Goal: Download file/media: Obtain a digital file from the website

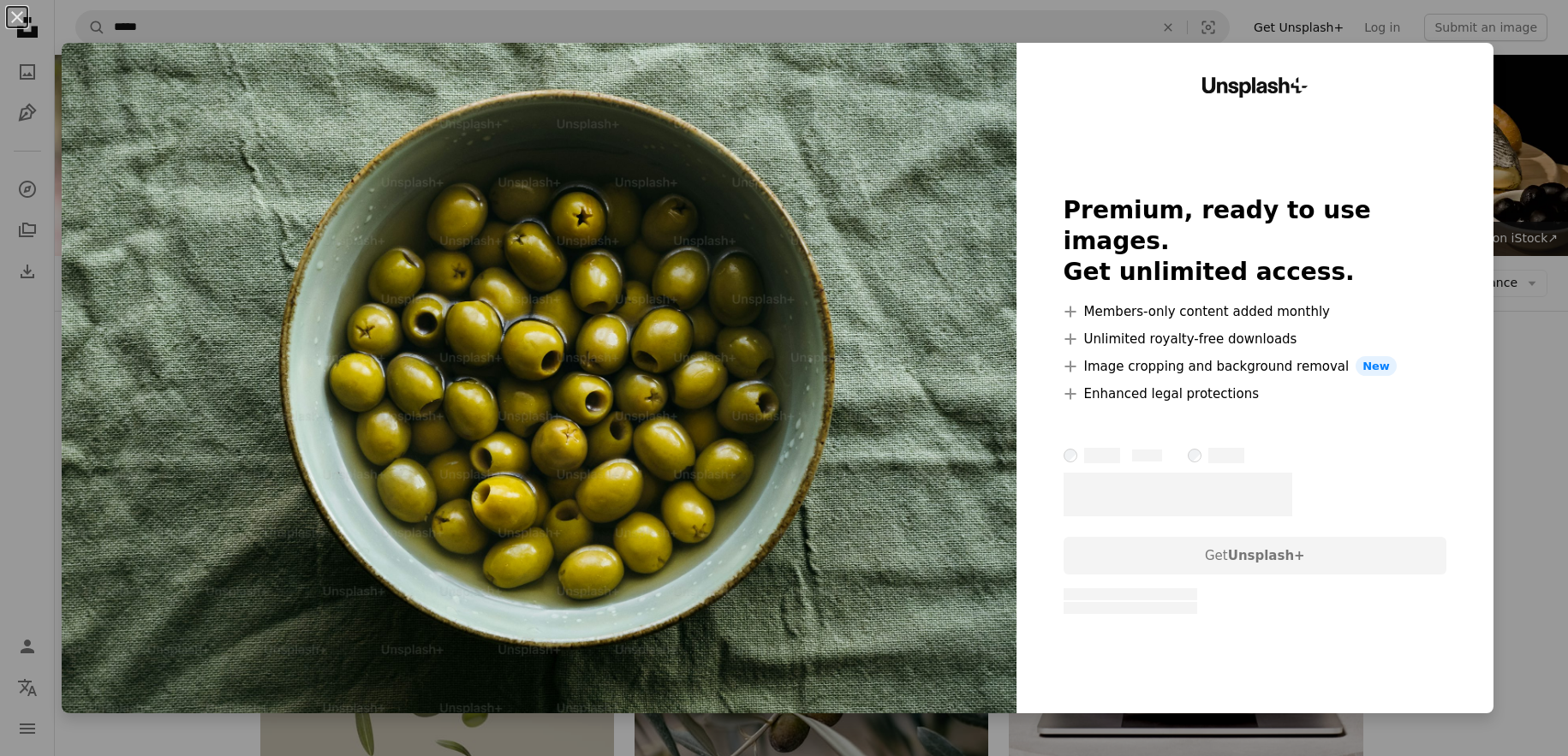
scroll to position [3324, 0]
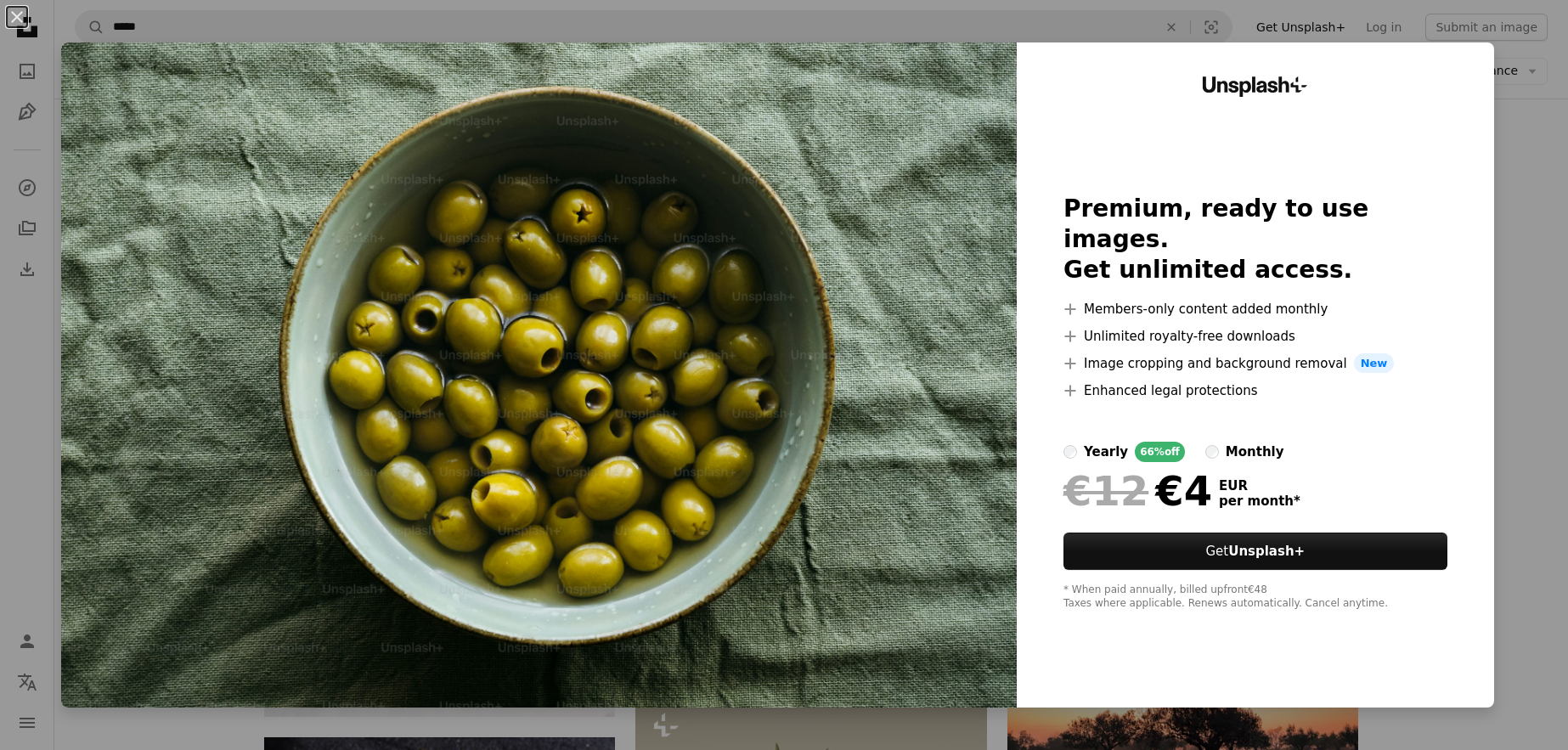
click at [1490, 243] on div "An X shape Unsplash+ Premium, ready to use images. Get unlimited access. A plus…" at bounding box center [784, 375] width 1568 height 750
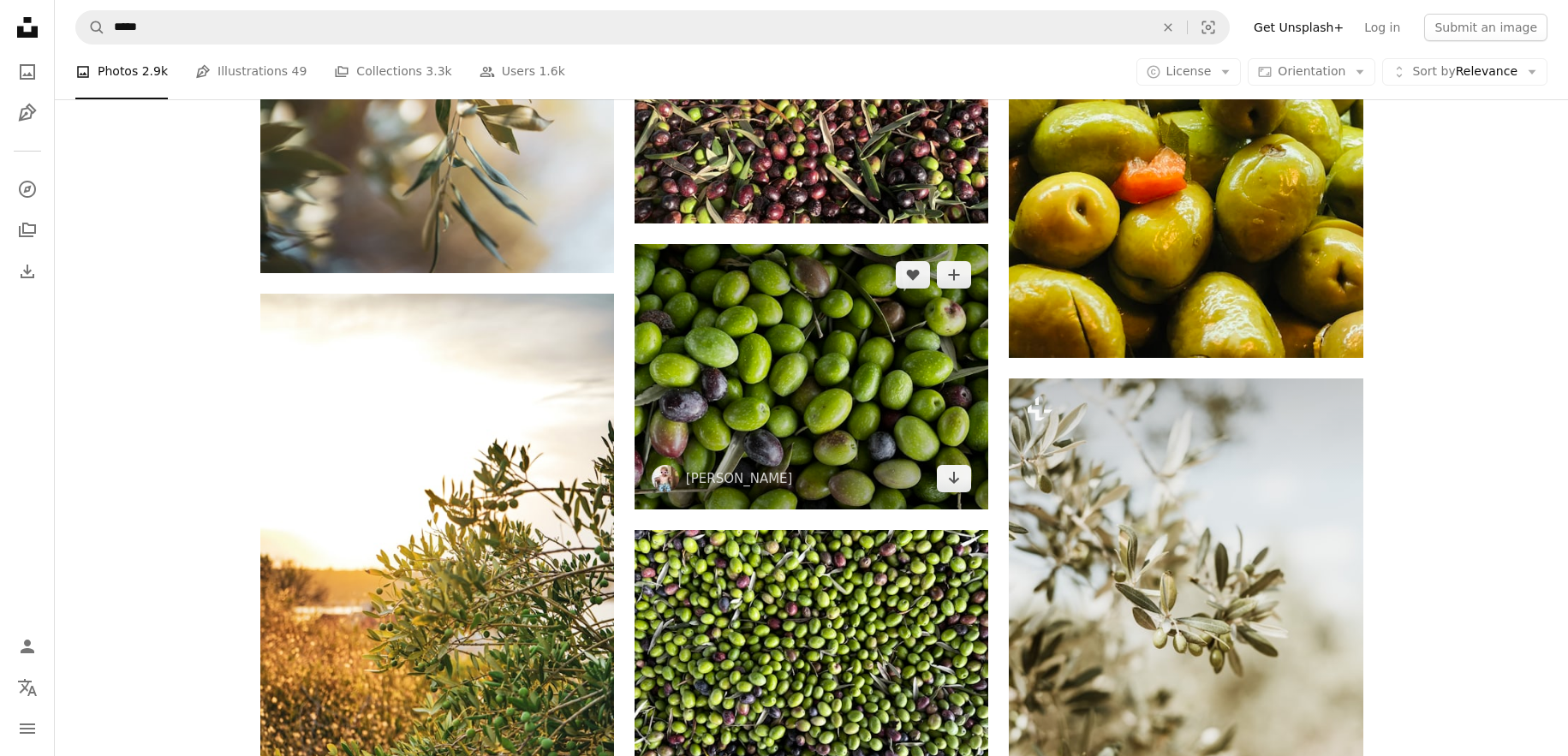
scroll to position [2663, 0]
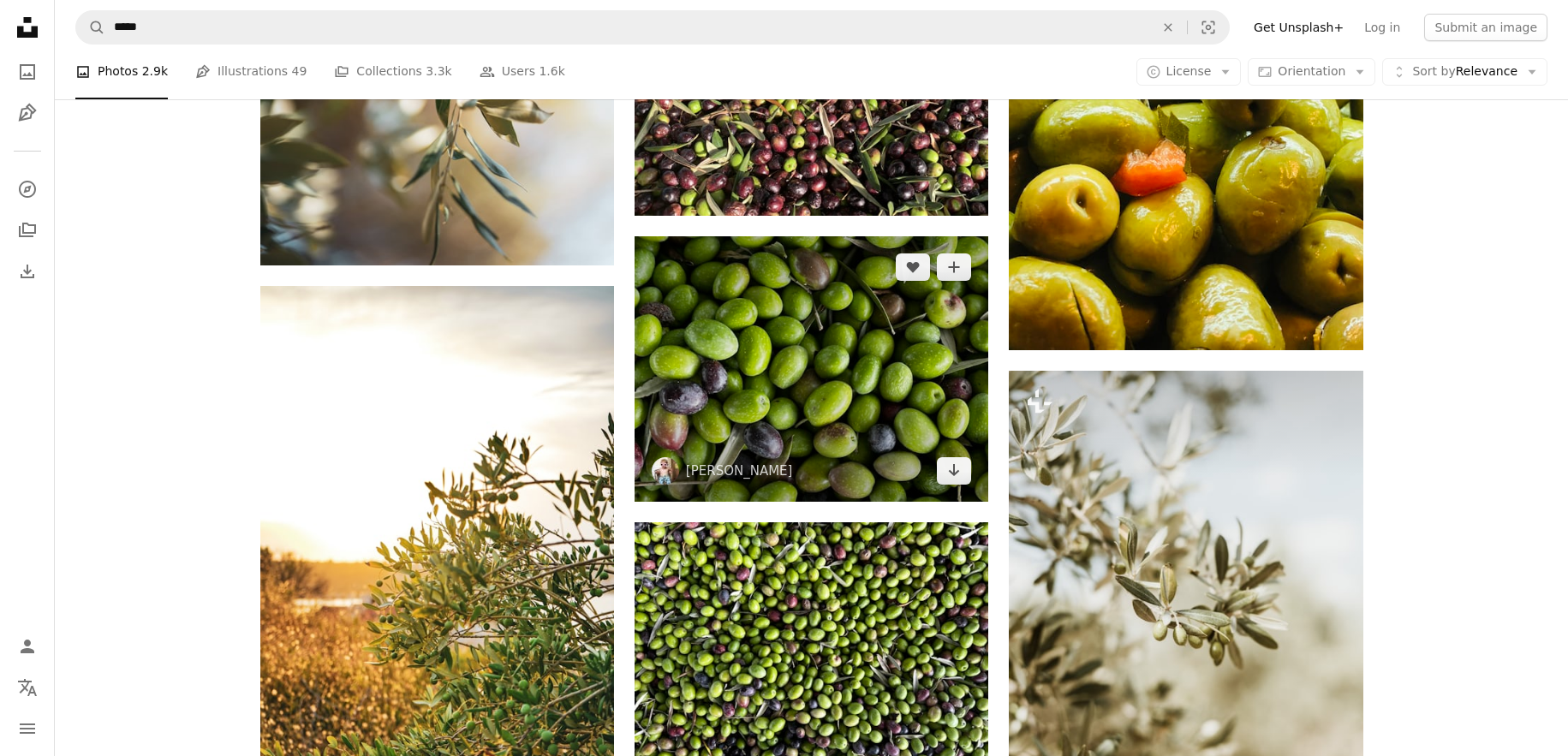
click at [827, 365] on img at bounding box center [810, 370] width 353 height 266
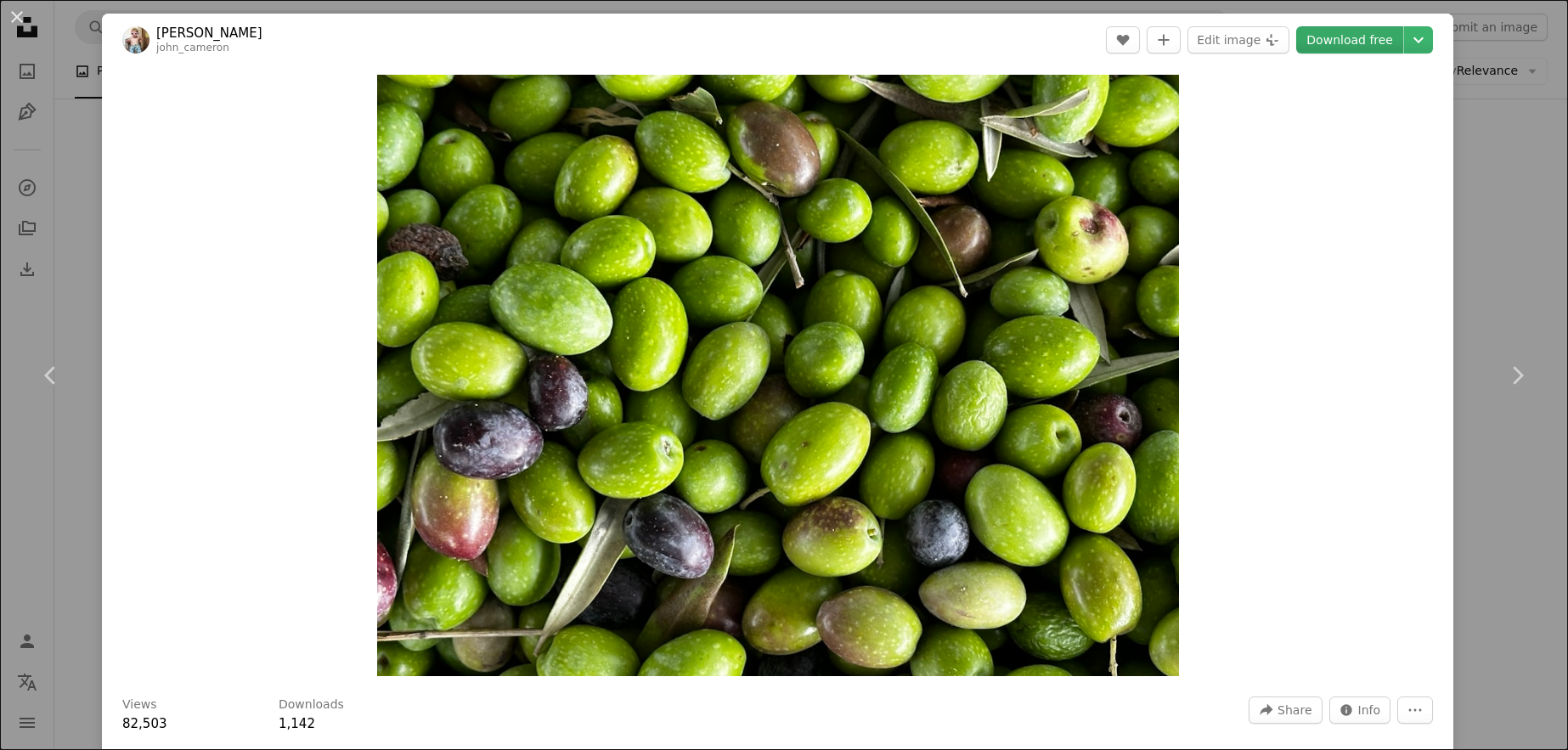
click at [1353, 40] on link "Download free" at bounding box center [1349, 39] width 107 height 27
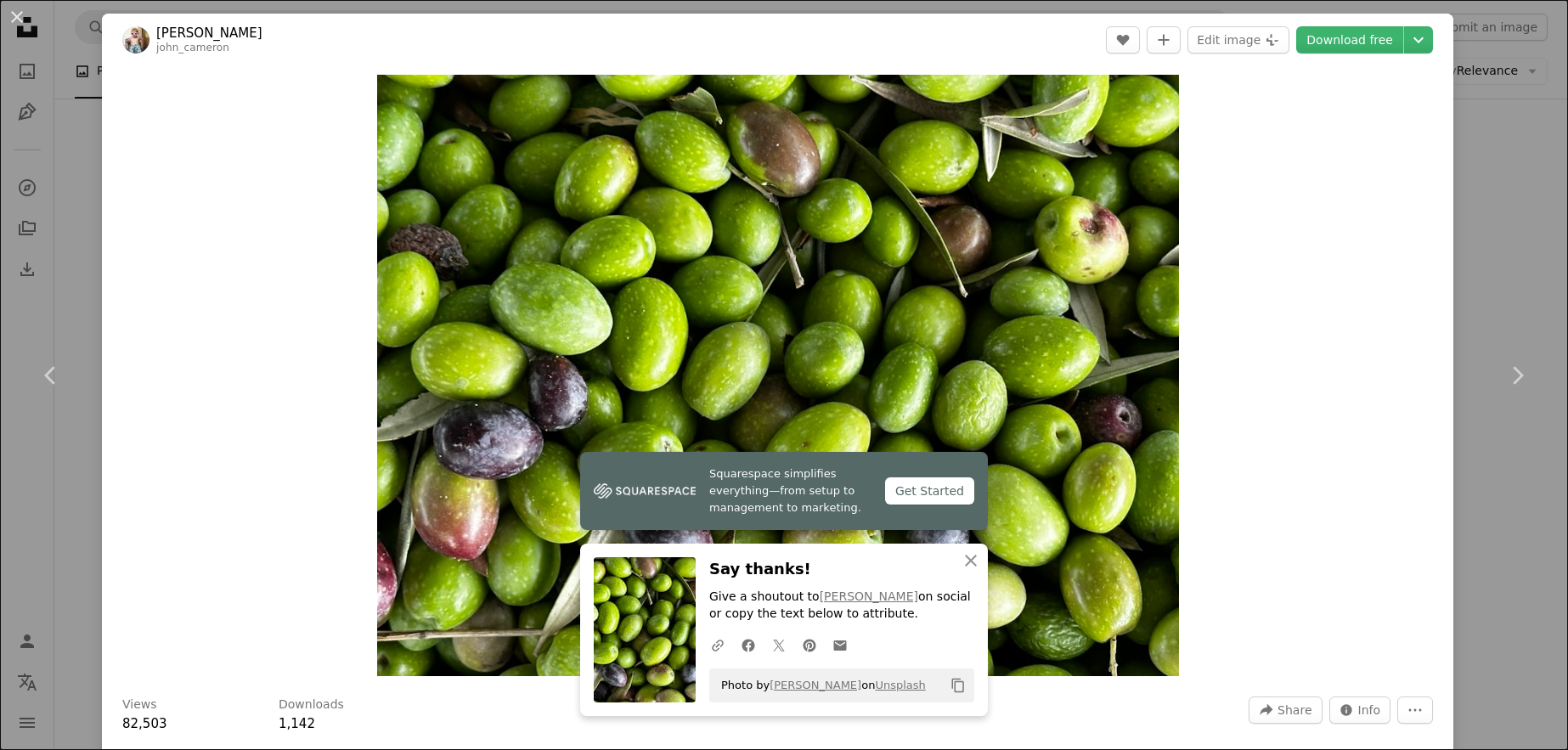
click at [1465, 266] on div "An X shape Chevron left Chevron right Squarespace simplifies everything—from se…" at bounding box center [784, 375] width 1568 height 750
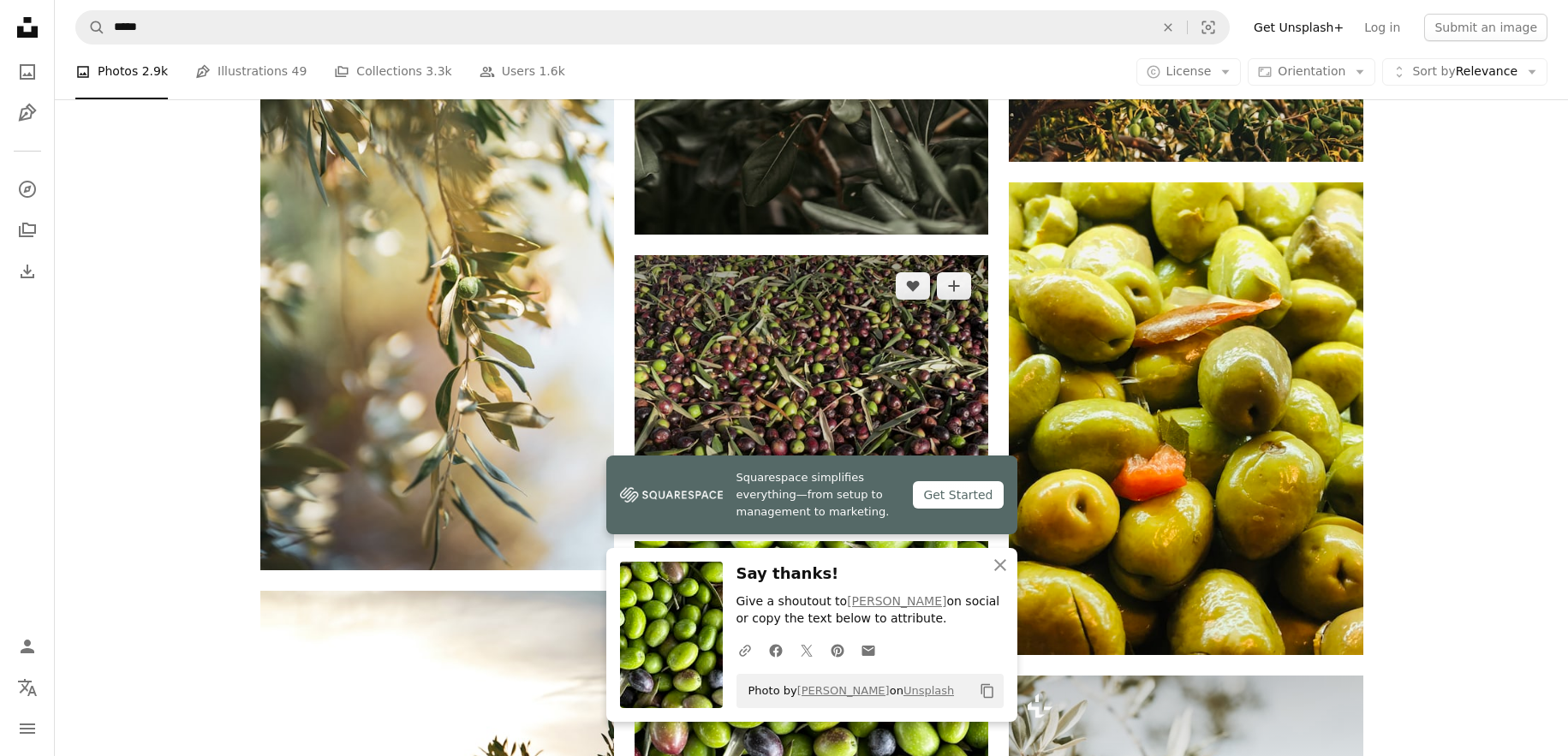
scroll to position [2364, 0]
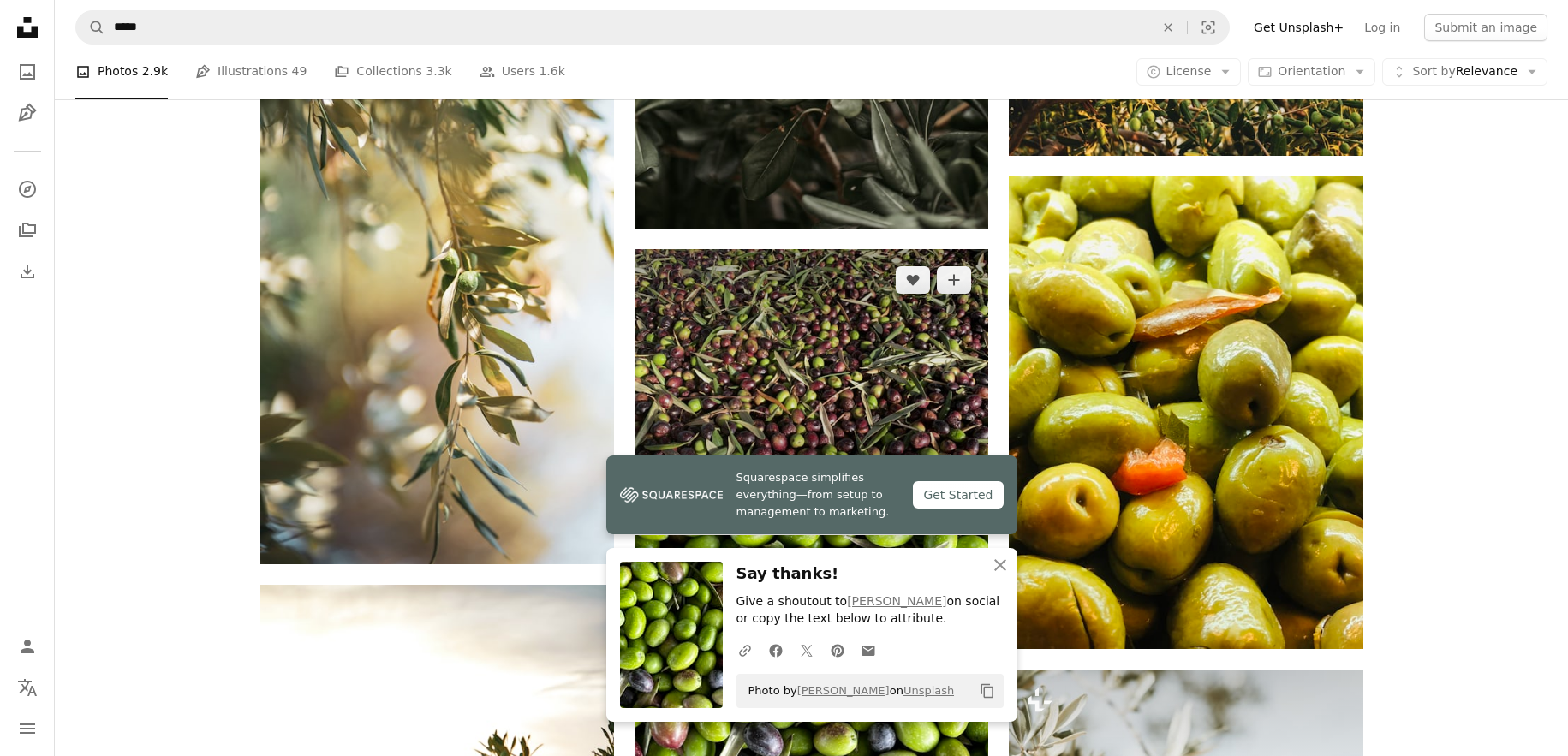
click at [855, 326] on img at bounding box center [810, 382] width 353 height 266
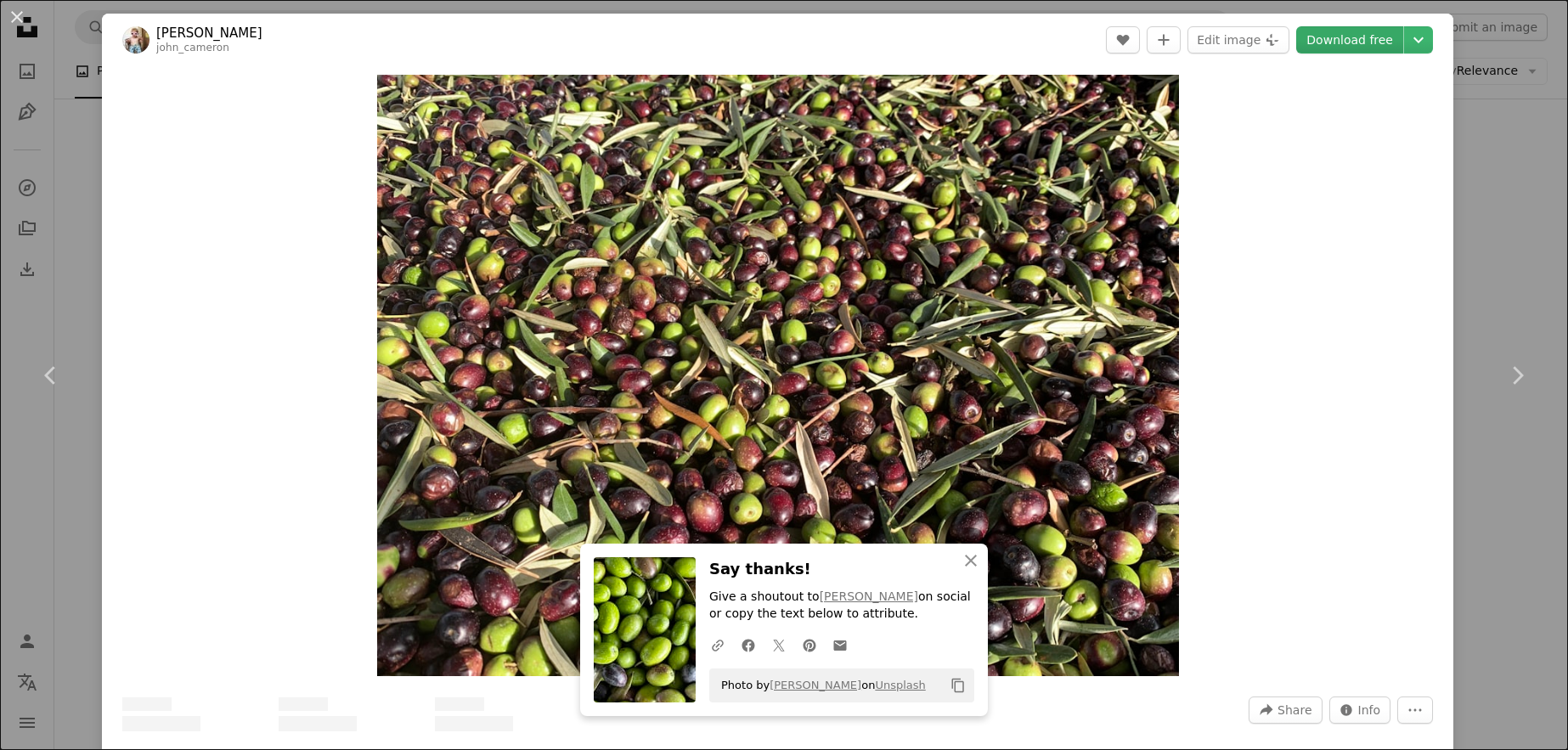
click at [1361, 41] on link "Download free" at bounding box center [1349, 39] width 107 height 27
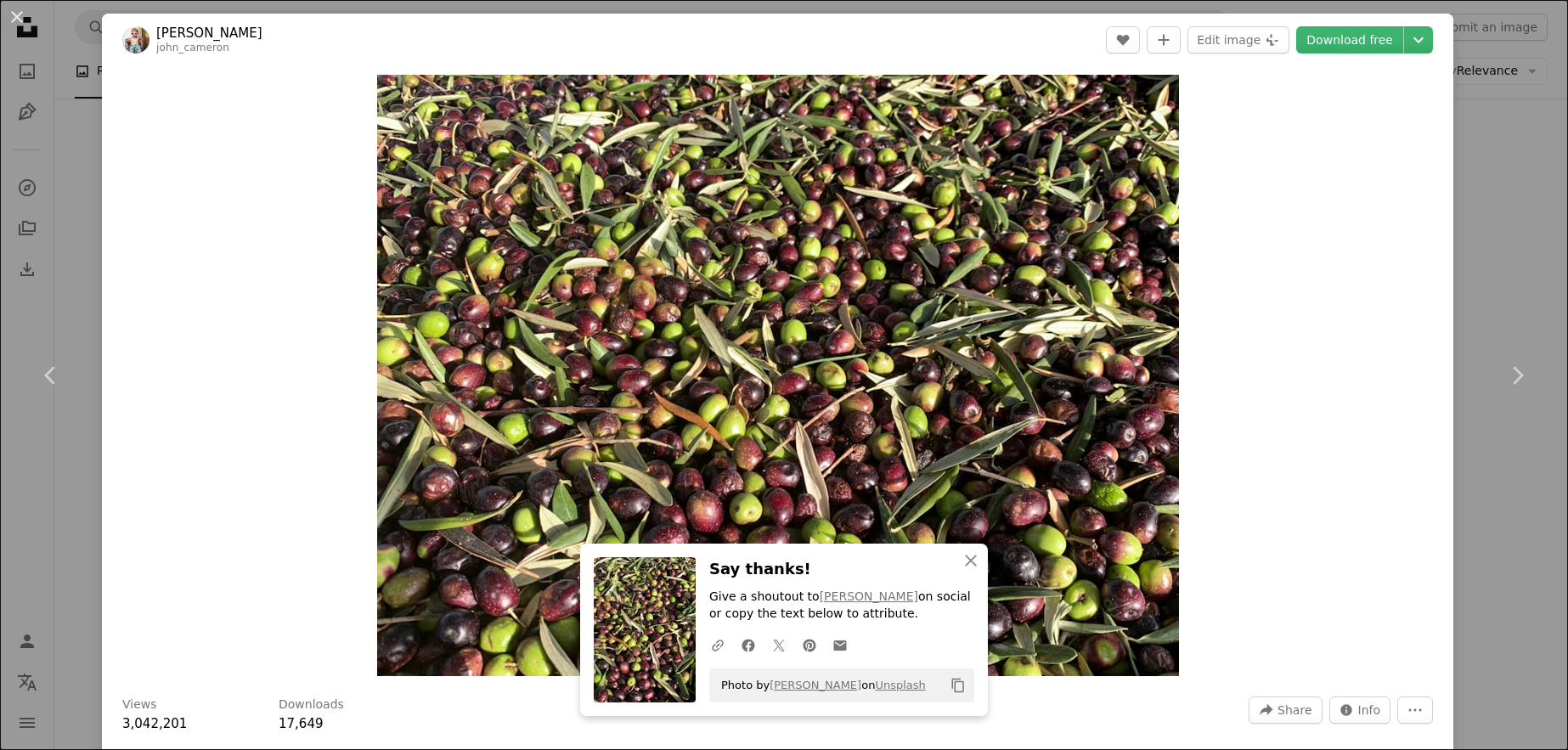
click at [1475, 271] on div "An X shape Chevron left Chevron right An X shape Close Say thanks! Give a shout…" at bounding box center [784, 375] width 1568 height 750
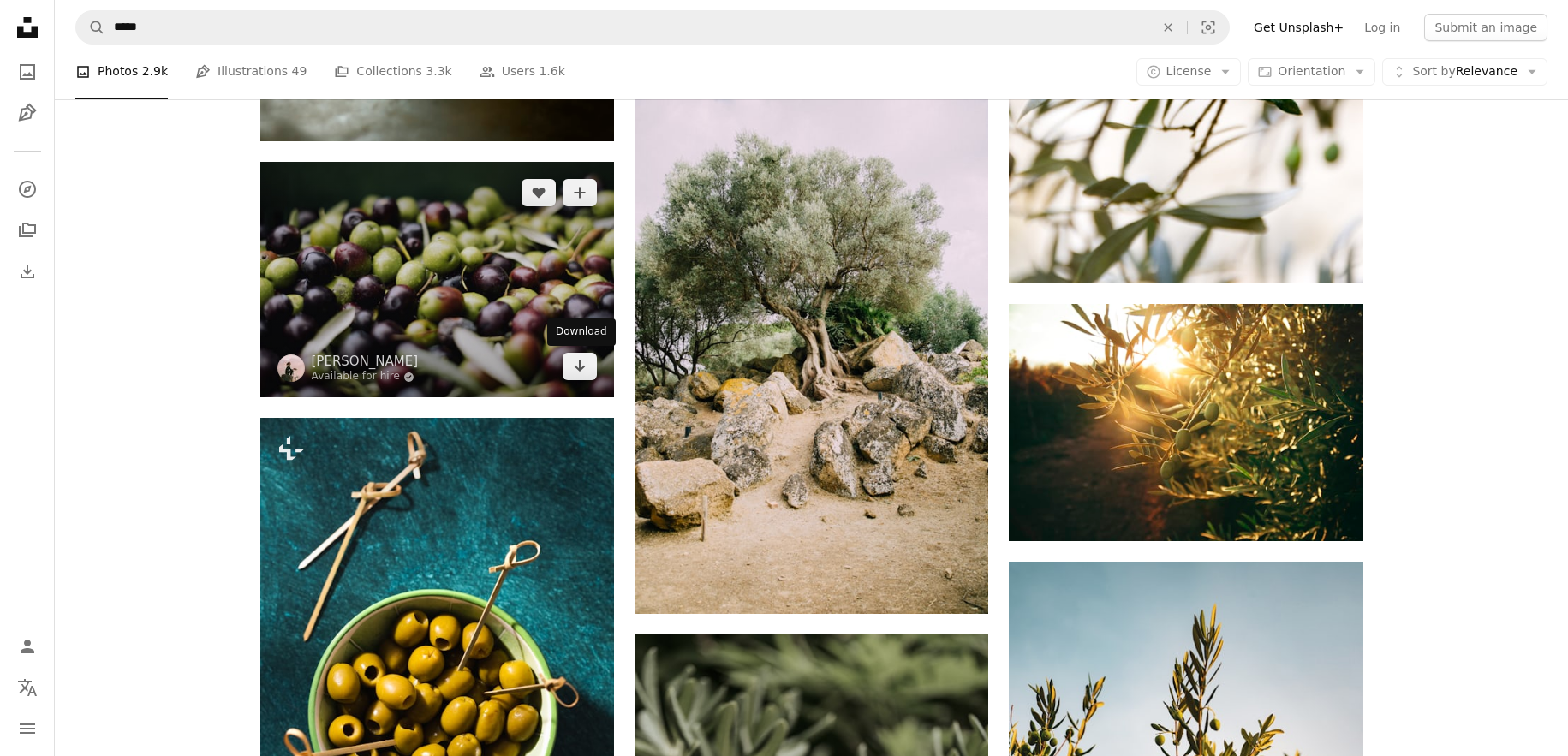
scroll to position [1423, 0]
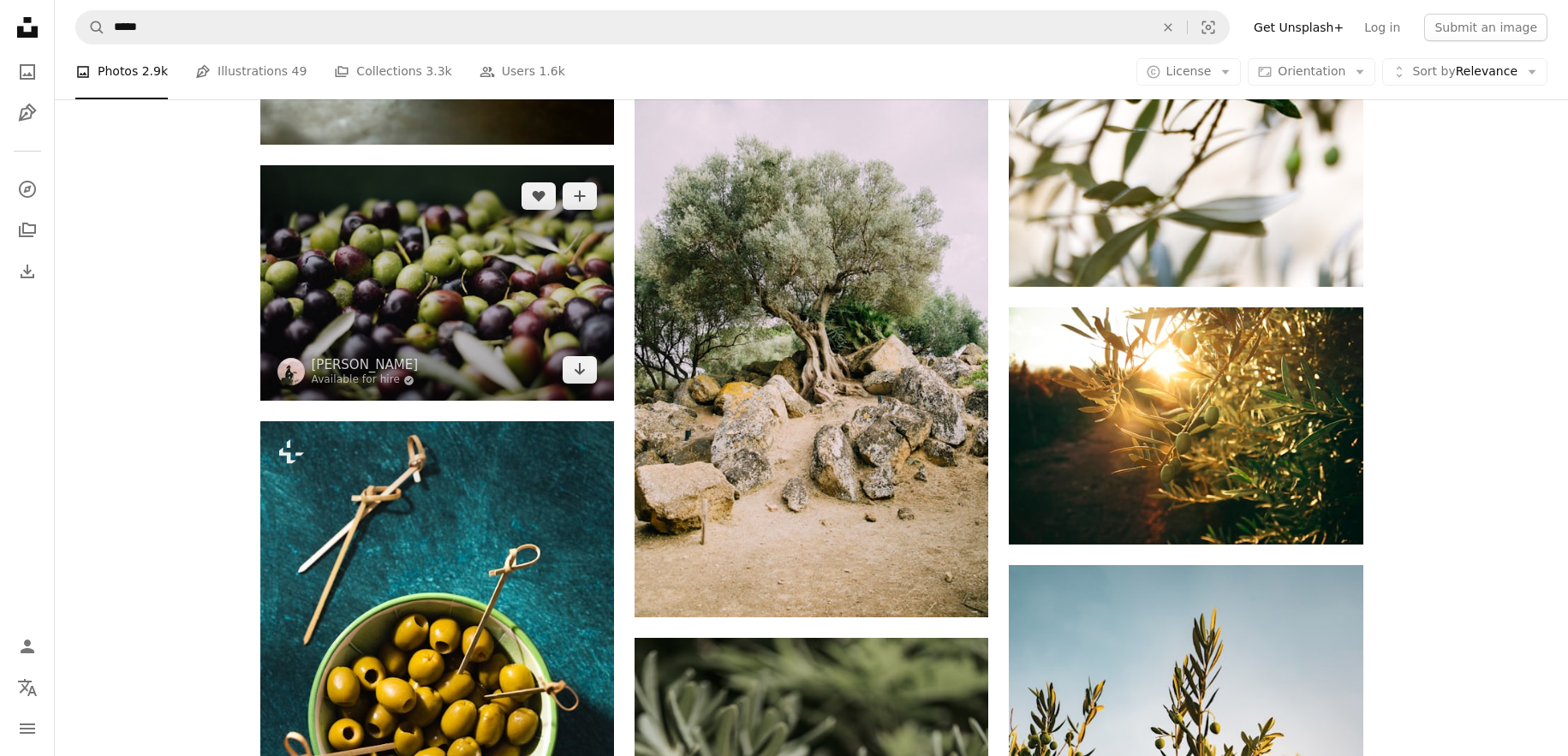
click at [467, 281] on img at bounding box center [436, 283] width 353 height 236
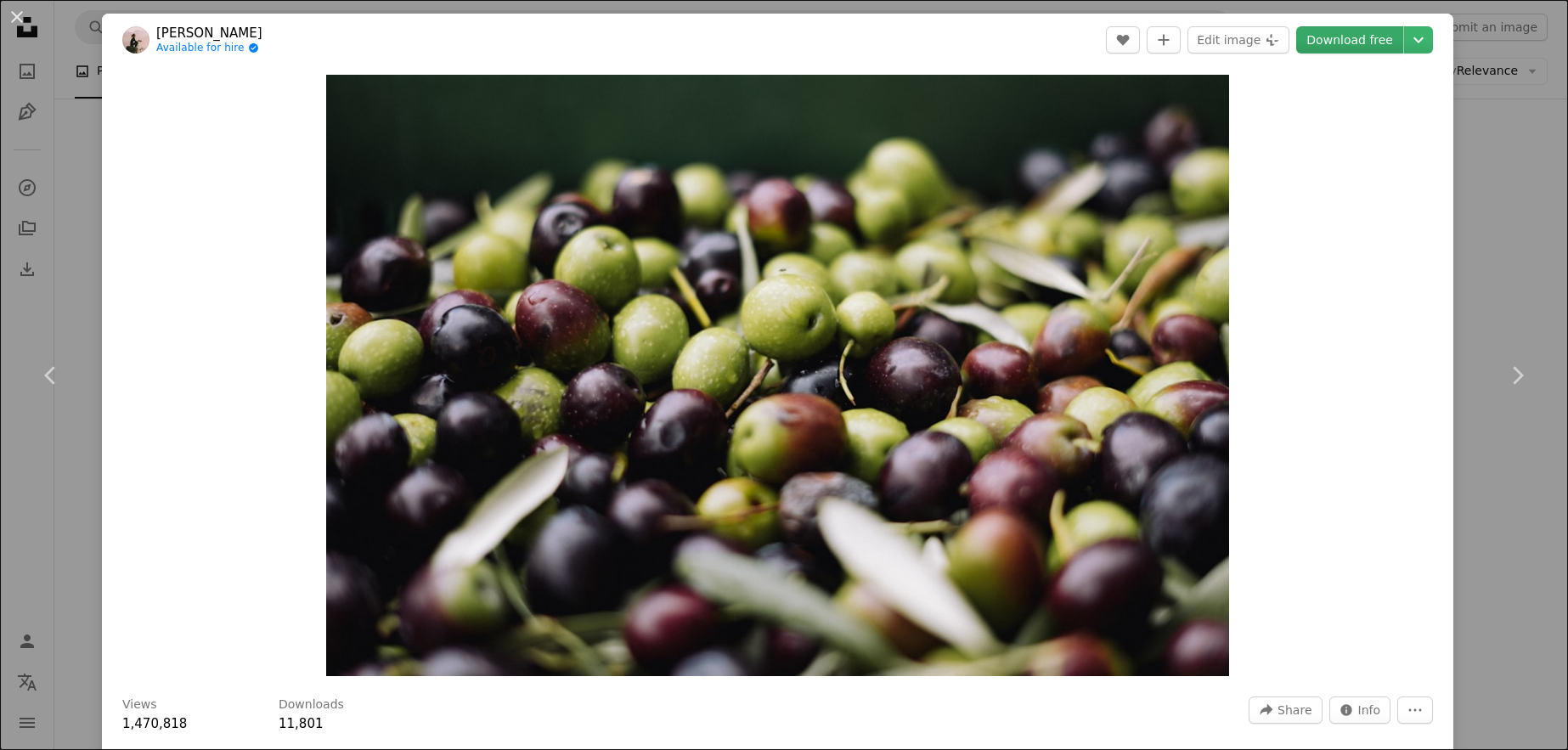
click at [1380, 34] on link "Download free" at bounding box center [1349, 39] width 107 height 27
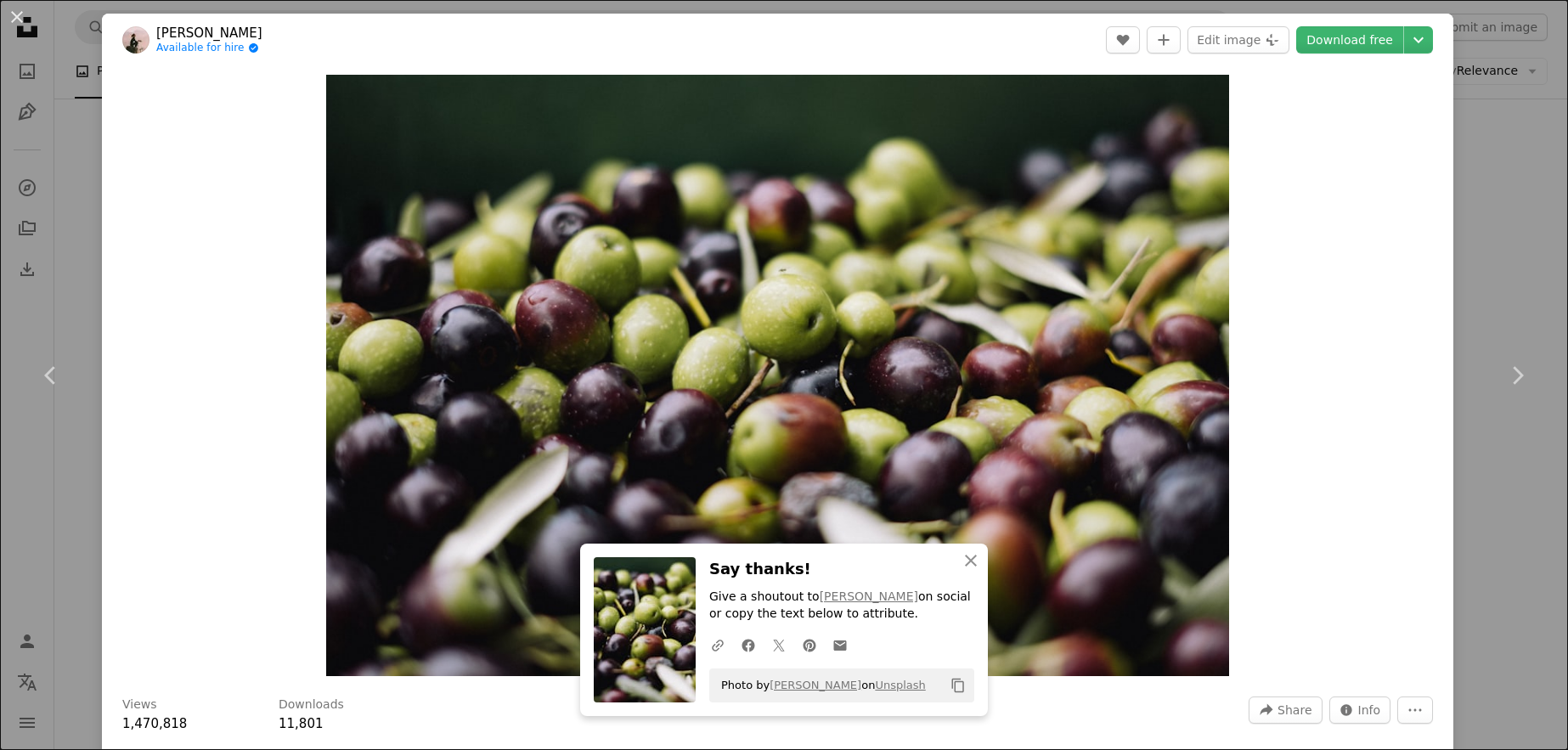
click at [1460, 222] on div "An X shape Chevron left Chevron right An X shape Close Say thanks! Give a shout…" at bounding box center [784, 375] width 1568 height 750
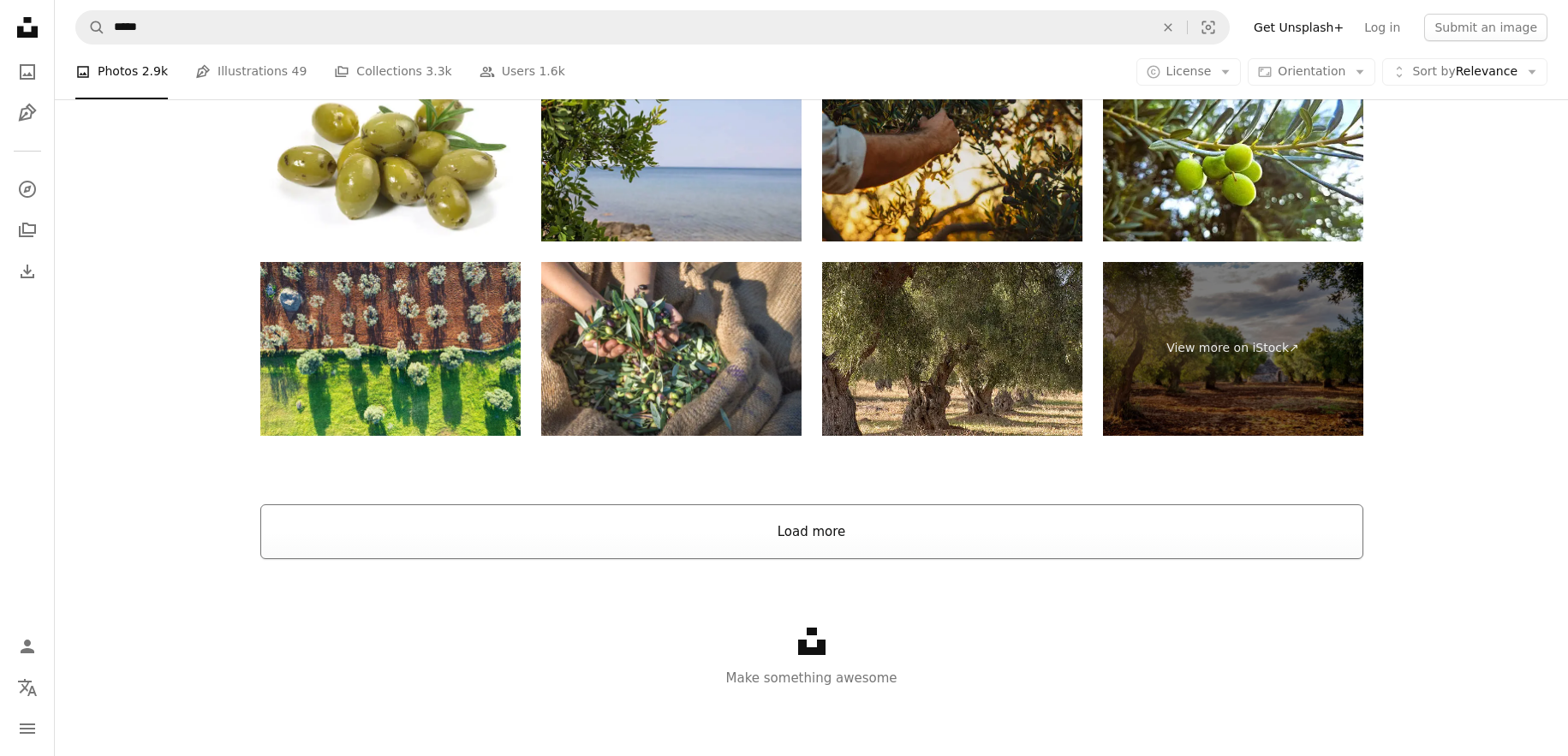
click at [853, 537] on button "Load more" at bounding box center [811, 532] width 1102 height 55
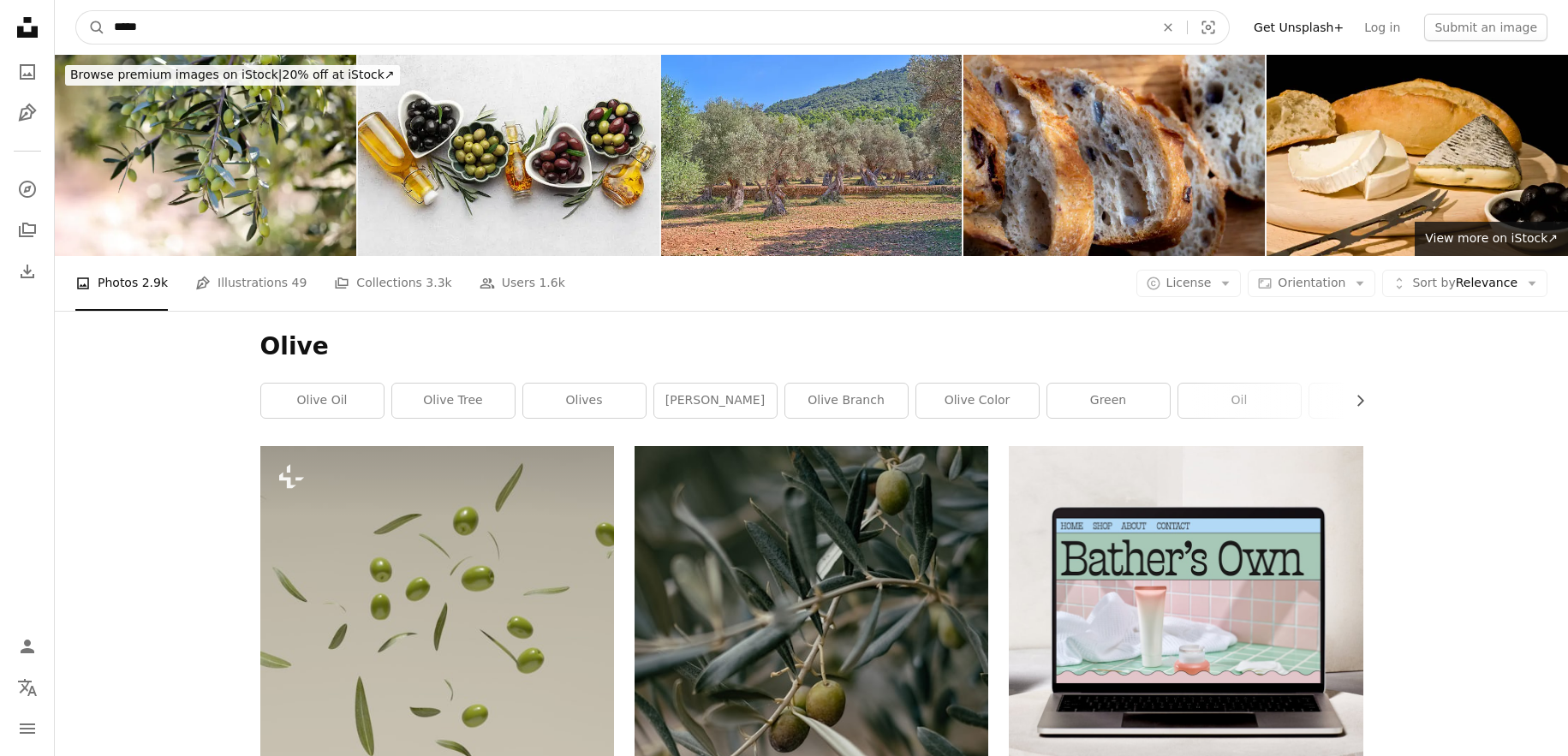
click at [204, 28] on input "*****" at bounding box center [628, 27] width 1044 height 33
type input "**********"
click button "A magnifying glass" at bounding box center [90, 27] width 29 height 33
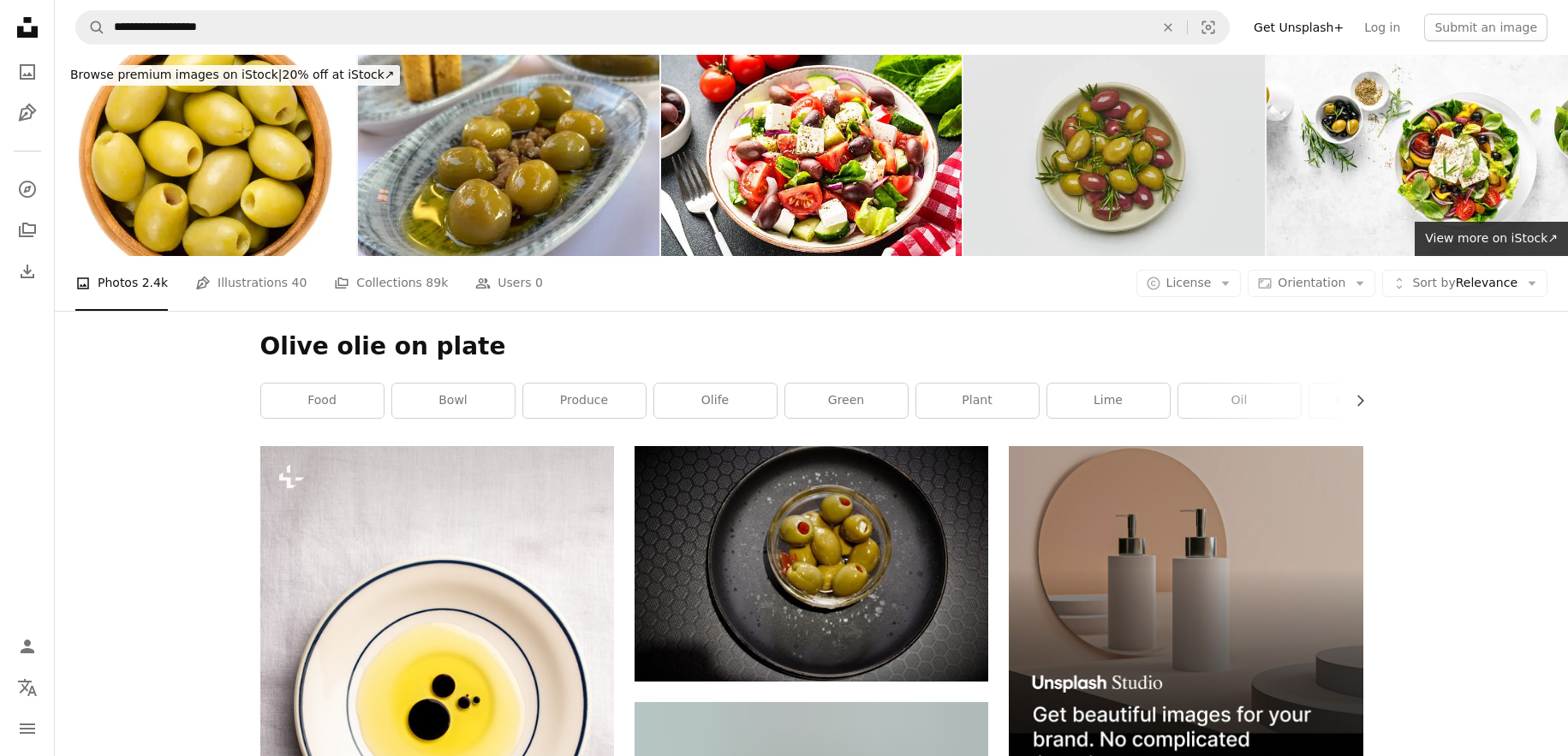
scroll to position [3446, 0]
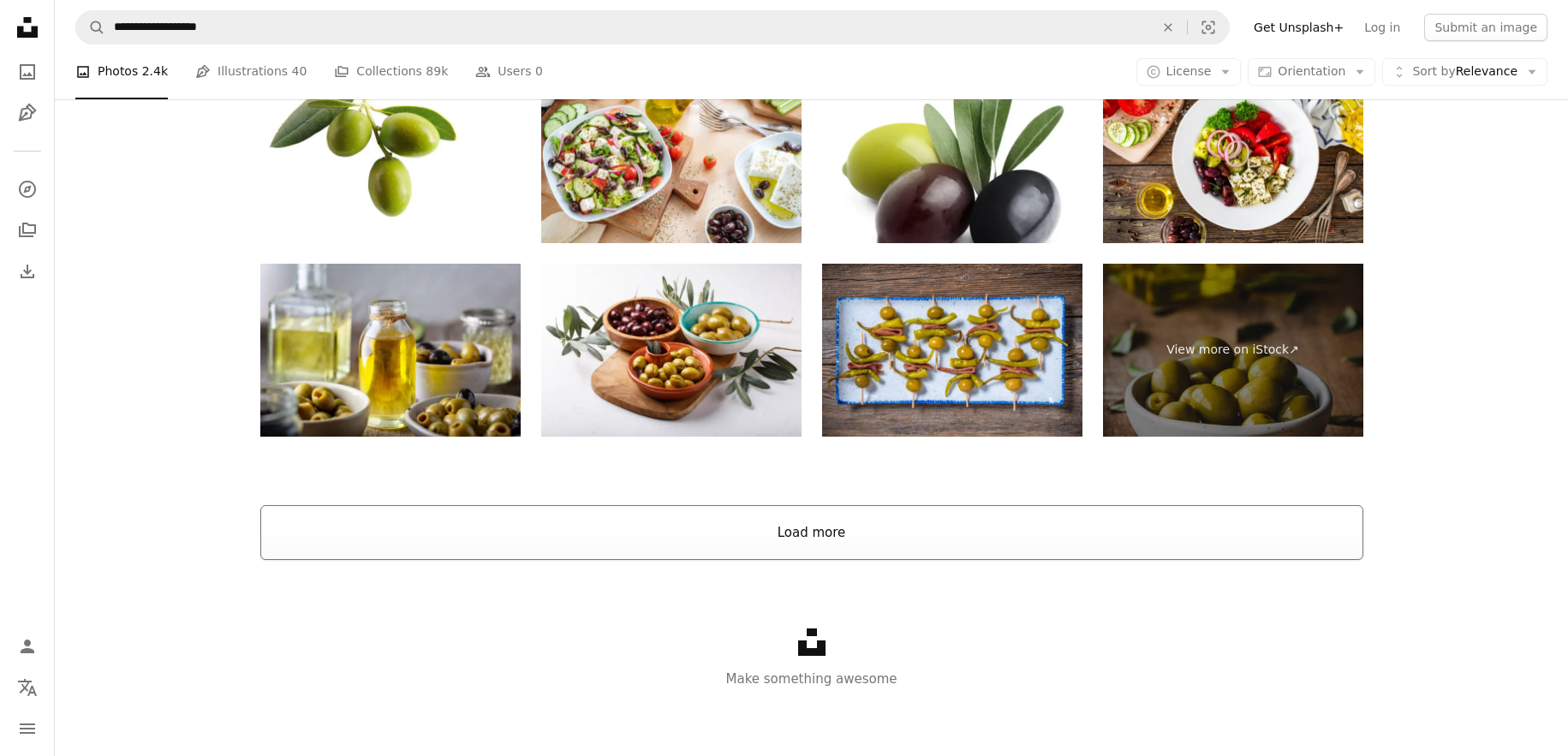
click at [831, 542] on button "Load more" at bounding box center [811, 533] width 1102 height 55
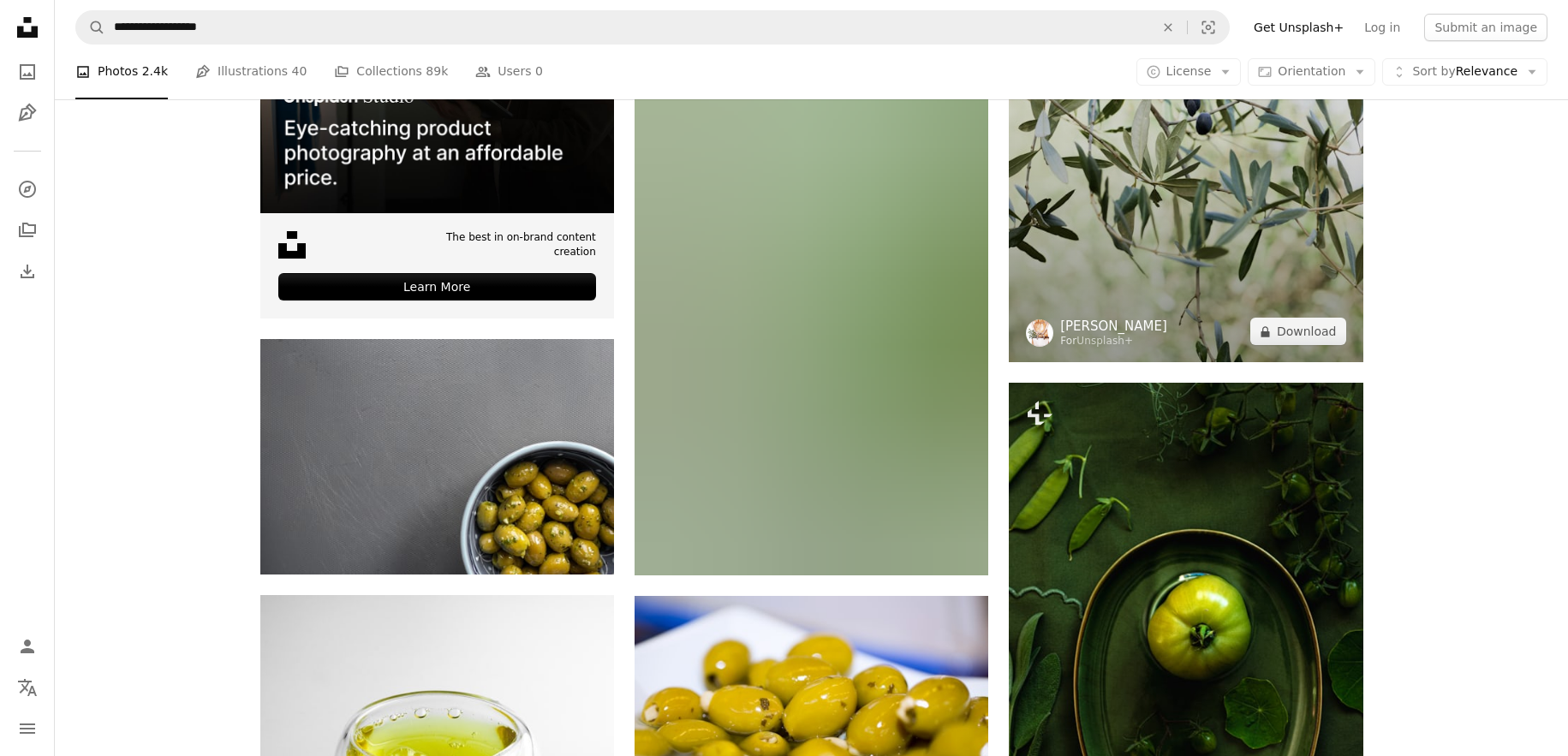
scroll to position [4115, 0]
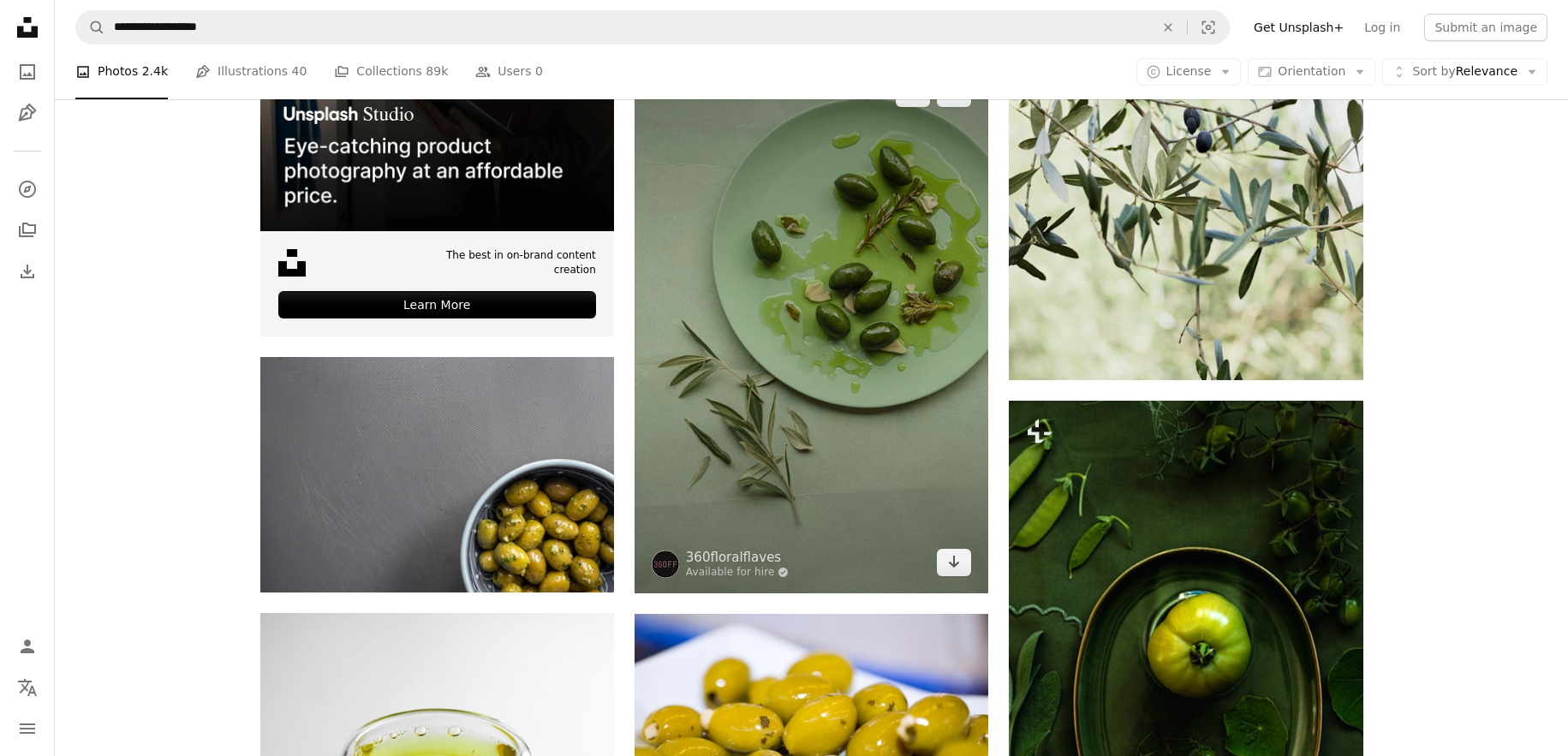
click at [793, 267] on img at bounding box center [810, 327] width 353 height 531
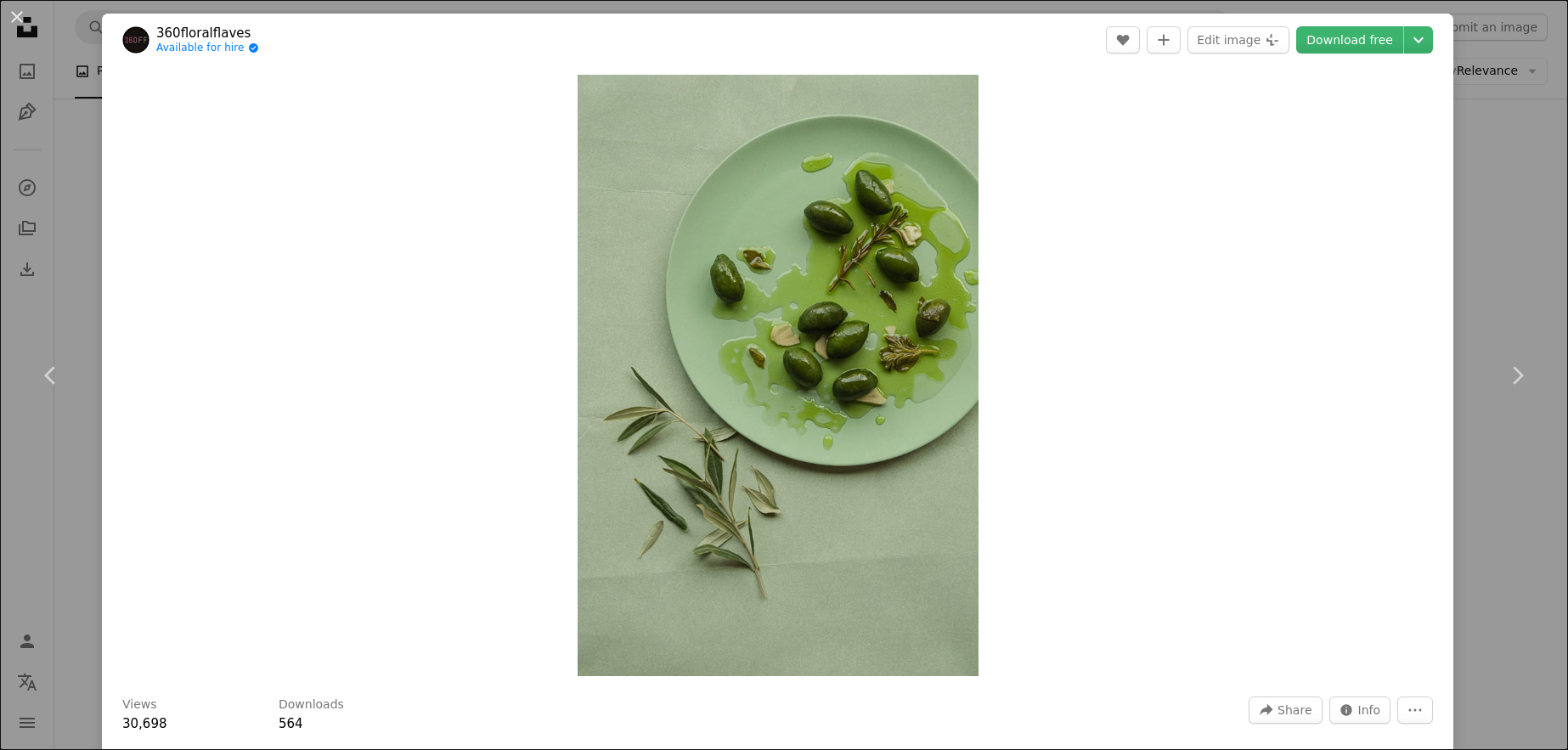
click at [1489, 197] on div "An X shape Chevron left Chevron right 360floralflaves Available for hire A chec…" at bounding box center [784, 375] width 1568 height 750
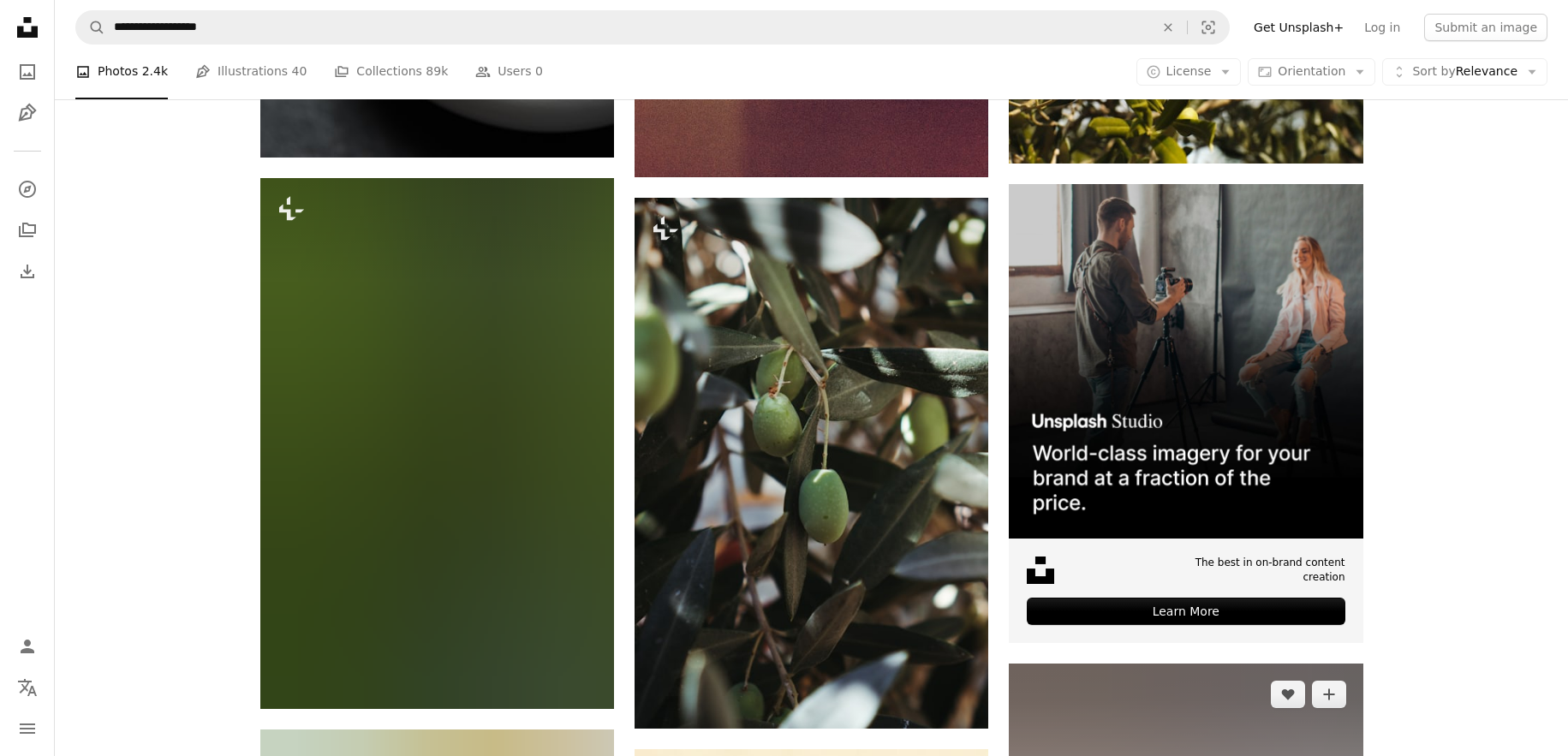
scroll to position [8077, 0]
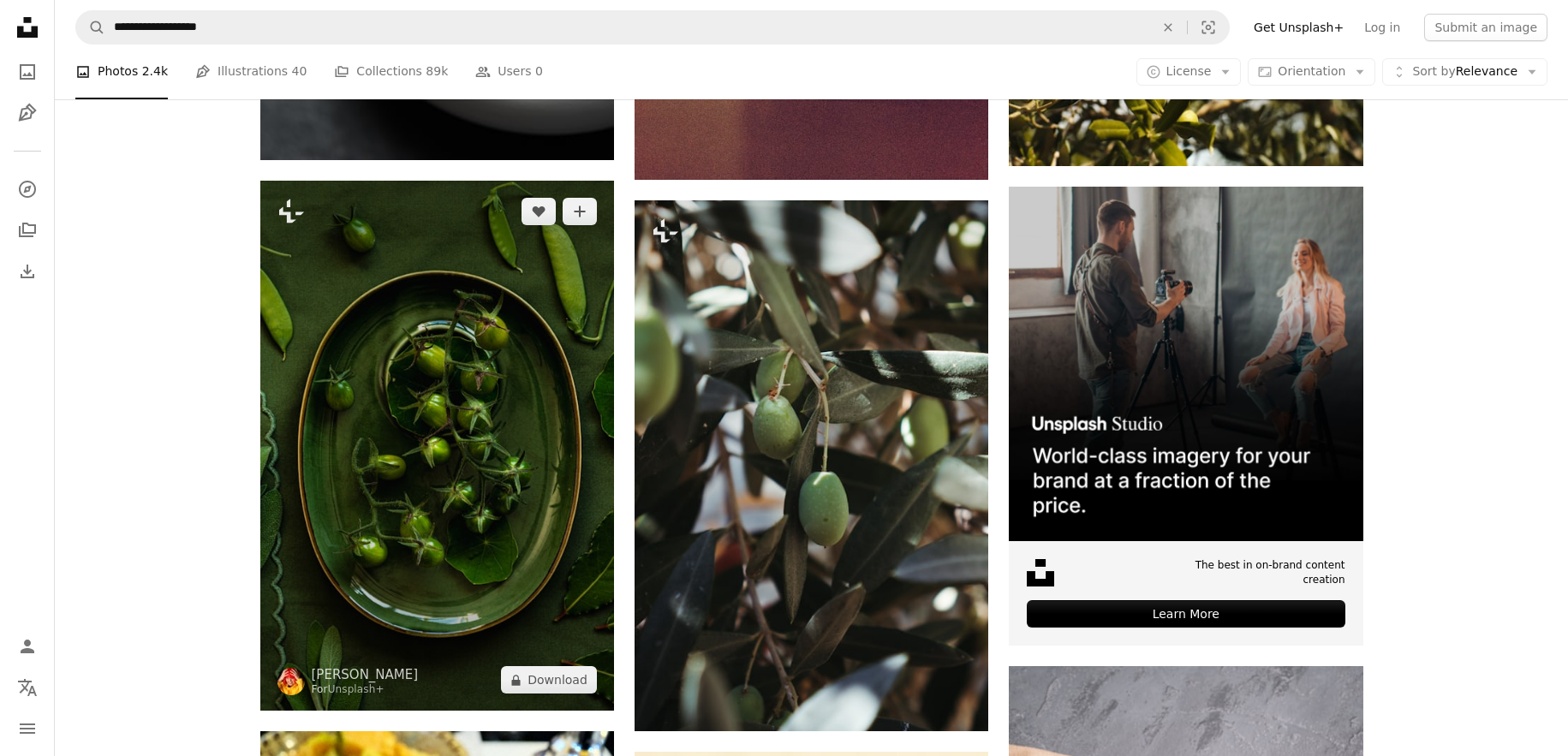
click at [398, 379] on img at bounding box center [436, 446] width 353 height 530
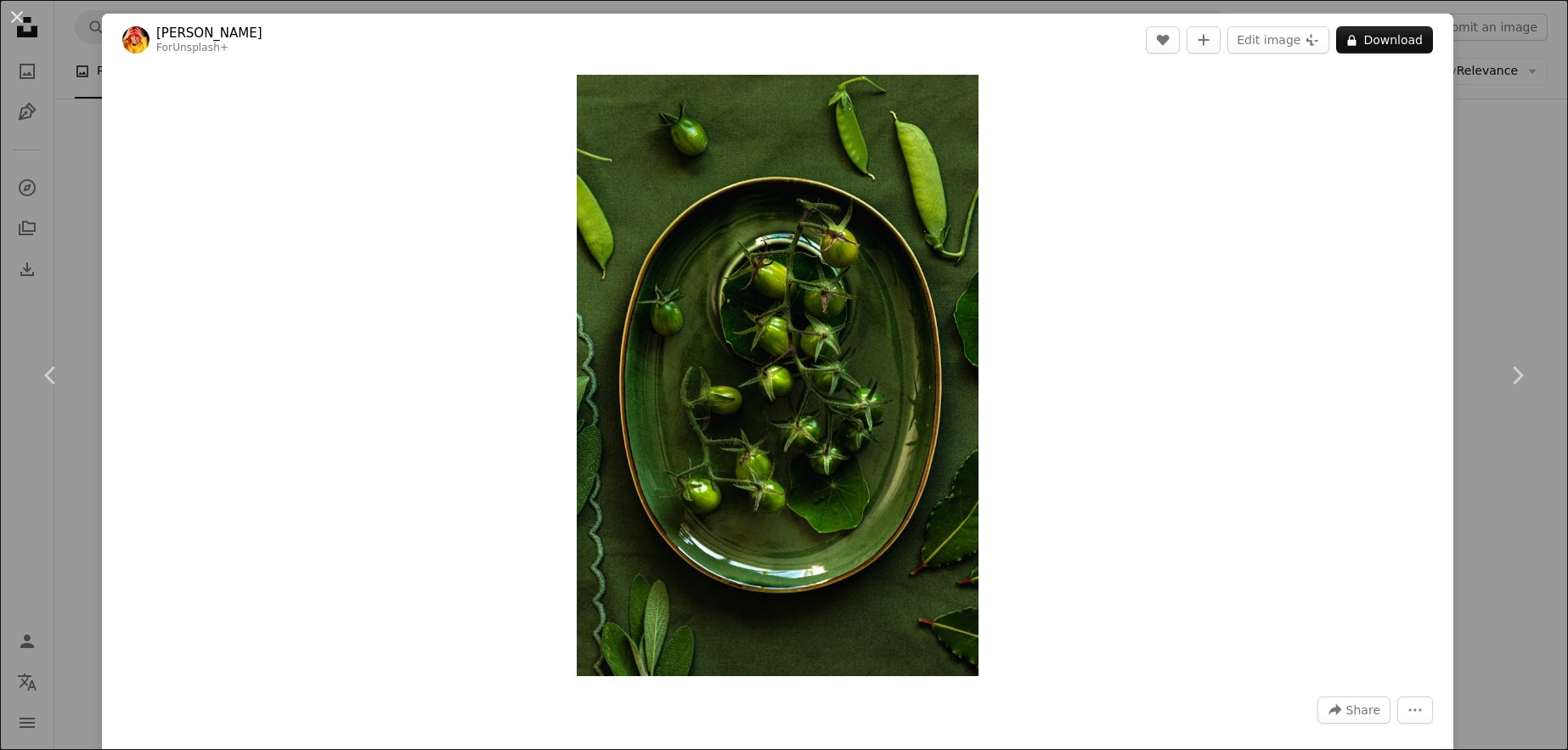
click at [1466, 240] on div "An X shape Chevron left Chevron right [PERSON_NAME] For Unsplash+ A heart A plu…" at bounding box center [784, 375] width 1568 height 750
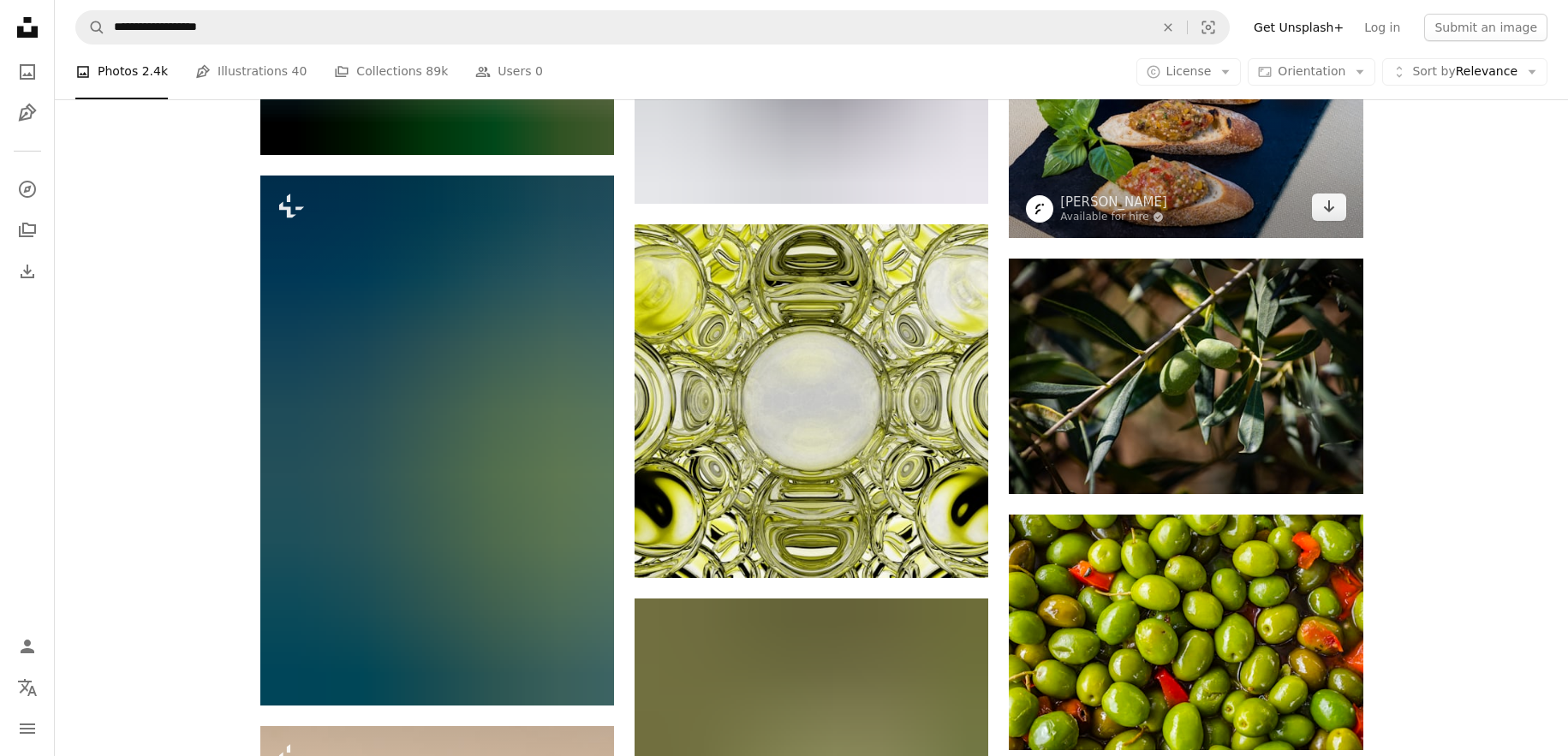
scroll to position [10755, 0]
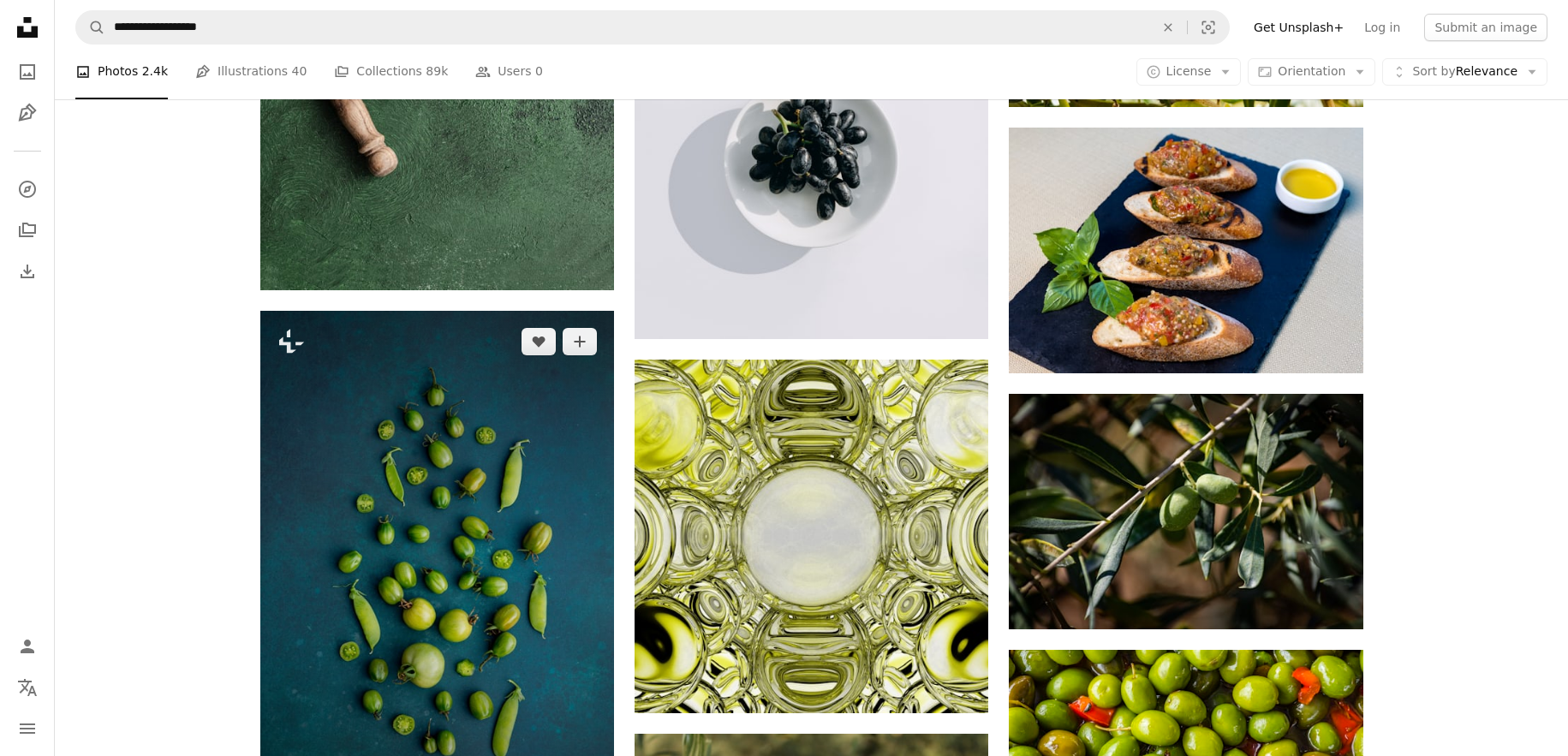
click at [400, 498] on img at bounding box center [436, 576] width 353 height 530
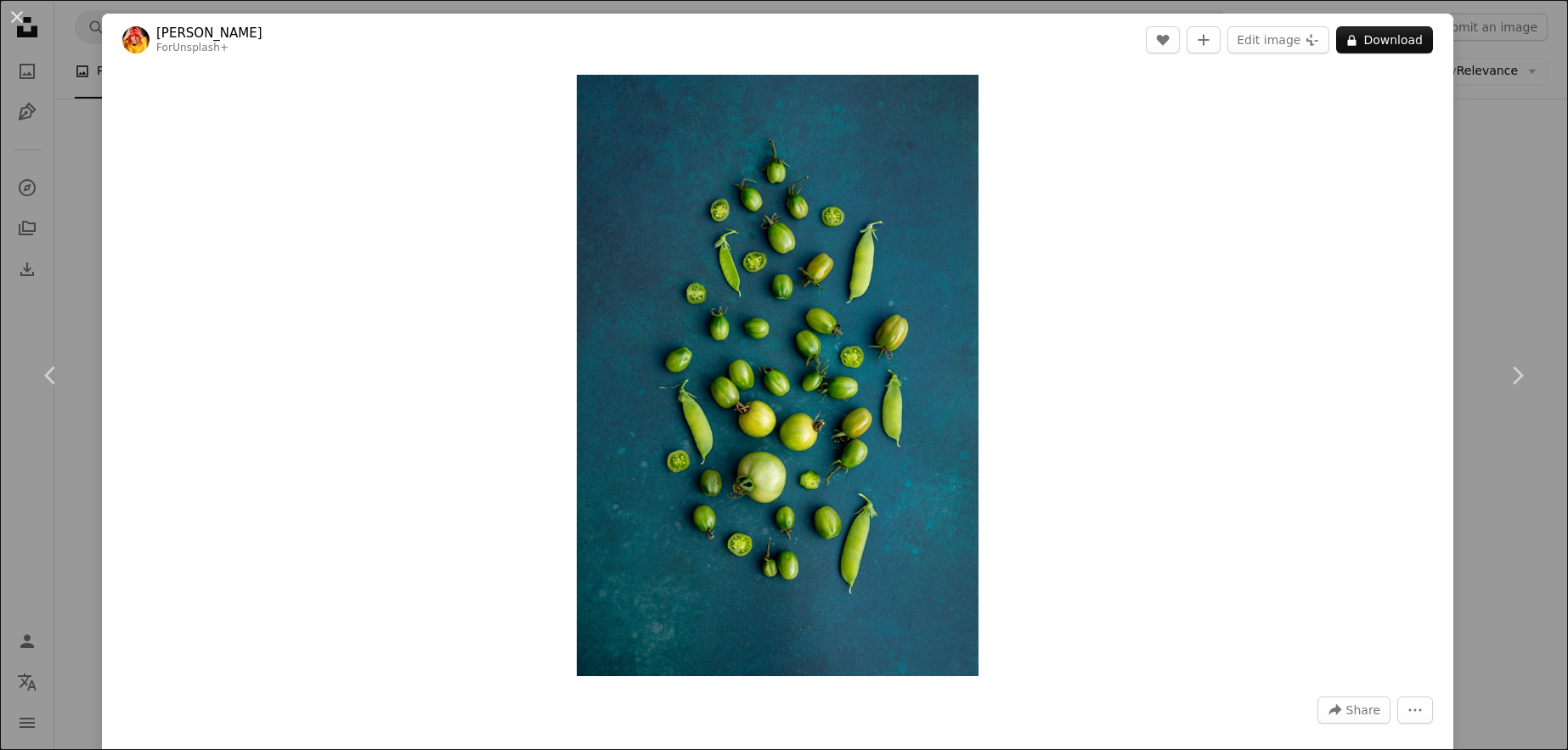
click at [1472, 230] on div "An X shape Chevron left Chevron right [PERSON_NAME] For Unsplash+ A heart A plu…" at bounding box center [784, 375] width 1568 height 750
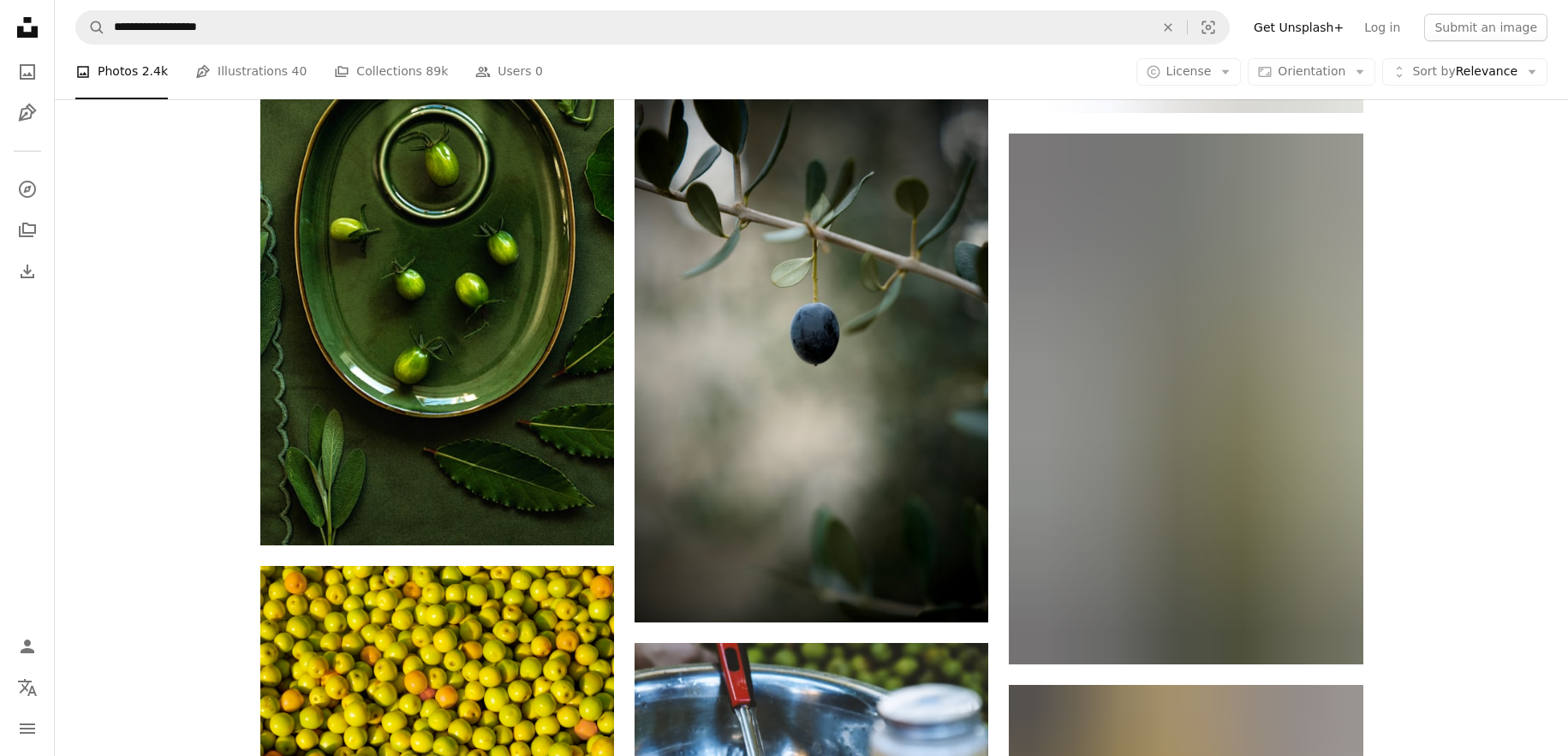
scroll to position [14563, 0]
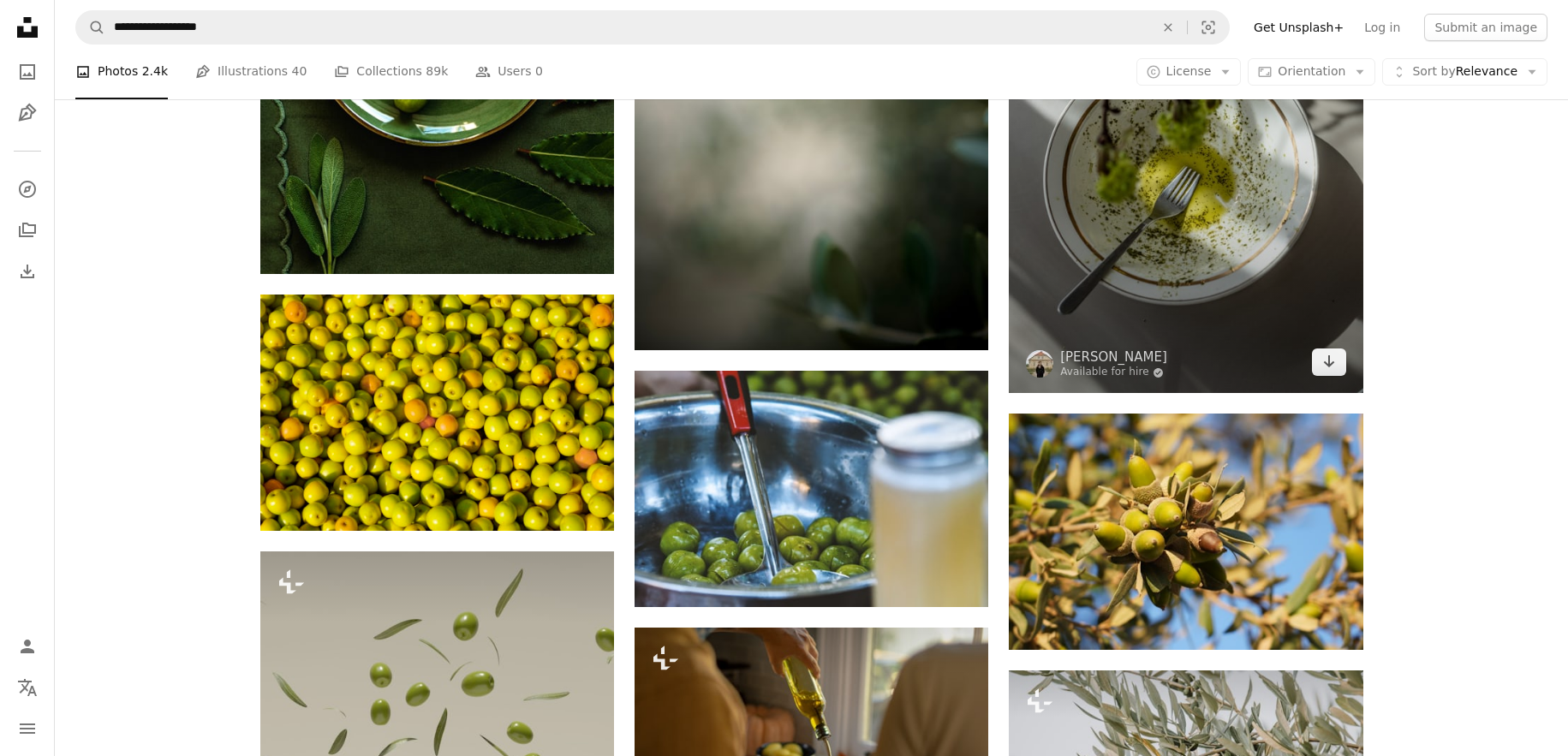
click at [1253, 223] on img at bounding box center [1184, 127] width 353 height 531
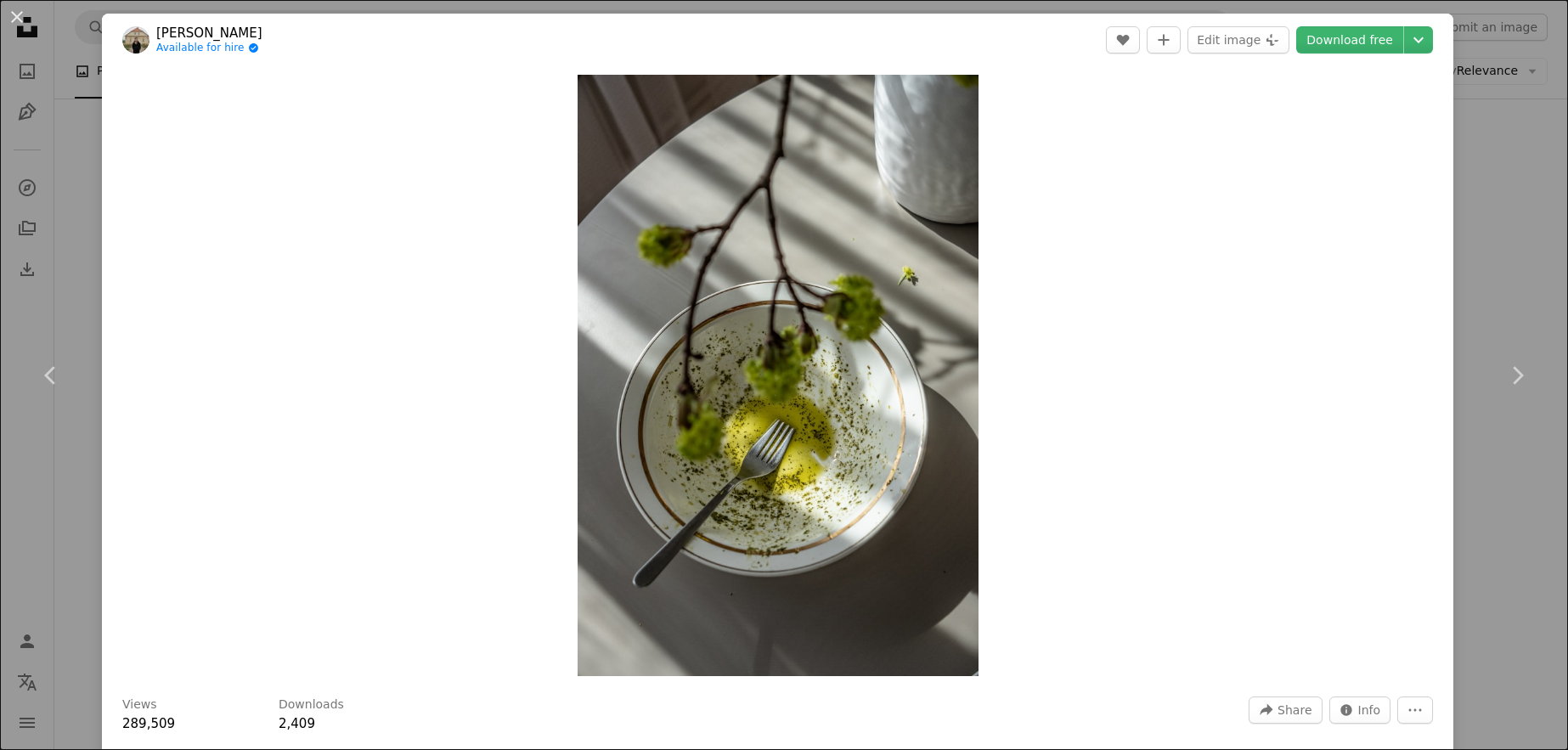
click at [1462, 175] on div "An X shape Chevron left Chevron right Kristaps Grundsteins Available for hire A…" at bounding box center [784, 375] width 1568 height 750
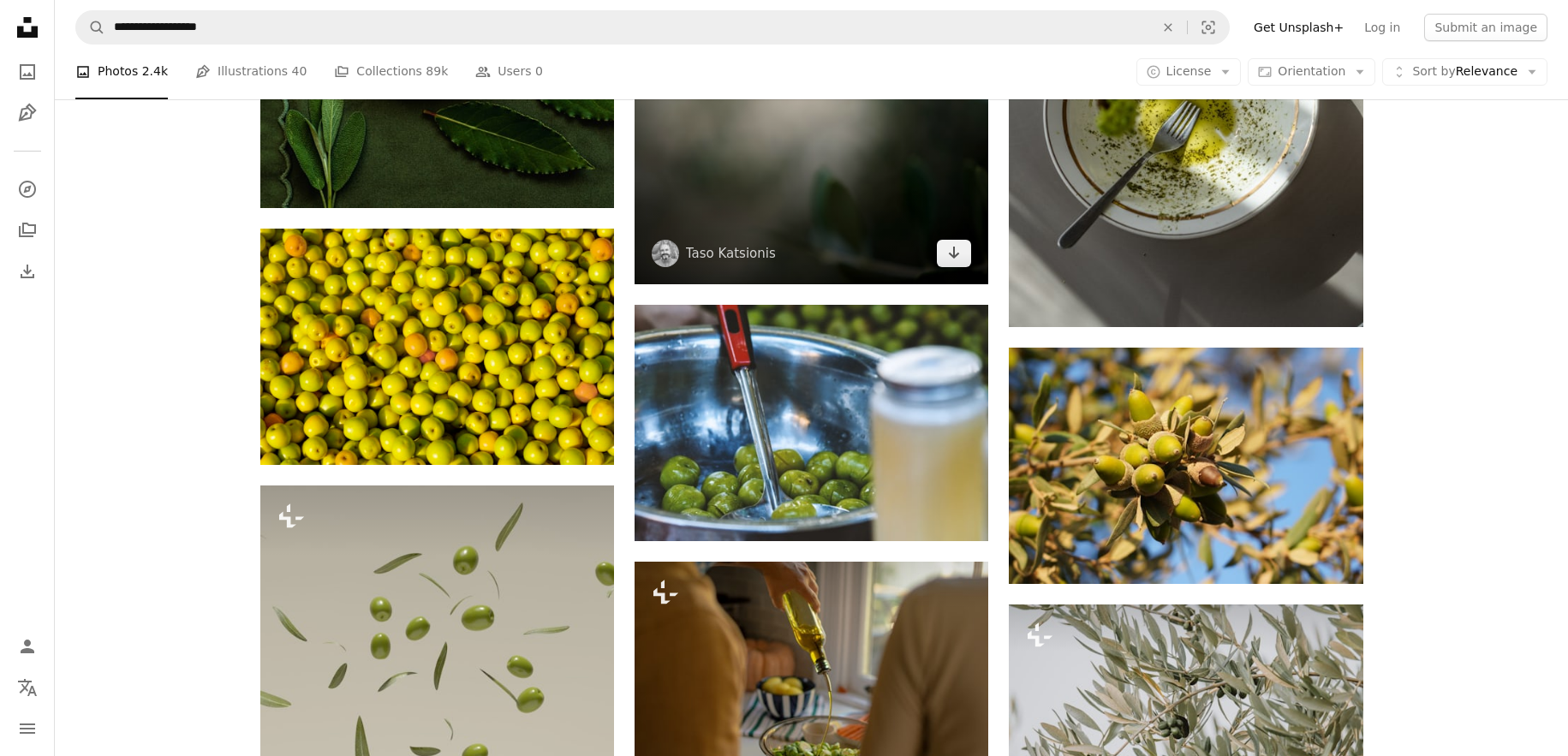
scroll to position [14108, 0]
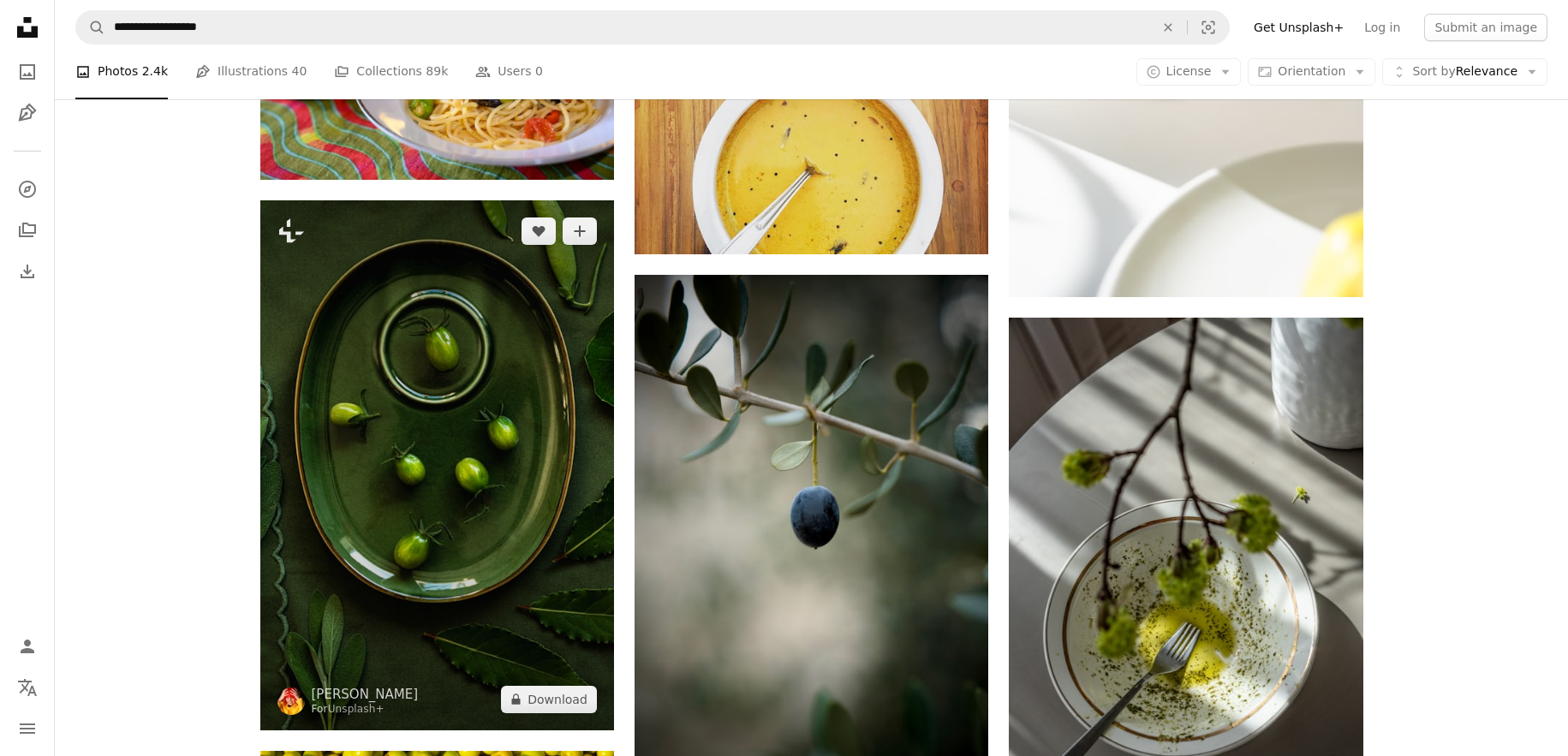
click at [486, 455] on img at bounding box center [436, 466] width 353 height 530
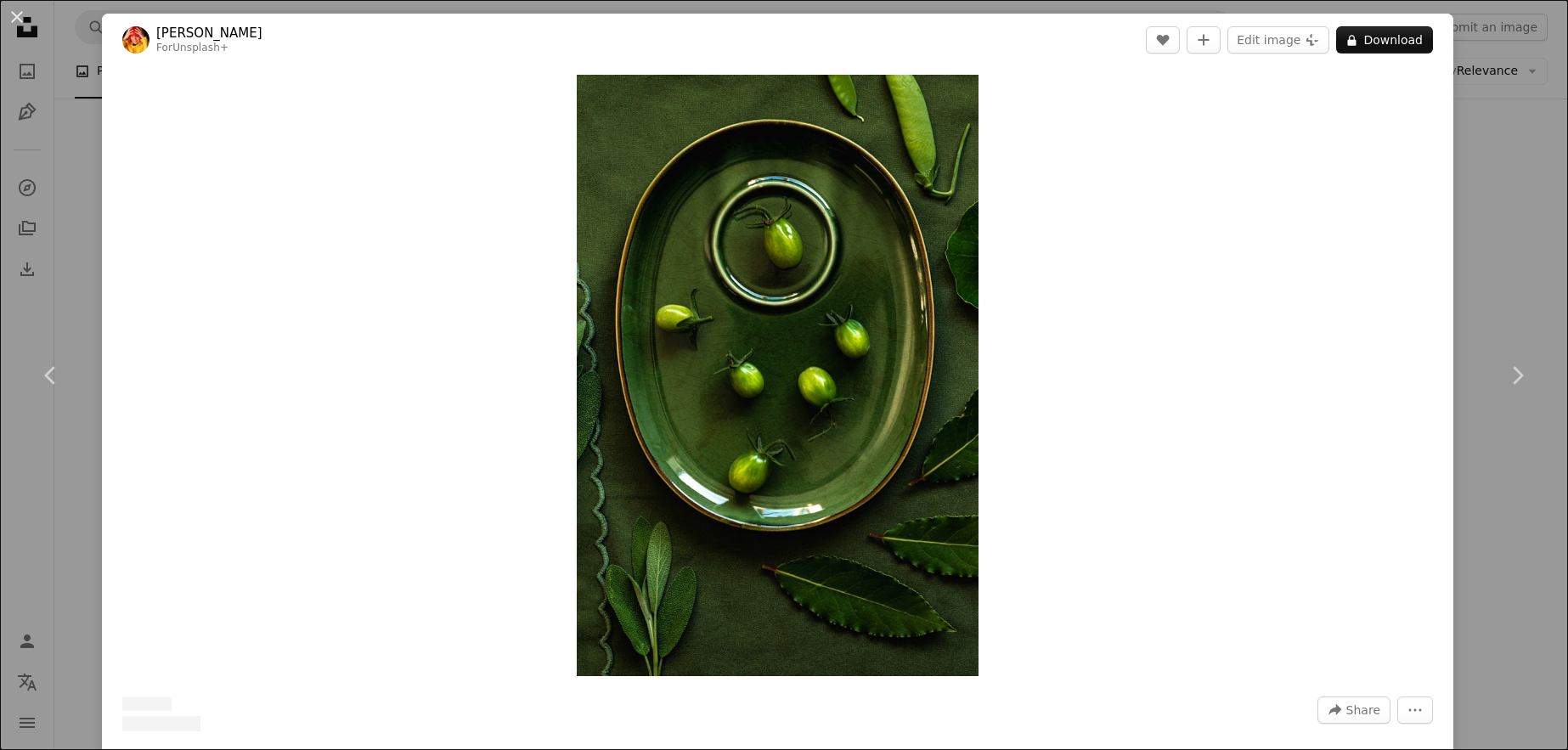
click at [1473, 283] on div "An X shape Chevron left Chevron right [PERSON_NAME] For Unsplash+ A heart A plu…" at bounding box center [784, 375] width 1568 height 750
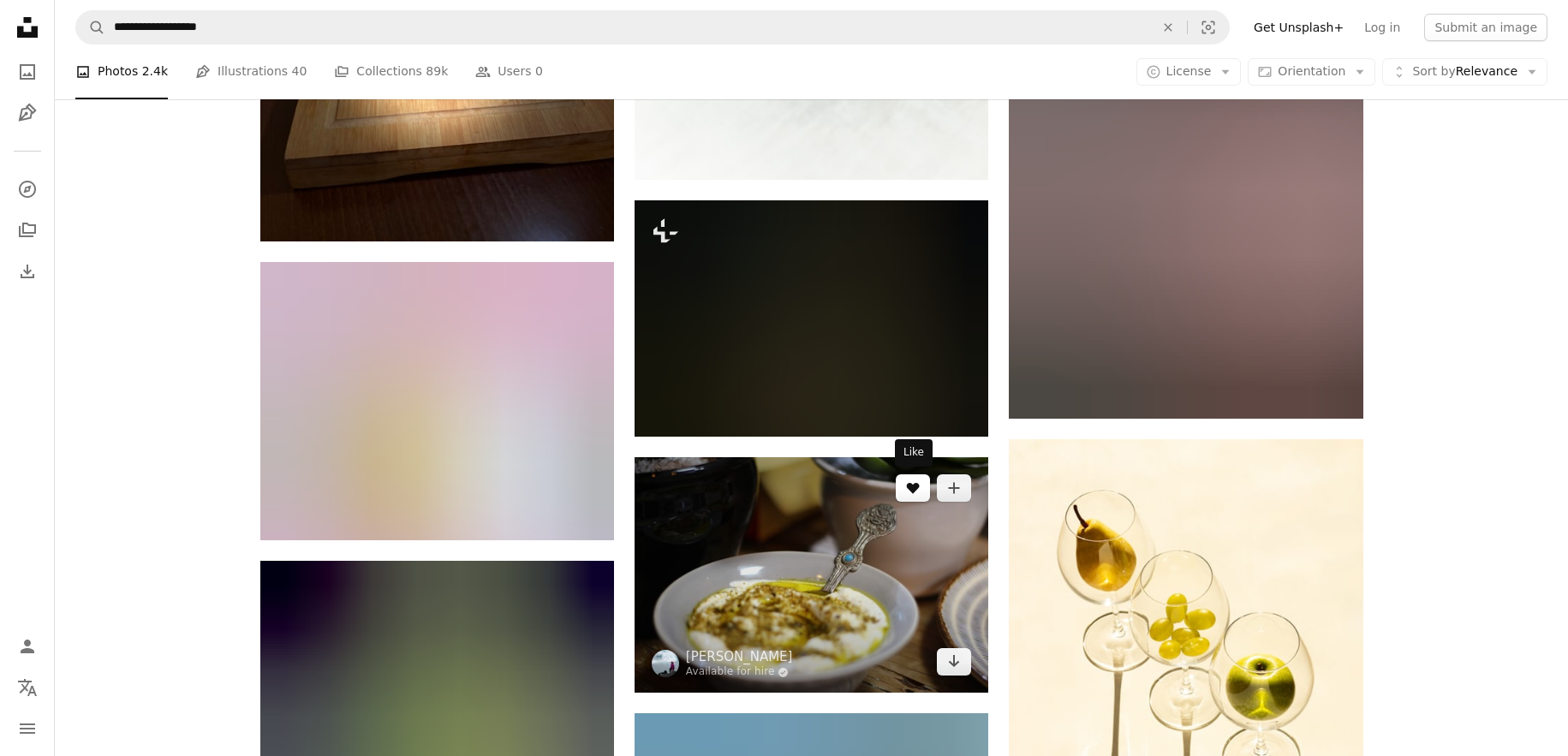
scroll to position [17989, 0]
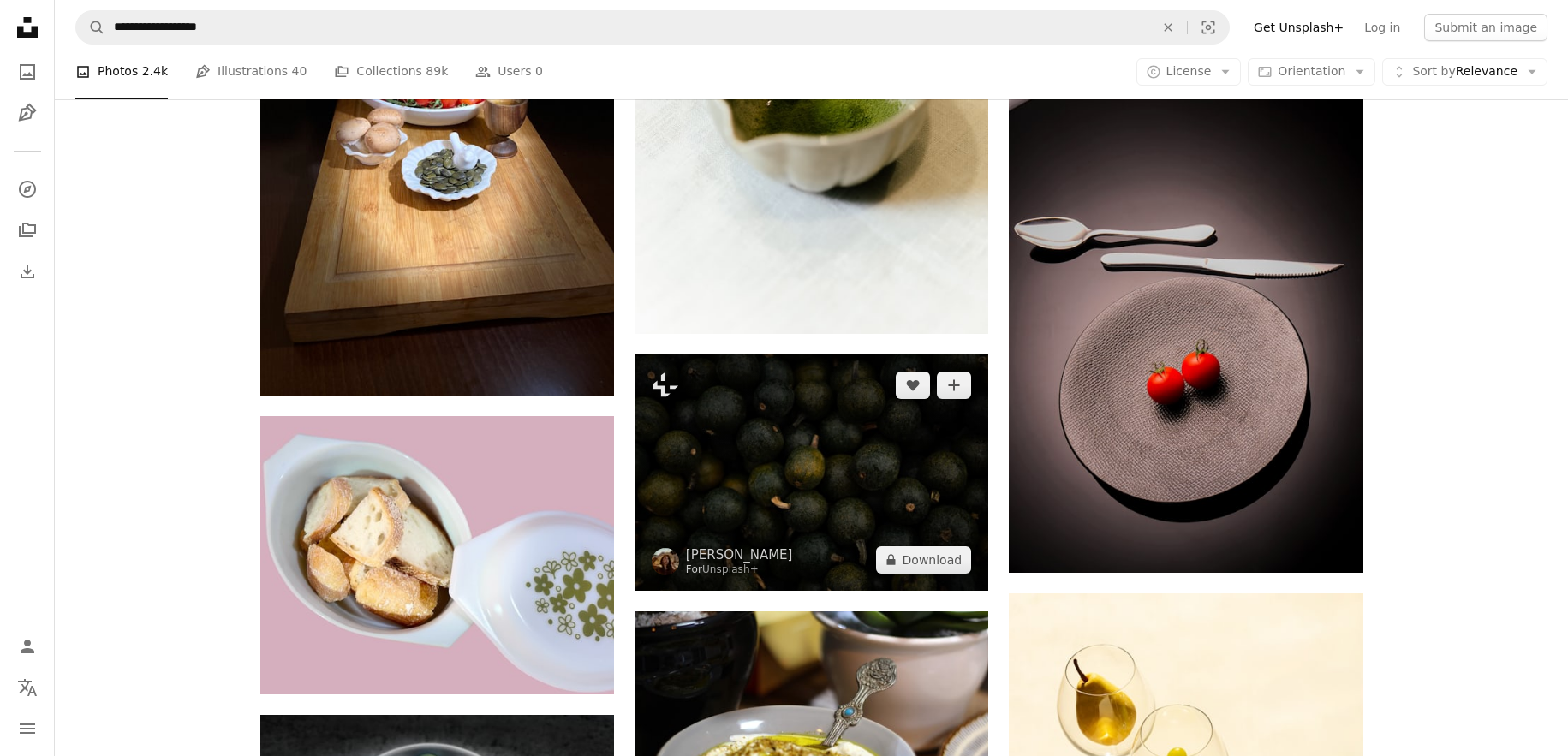
click at [856, 466] on img at bounding box center [810, 472] width 353 height 236
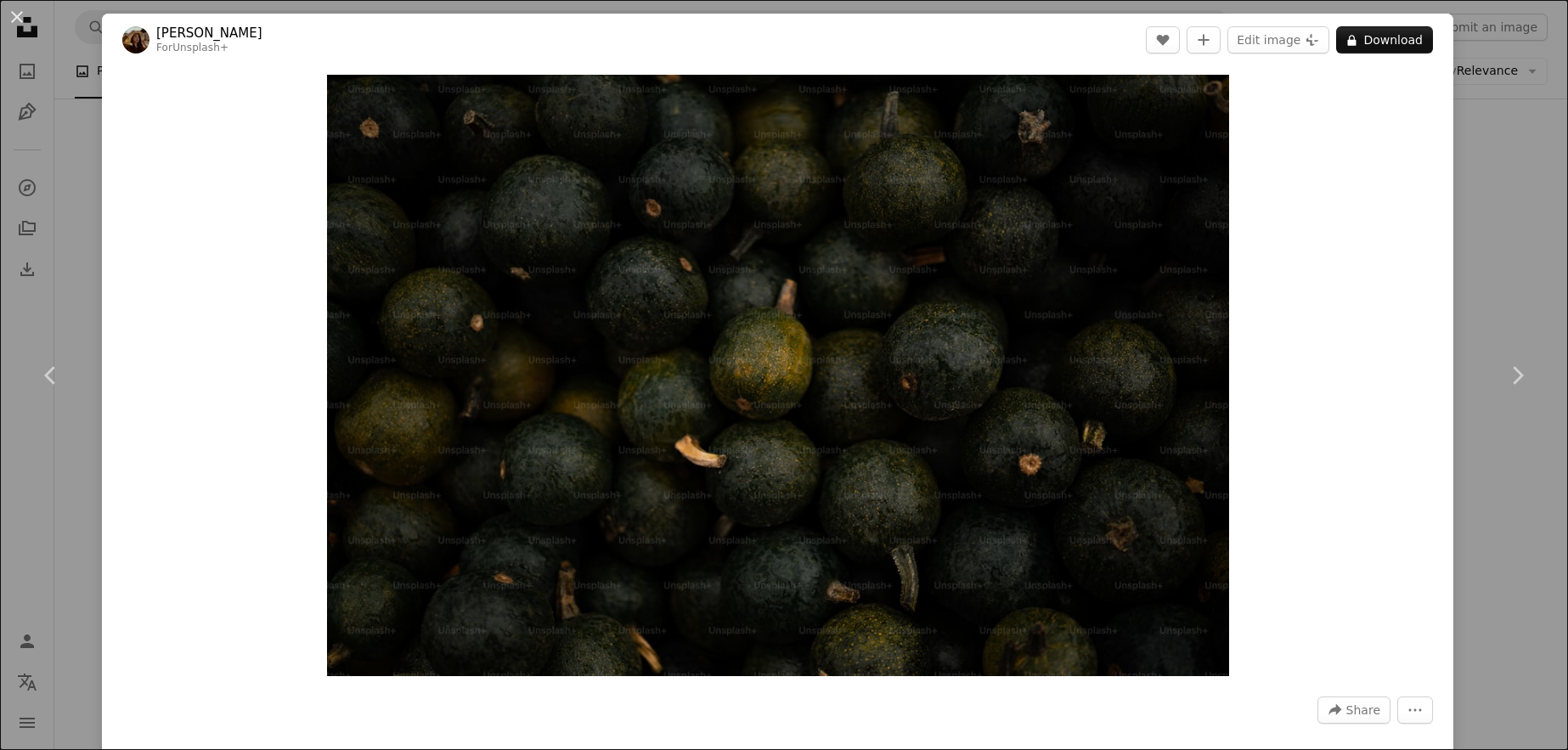
click at [1454, 271] on div "An X shape Chevron left Chevron right [PERSON_NAME] For Unsplash+ A heart A plu…" at bounding box center [784, 375] width 1568 height 750
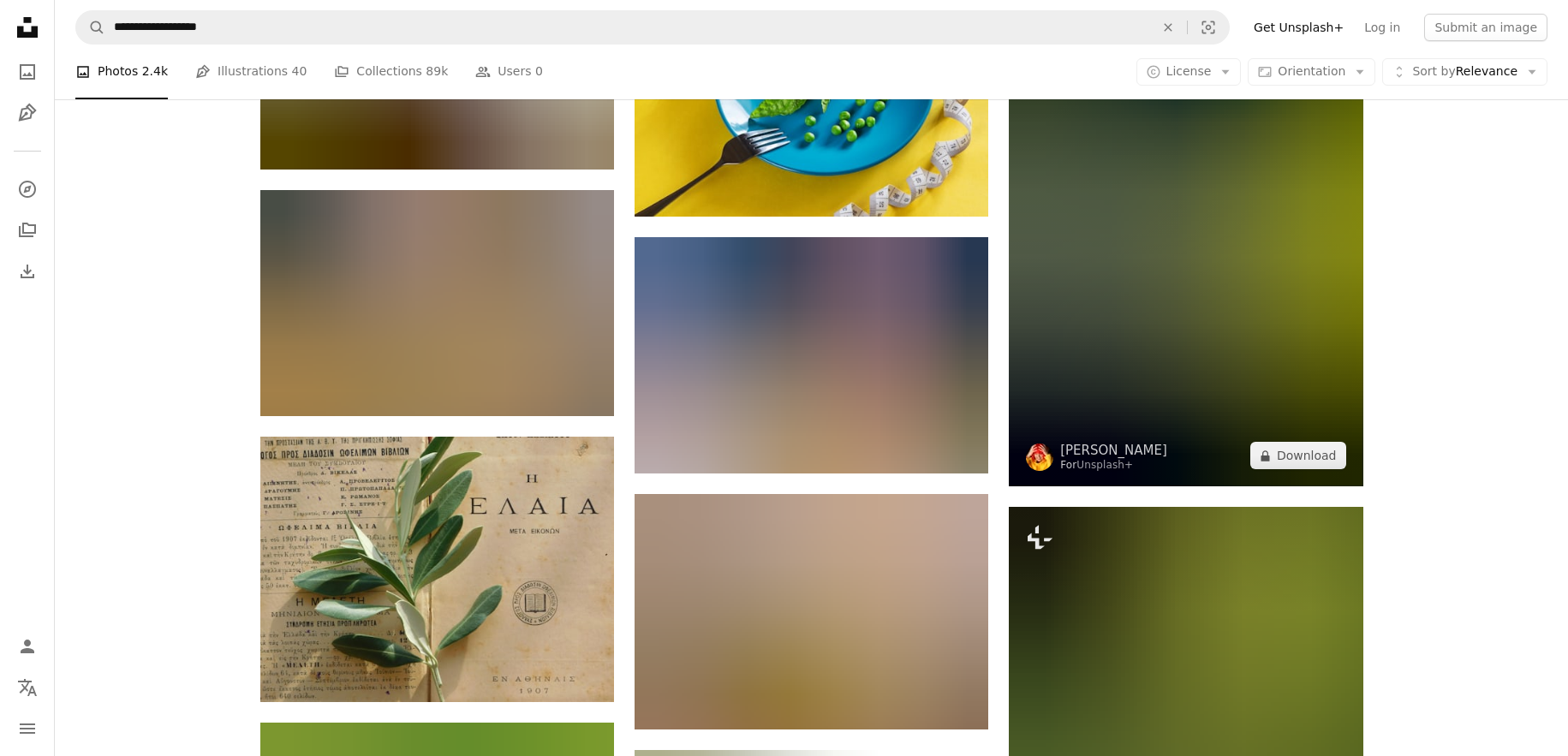
scroll to position [32700, 0]
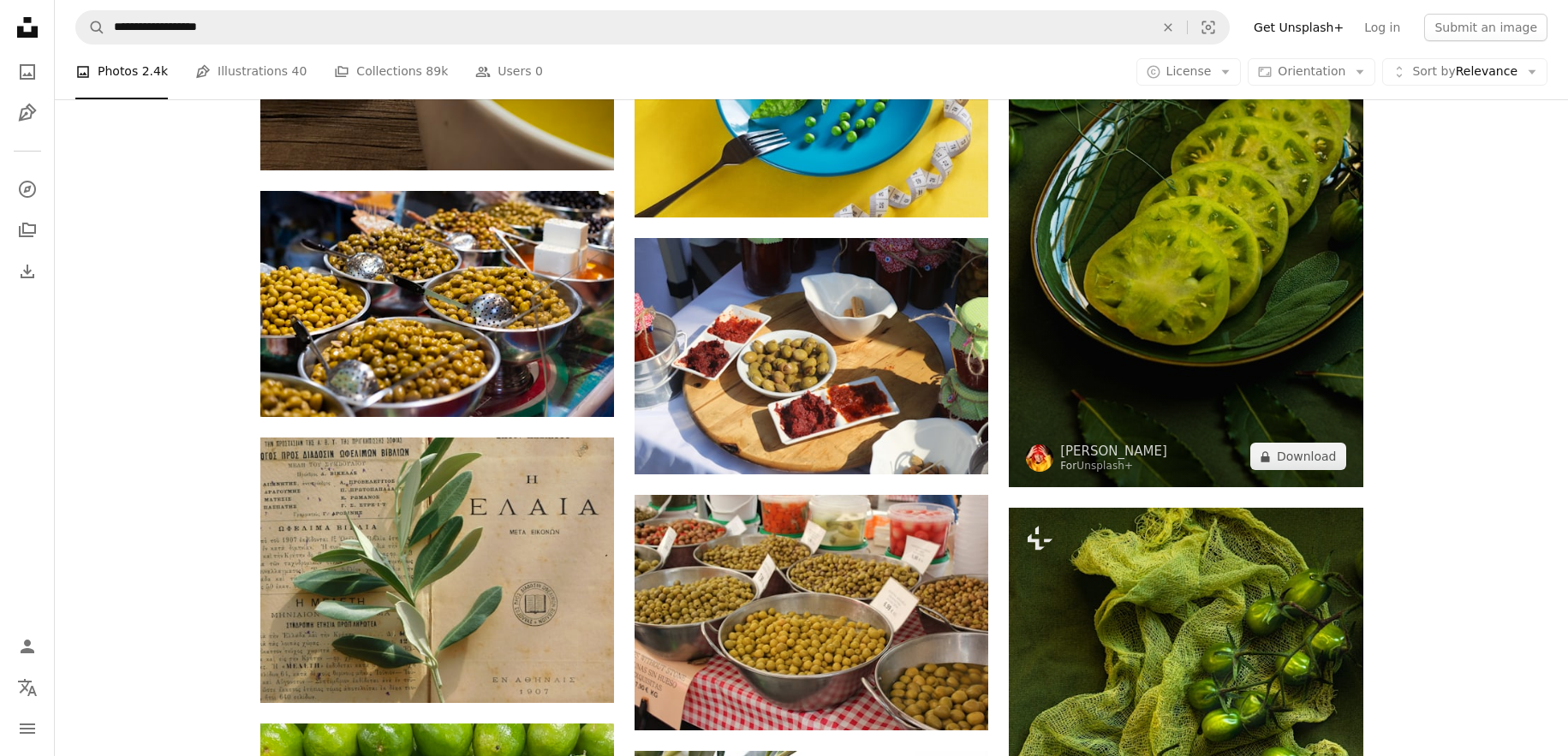
click at [1184, 320] on img at bounding box center [1184, 222] width 353 height 530
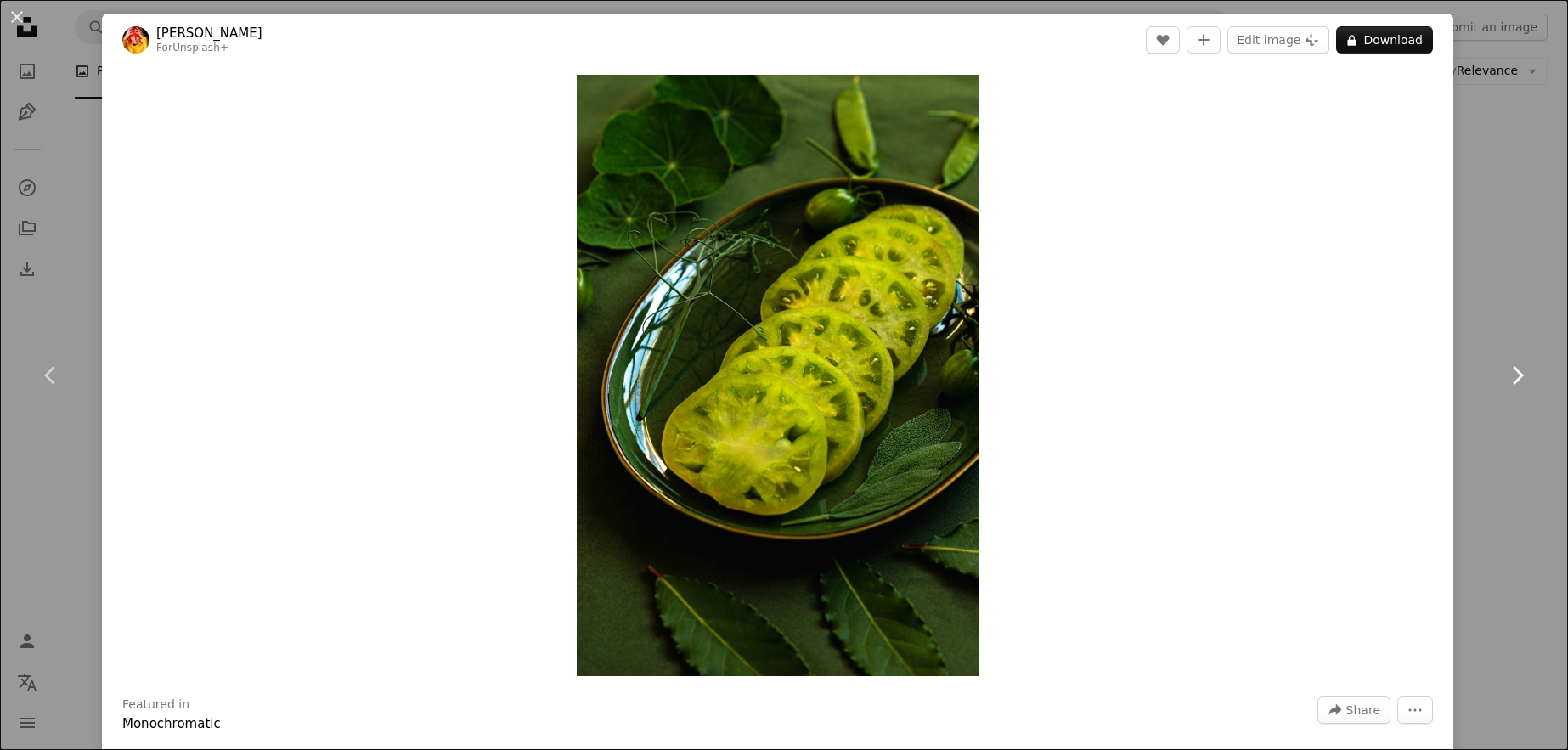
click at [1466, 313] on link "Chevron right" at bounding box center [1517, 375] width 102 height 163
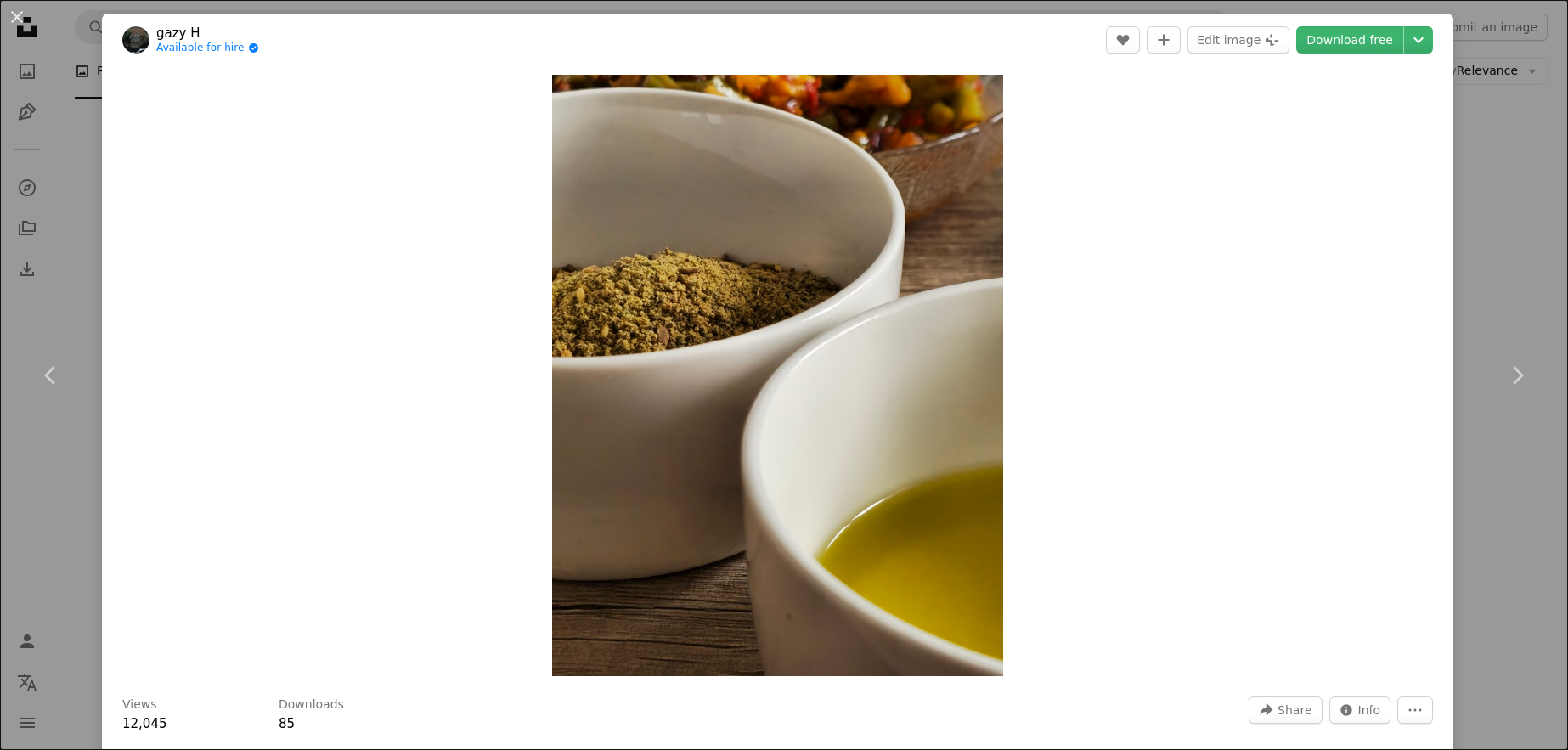
click at [1501, 282] on div "An X shape Chevron left Chevron right gazy H Available for hire A checkmark ins…" at bounding box center [784, 375] width 1568 height 750
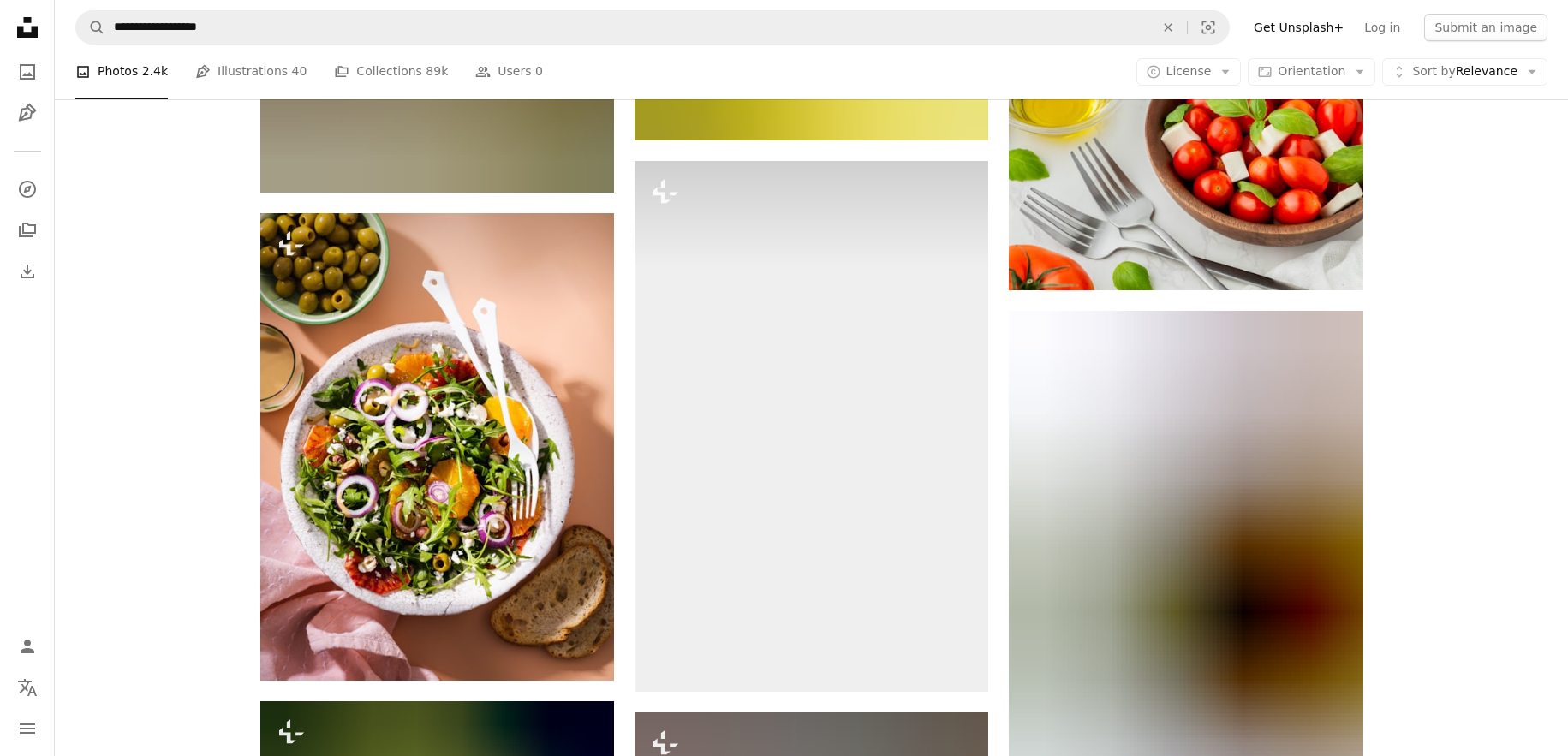
scroll to position [35056, 0]
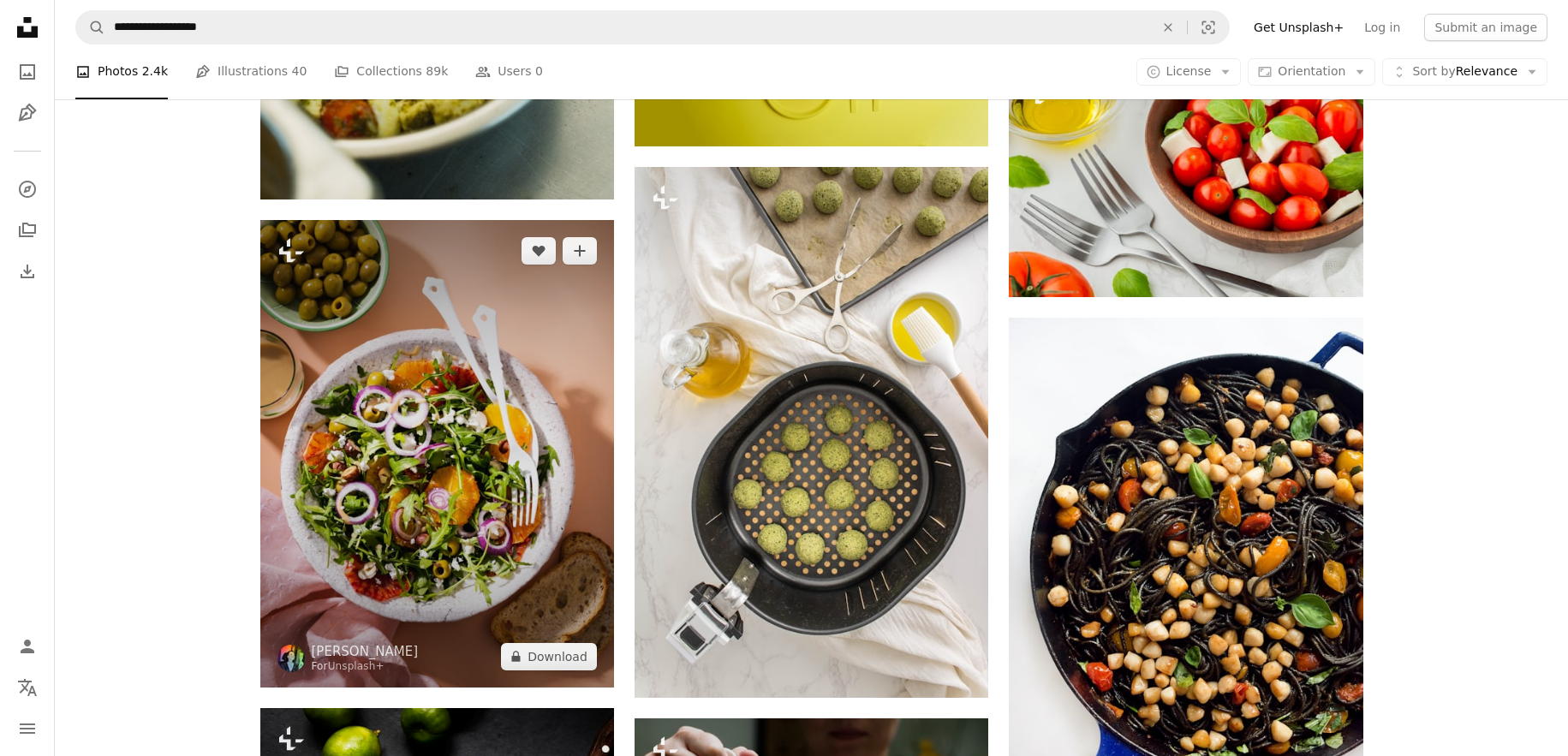
click at [441, 419] on img at bounding box center [436, 453] width 353 height 468
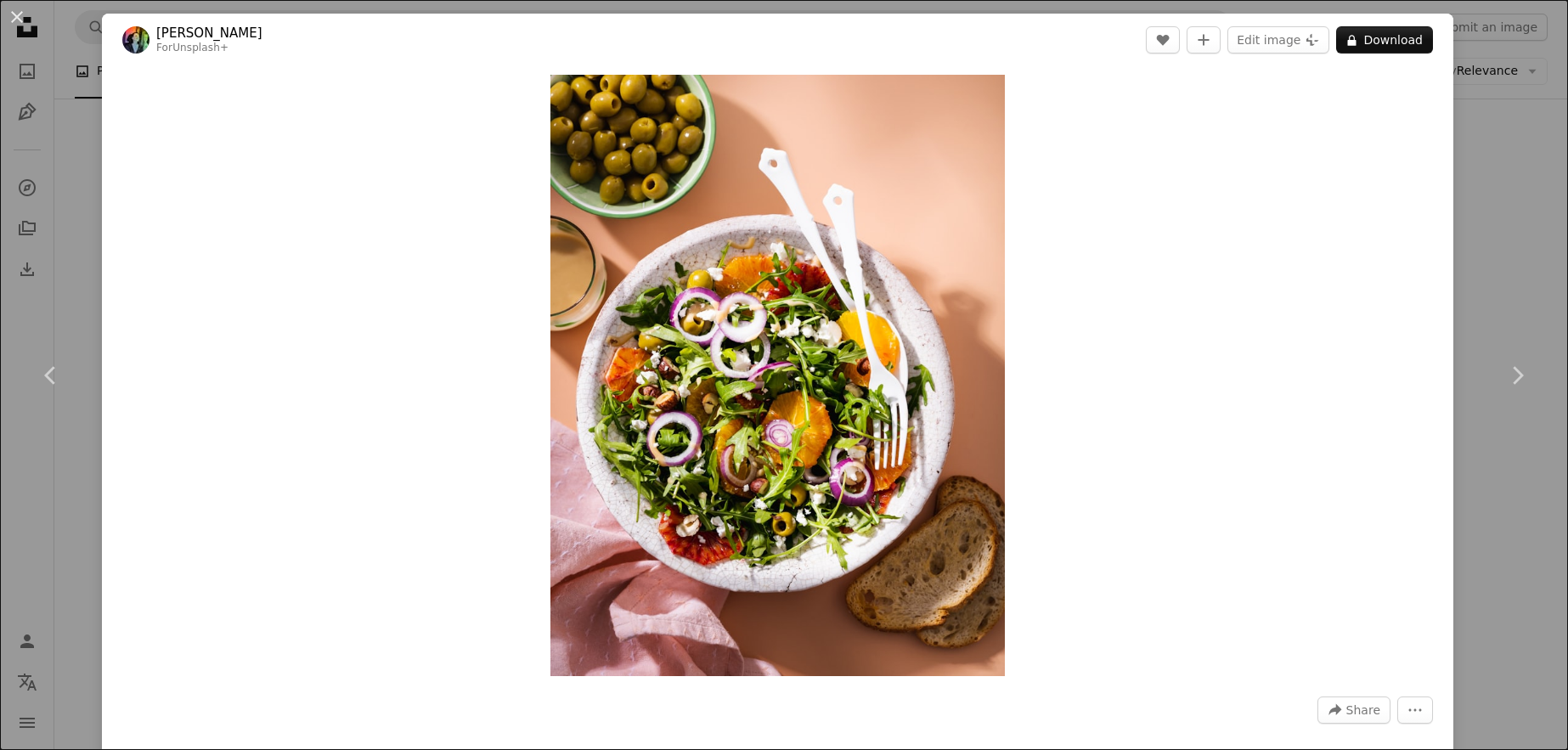
click at [1474, 246] on div "An X shape Chevron left Chevron right [PERSON_NAME] For Unsplash+ A heart A plu…" at bounding box center [784, 375] width 1568 height 750
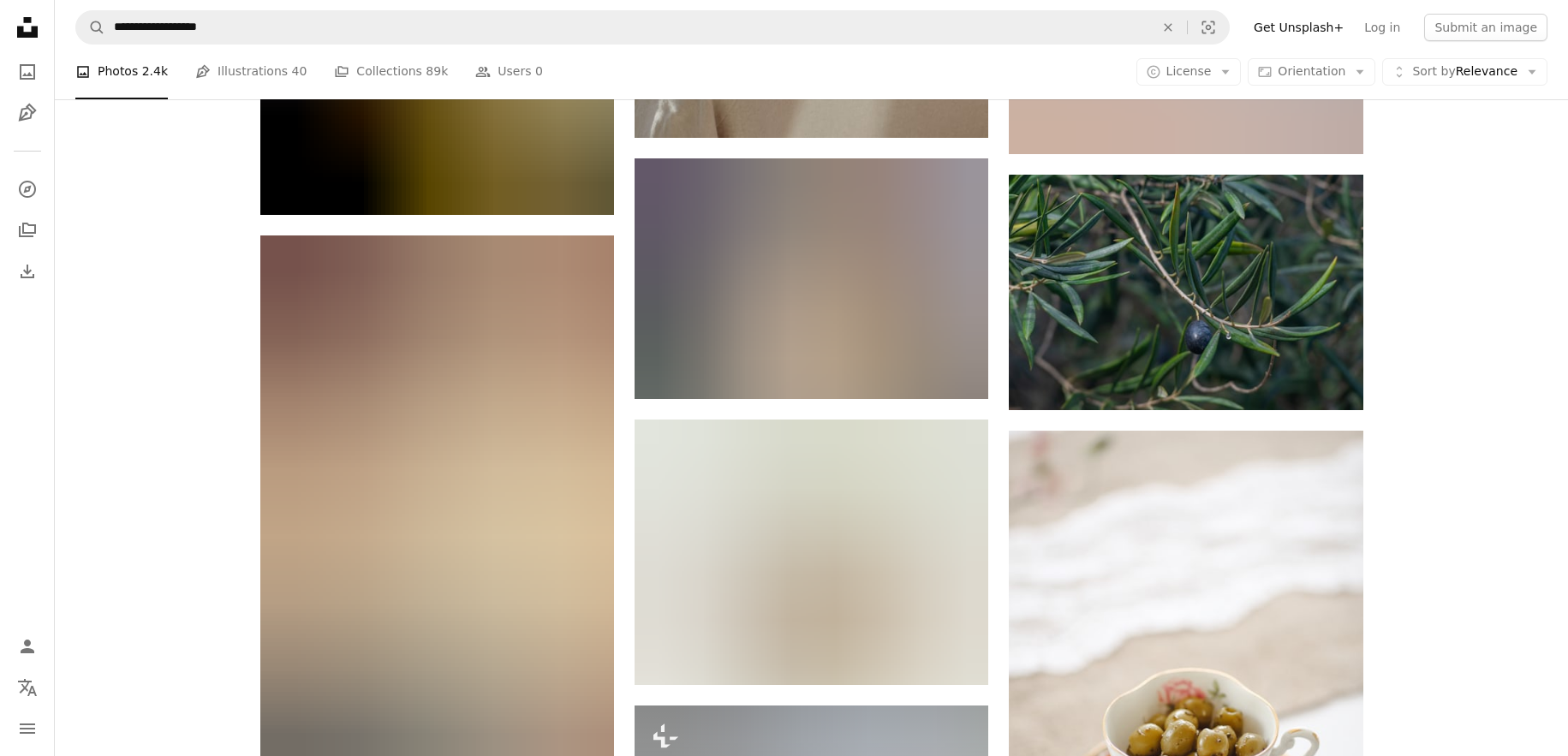
scroll to position [42910, 0]
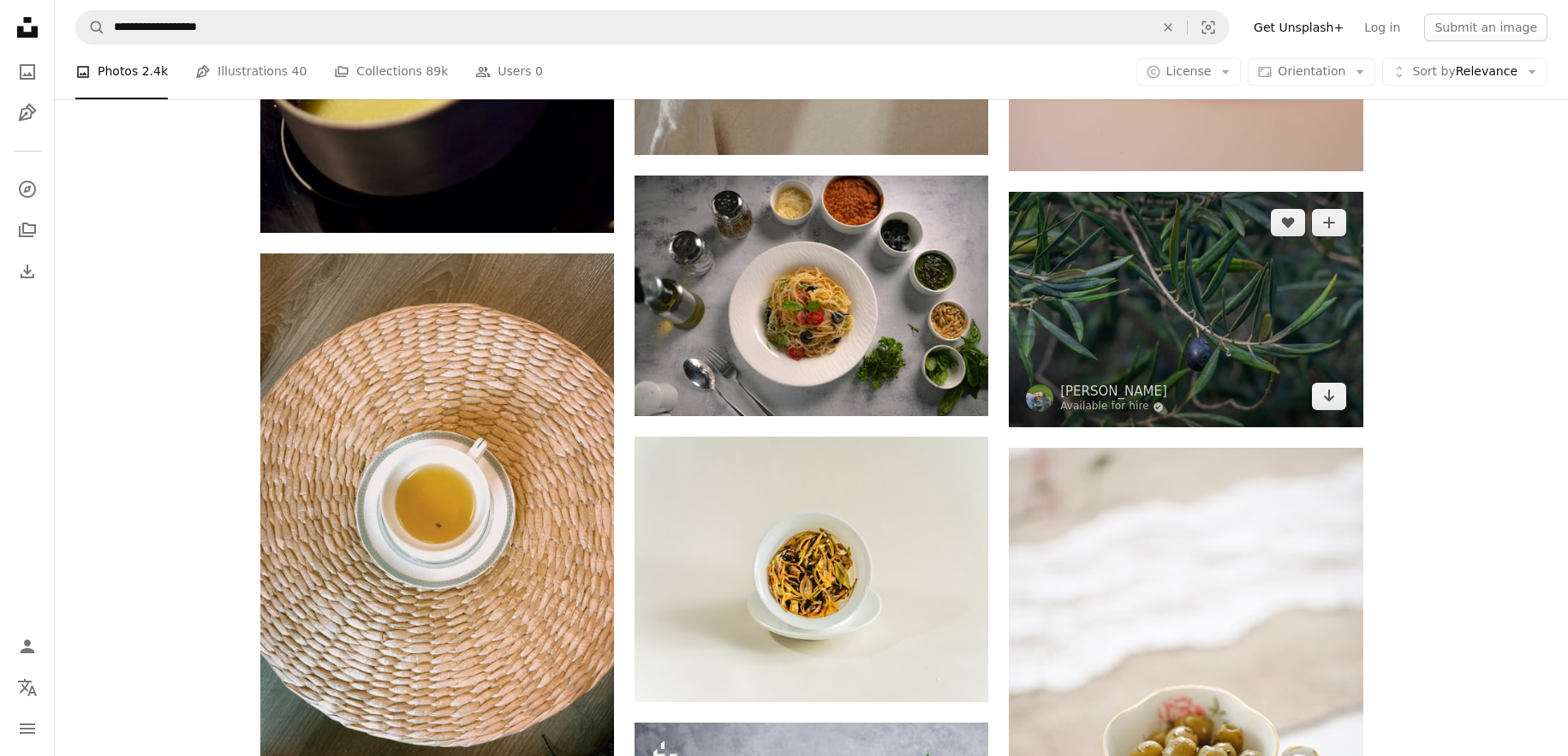
click at [1232, 309] on img at bounding box center [1184, 310] width 353 height 236
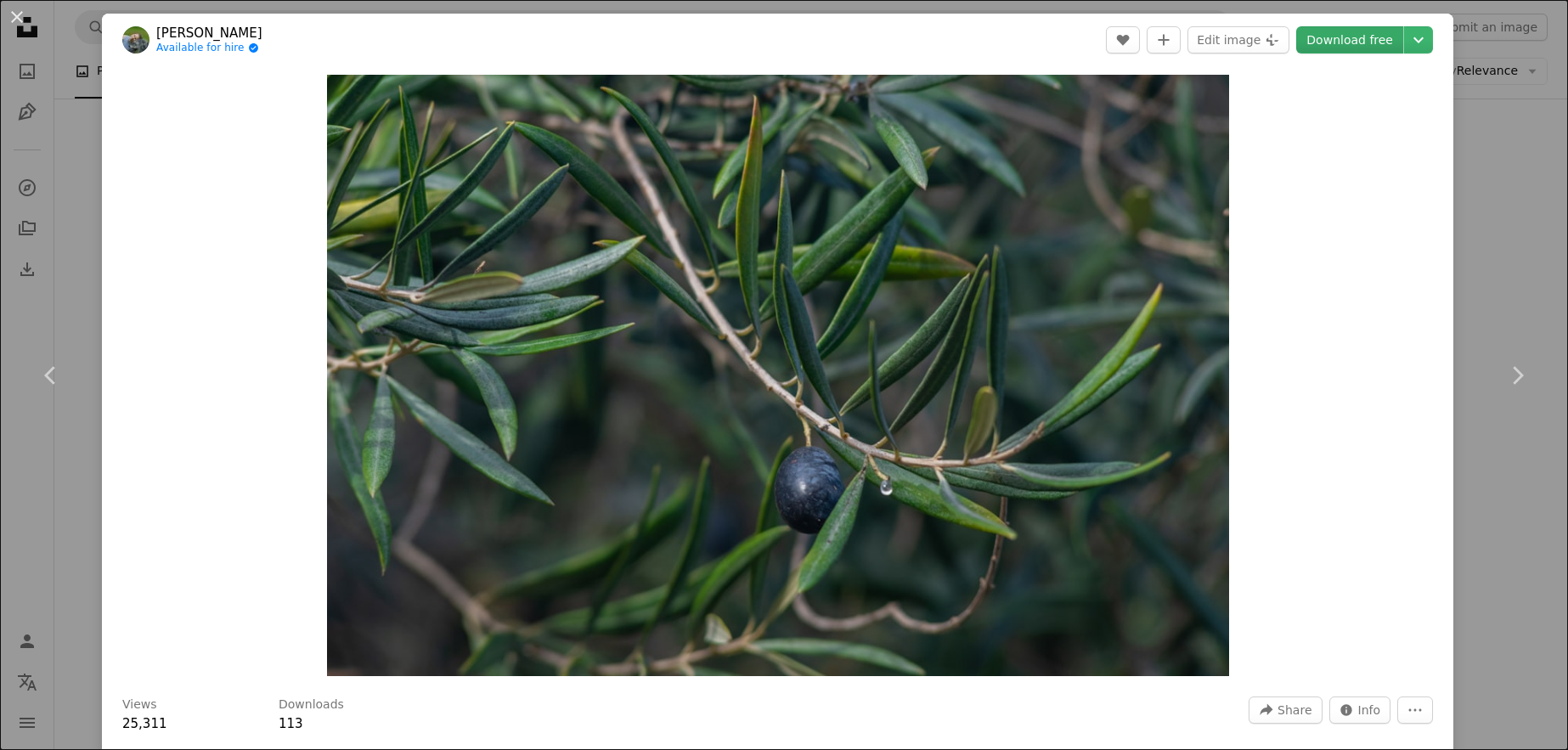
click at [1330, 39] on link "Download free" at bounding box center [1349, 39] width 107 height 27
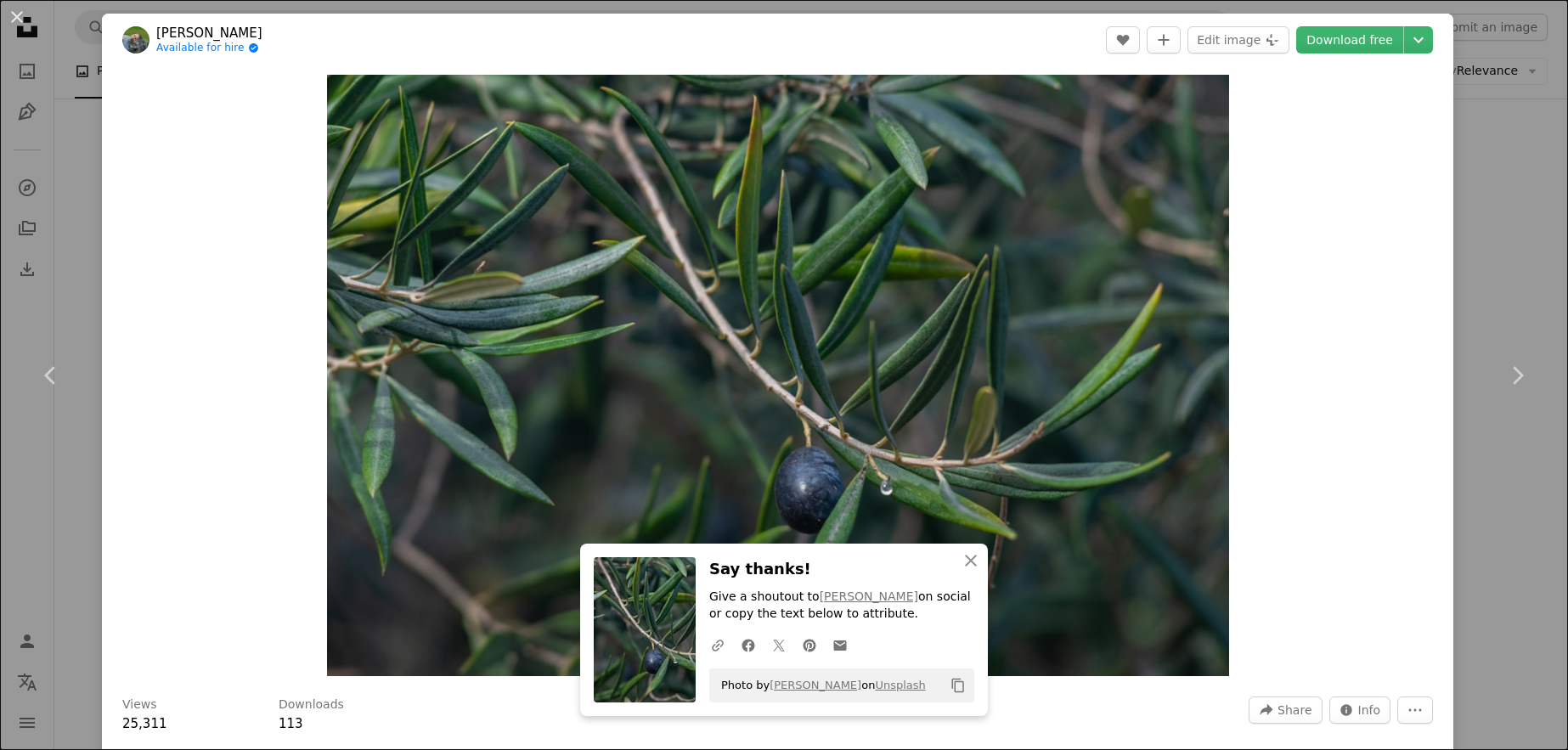
click at [1465, 272] on div "An X shape Chevron left Chevron right An X shape Close Say thanks! Give a shout…" at bounding box center [784, 375] width 1568 height 750
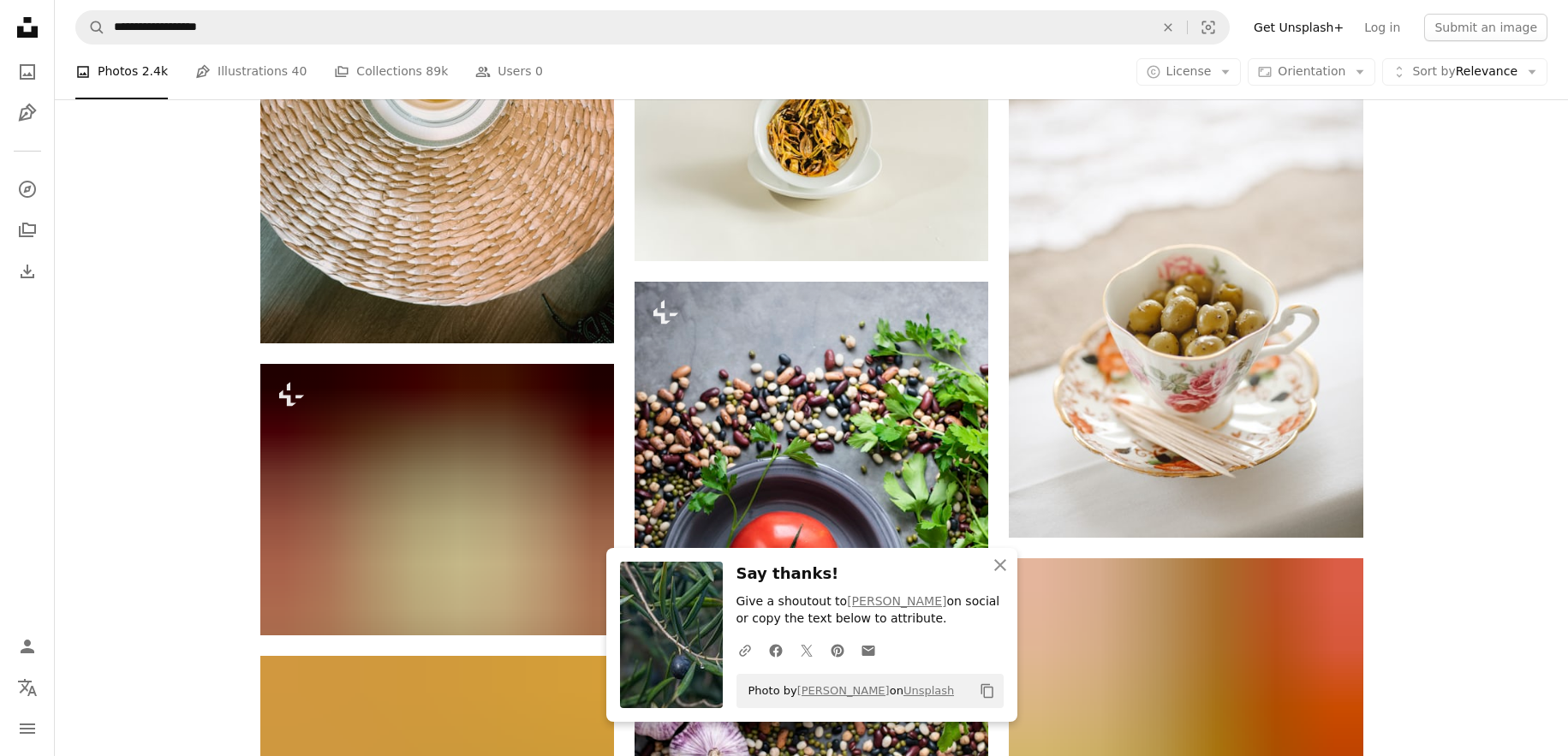
scroll to position [43345, 0]
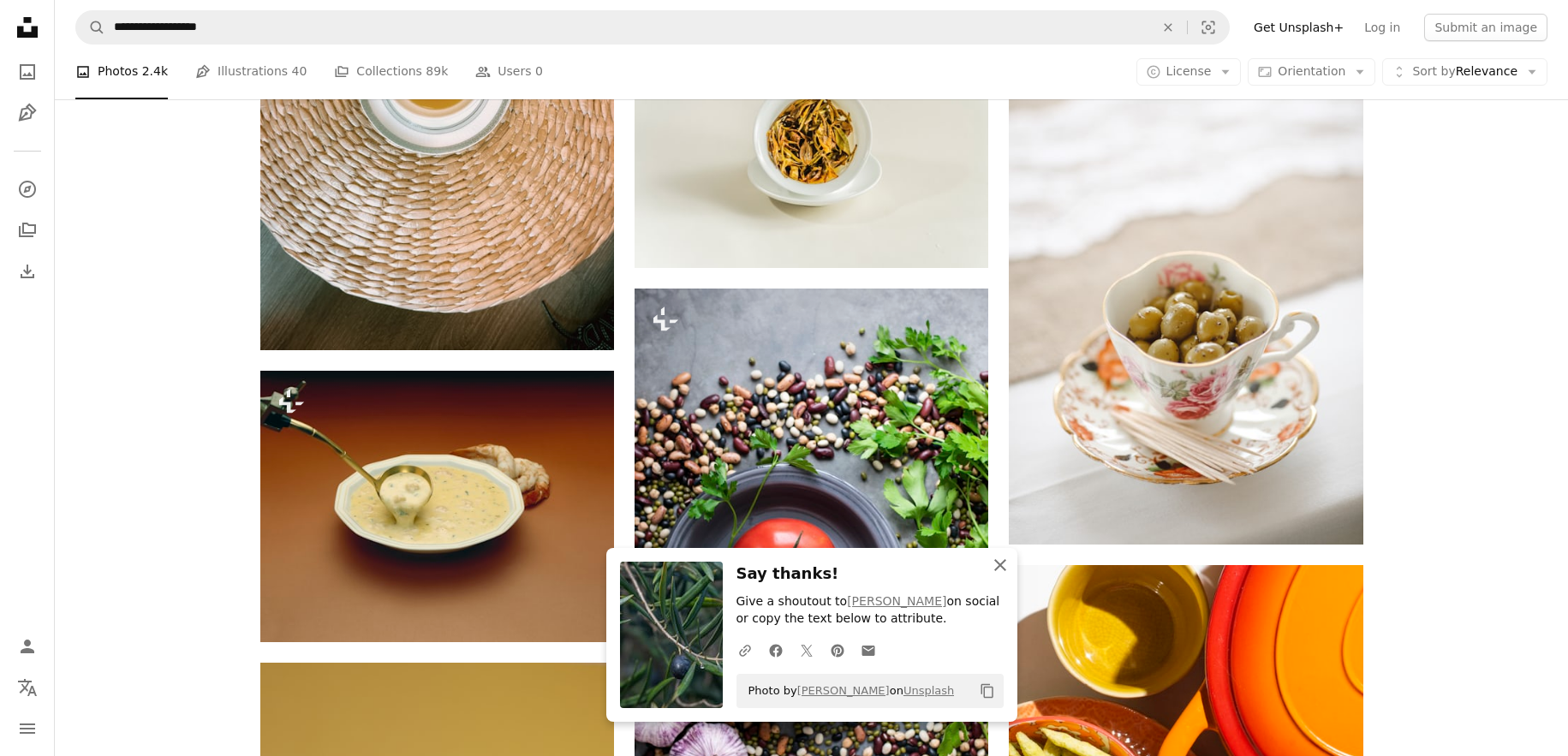
click at [1005, 561] on icon "An X shape" at bounding box center [1000, 566] width 21 height 21
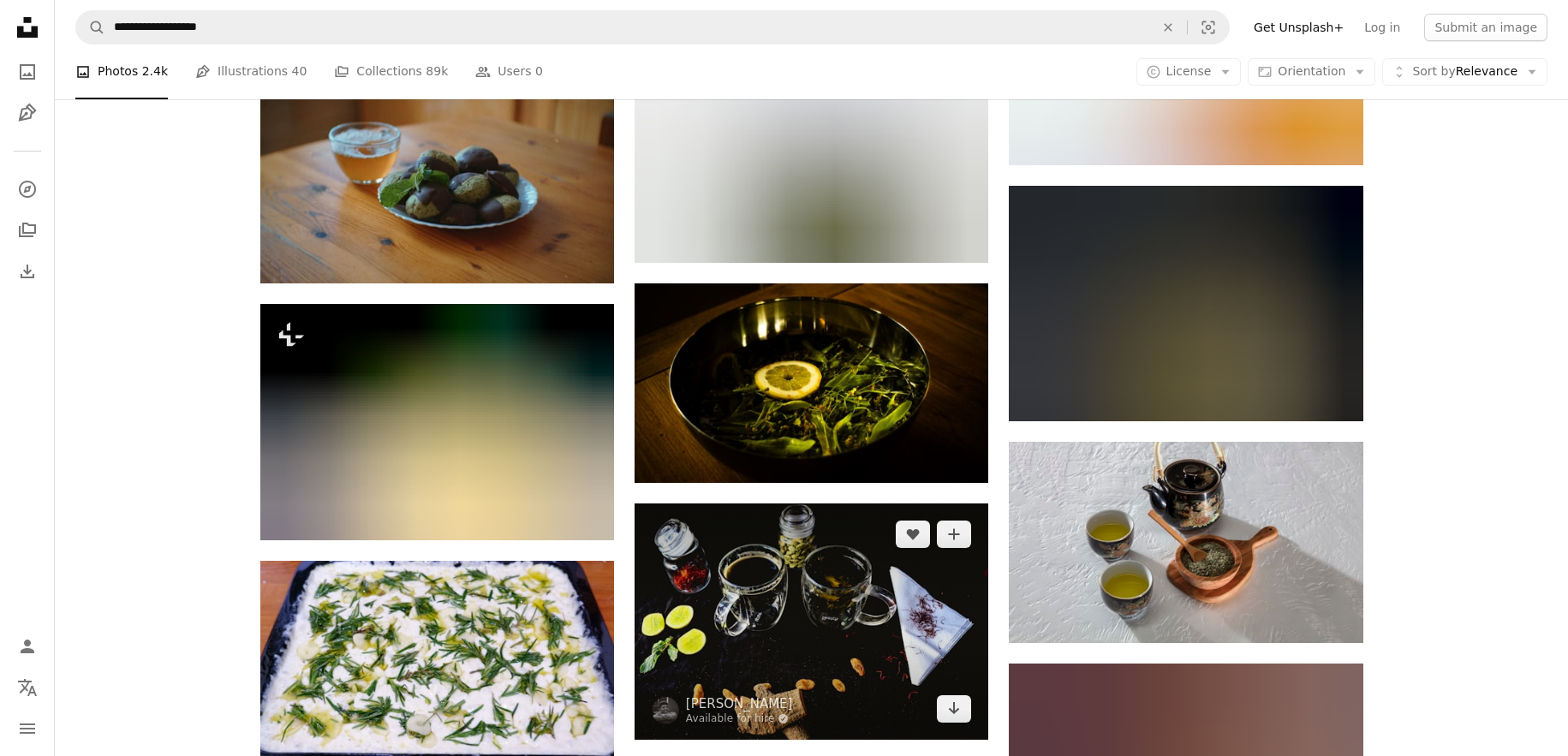
scroll to position [44755, 0]
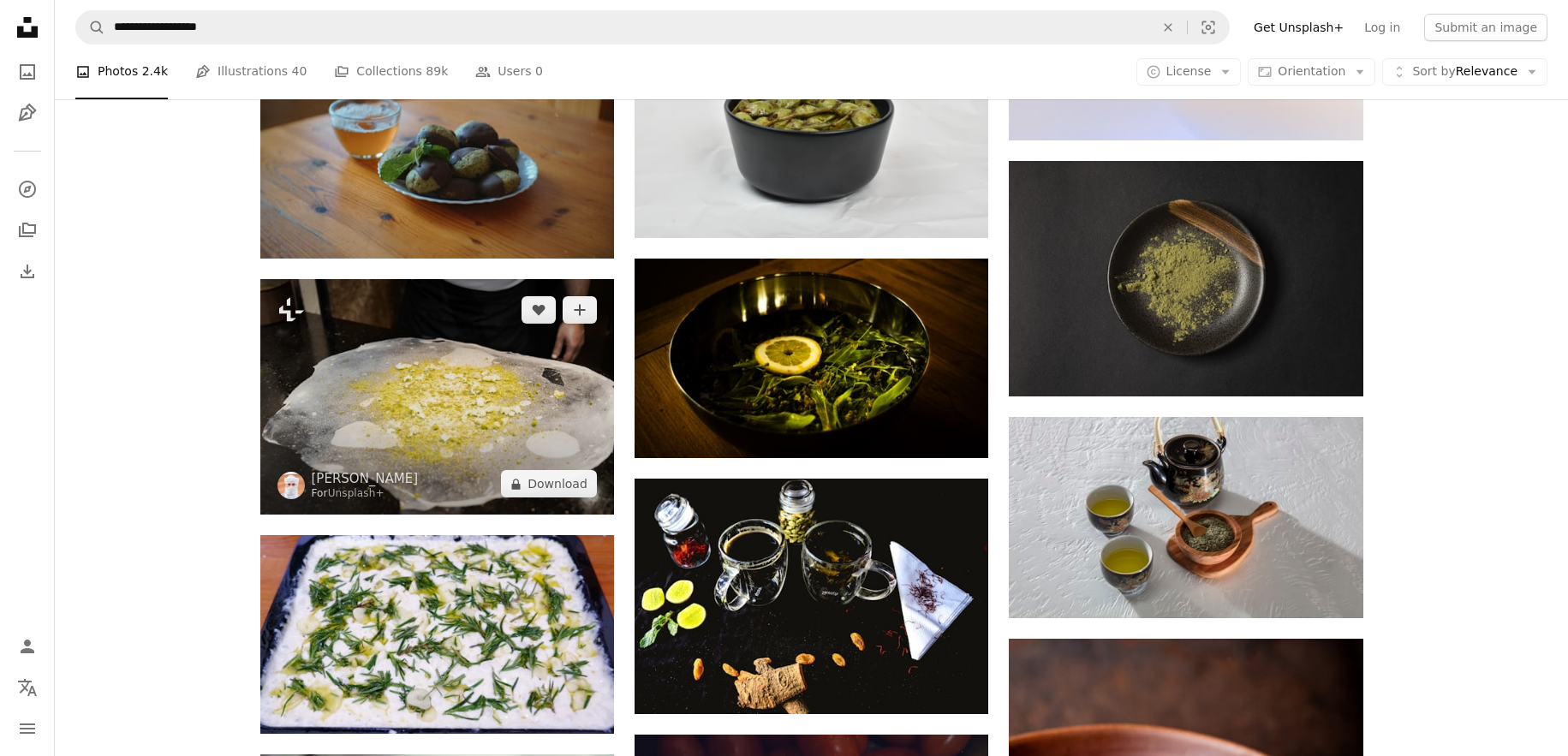
click at [482, 419] on img at bounding box center [436, 397] width 353 height 236
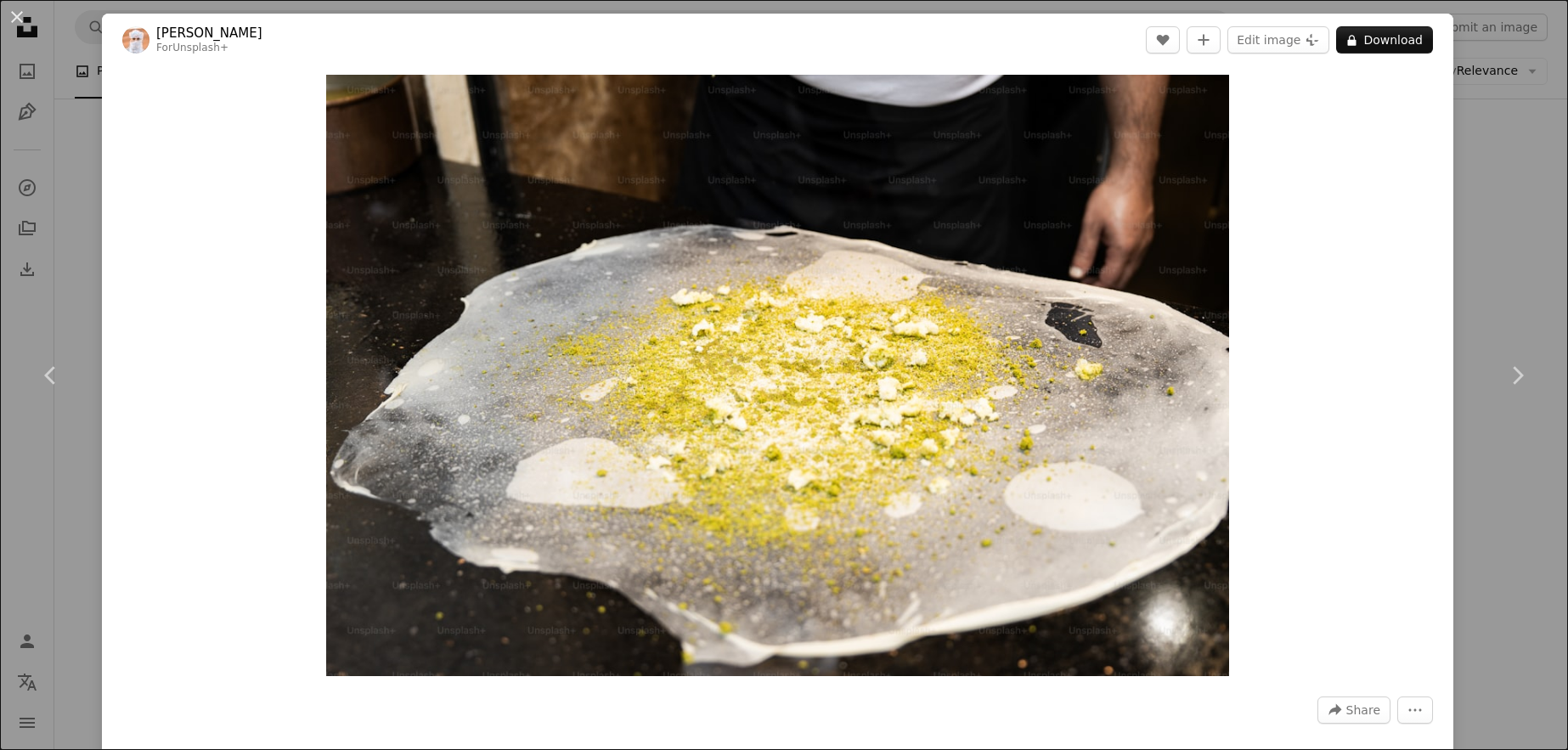
click at [1482, 267] on div "An X shape Chevron left Chevron right Ahmed For Unsplash+ A heart A plus sign E…" at bounding box center [784, 375] width 1568 height 750
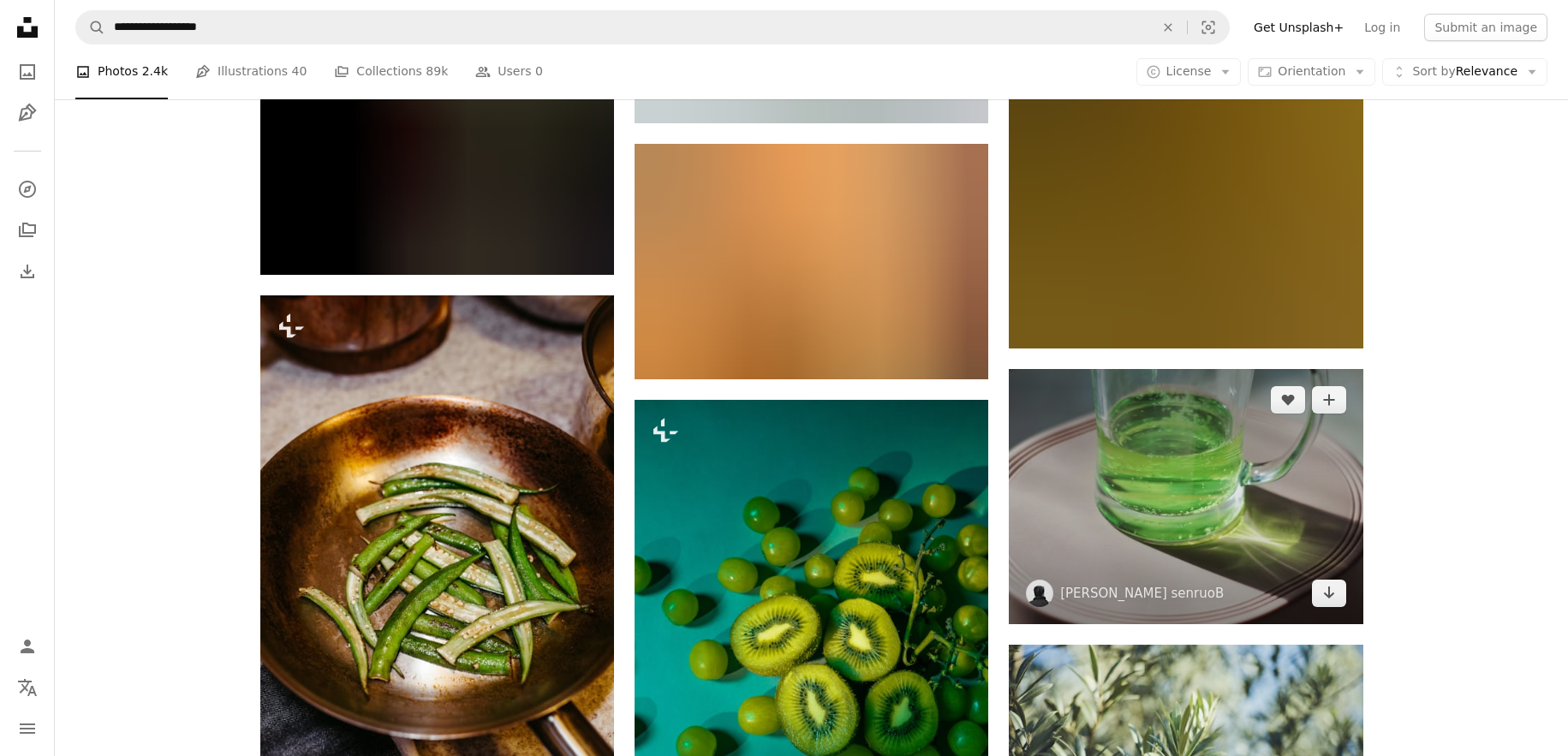
scroll to position [49875, 0]
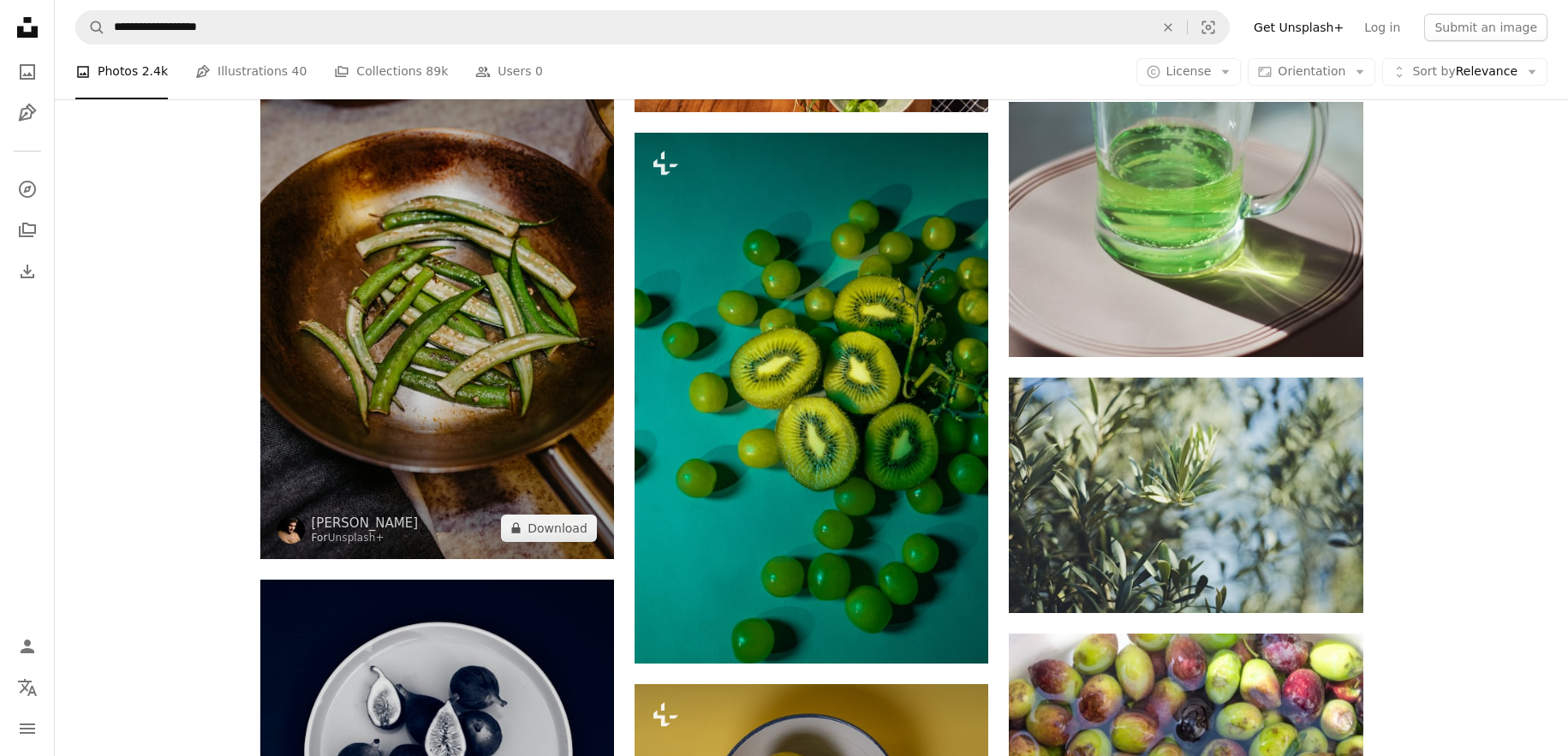
click at [447, 314] on img at bounding box center [436, 293] width 353 height 531
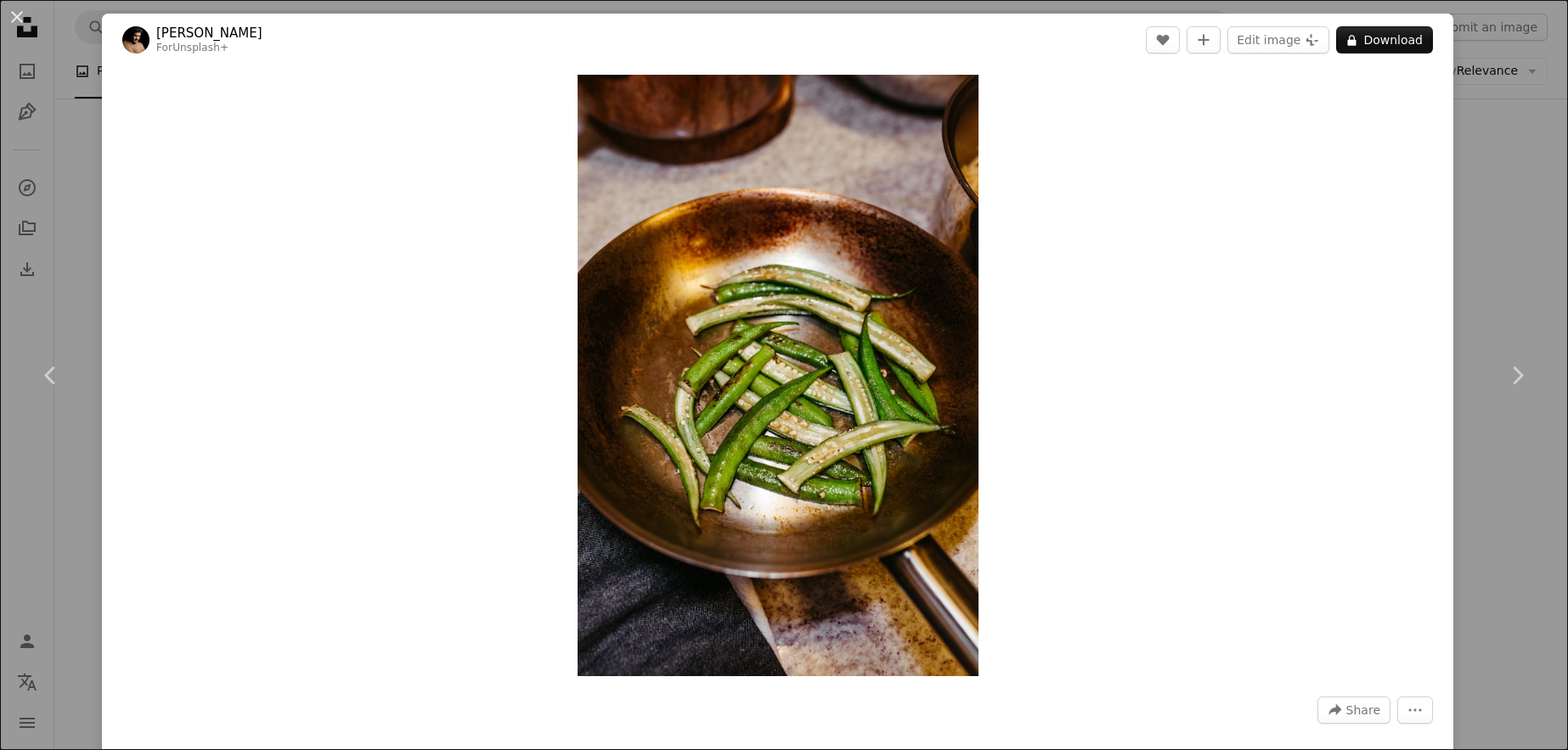
click at [1459, 237] on div "An X shape Chevron left Chevron right [PERSON_NAME] For Unsplash+ A heart A plu…" at bounding box center [784, 375] width 1568 height 750
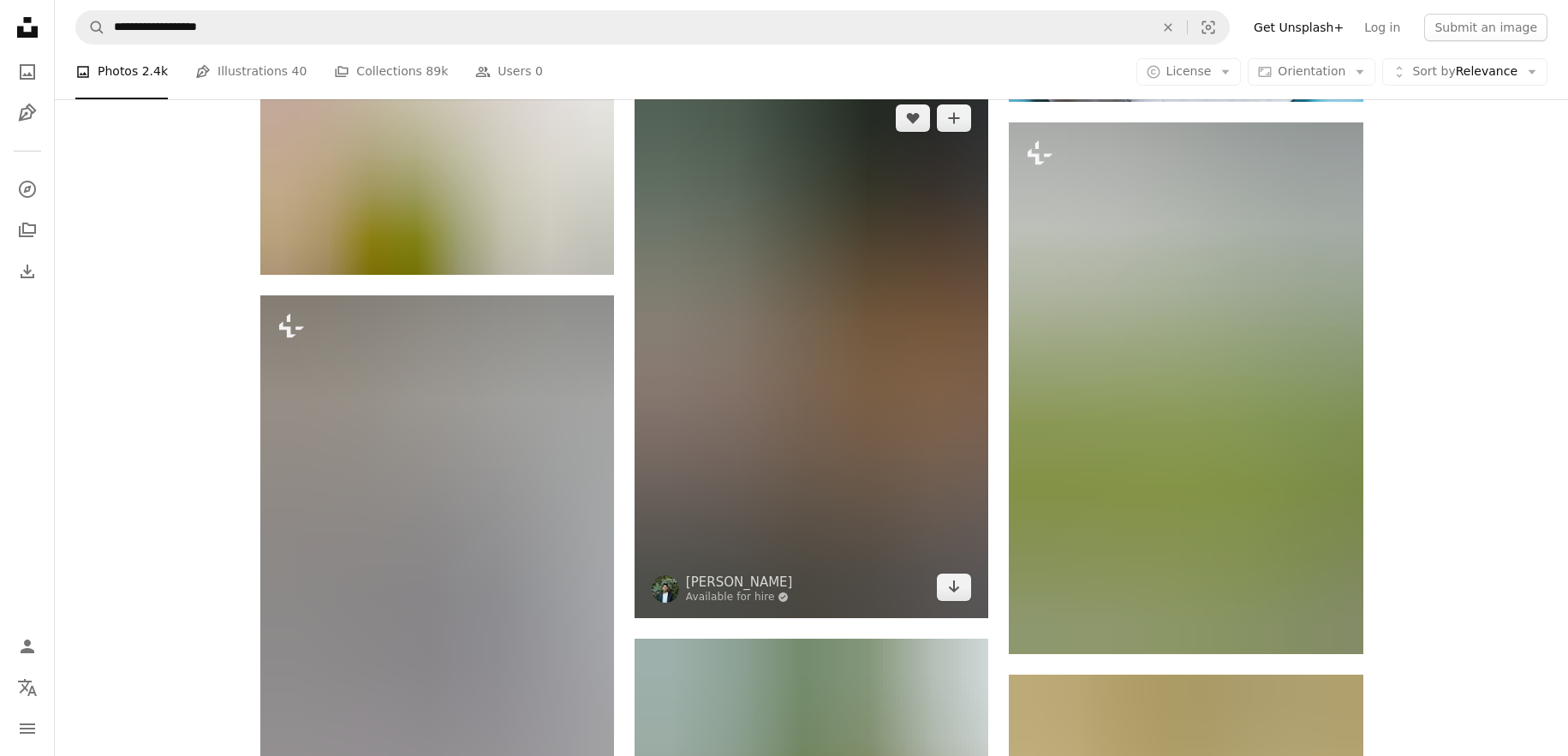
scroll to position [63002, 0]
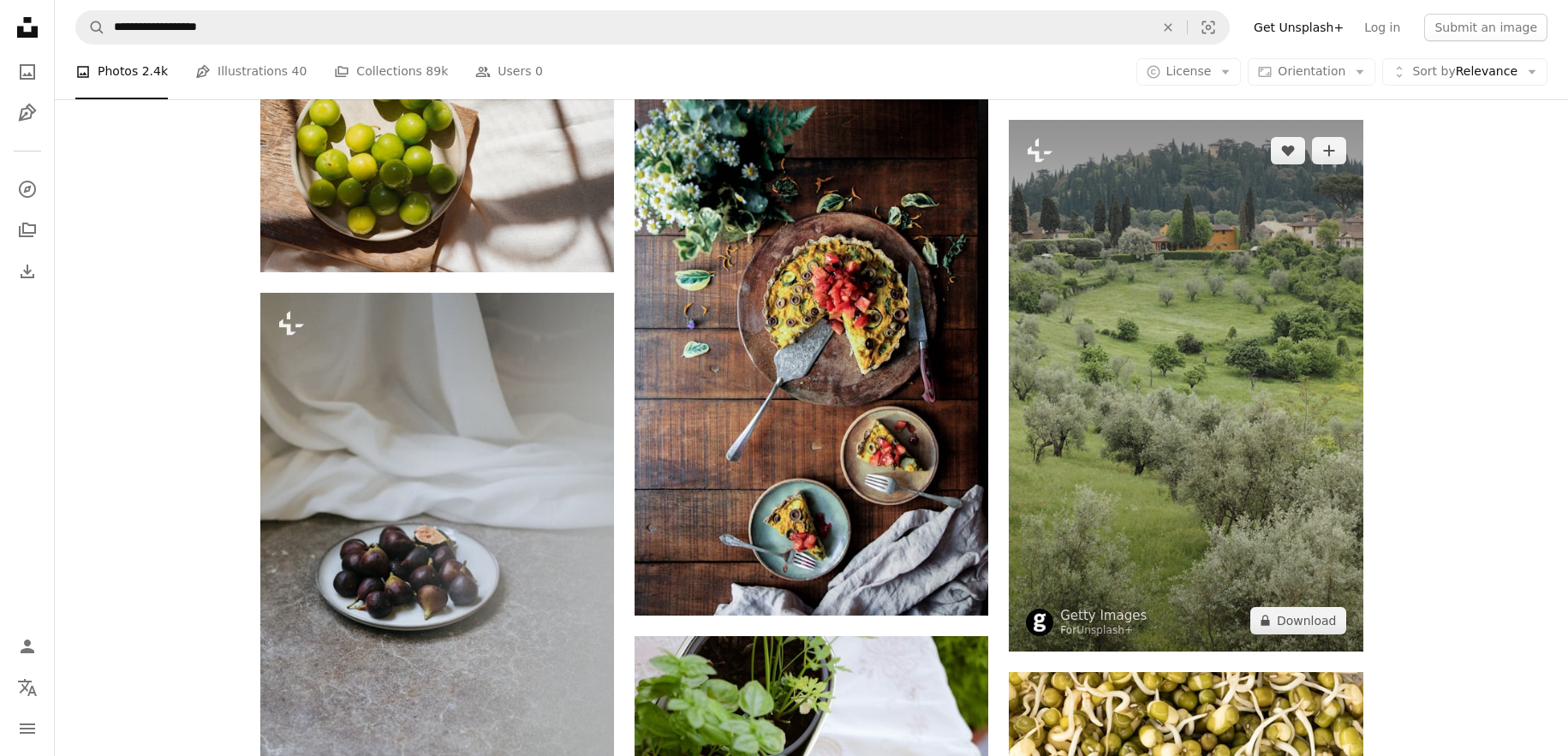
click at [1126, 302] on img at bounding box center [1184, 386] width 353 height 532
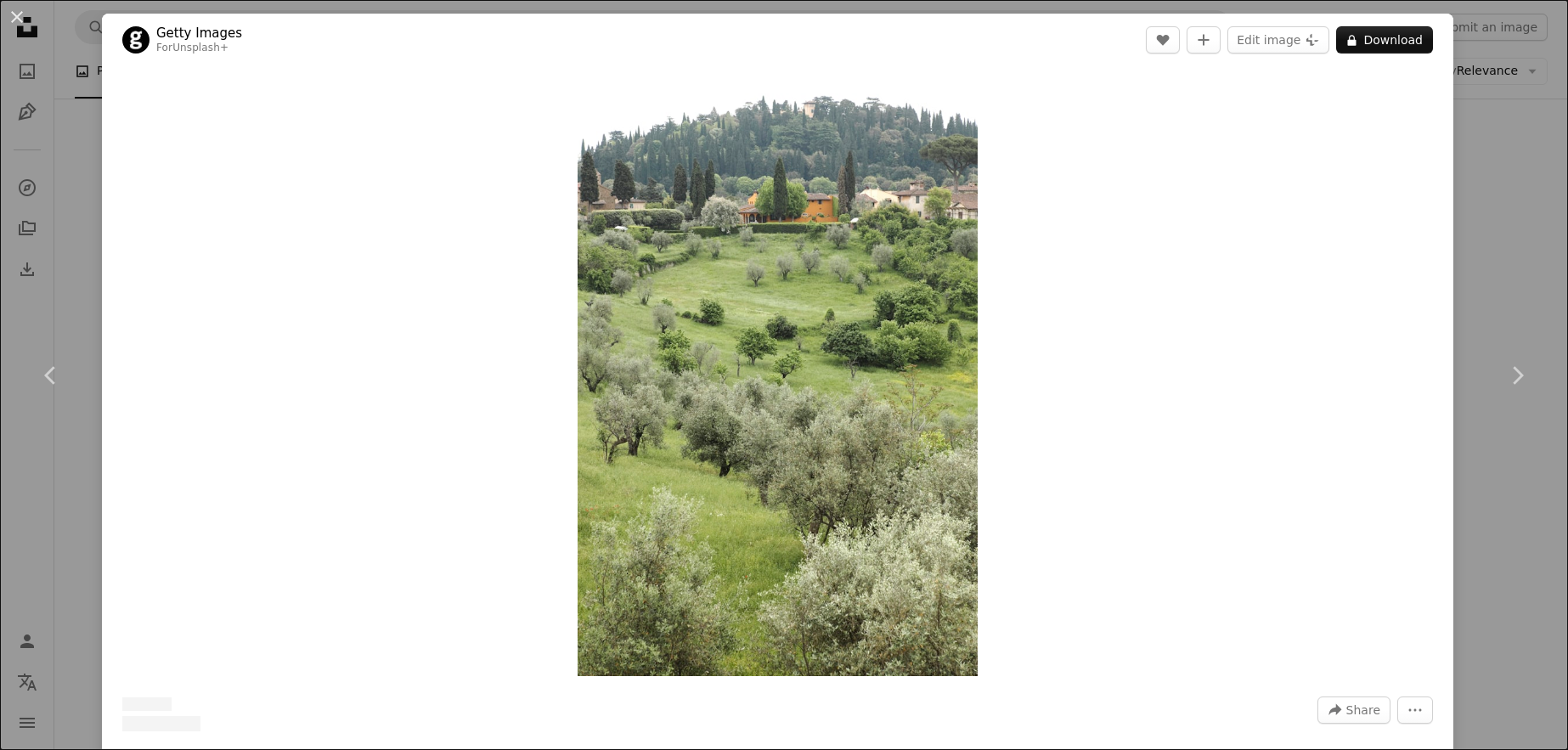
click at [1465, 218] on div "An X shape Chevron left Chevron right Getty Images For Unsplash+ A heart A plus…" at bounding box center [784, 375] width 1568 height 750
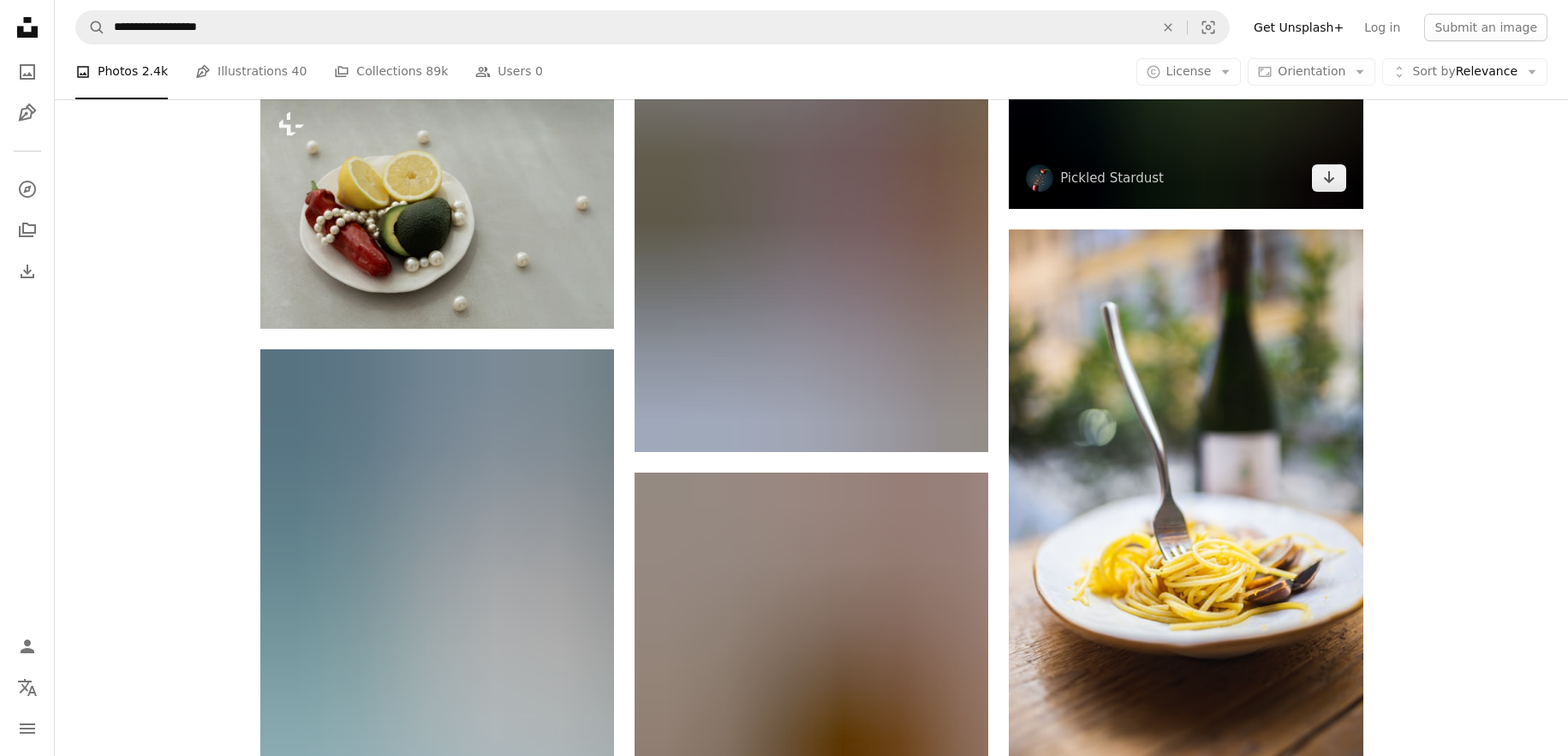
scroll to position [67459, 0]
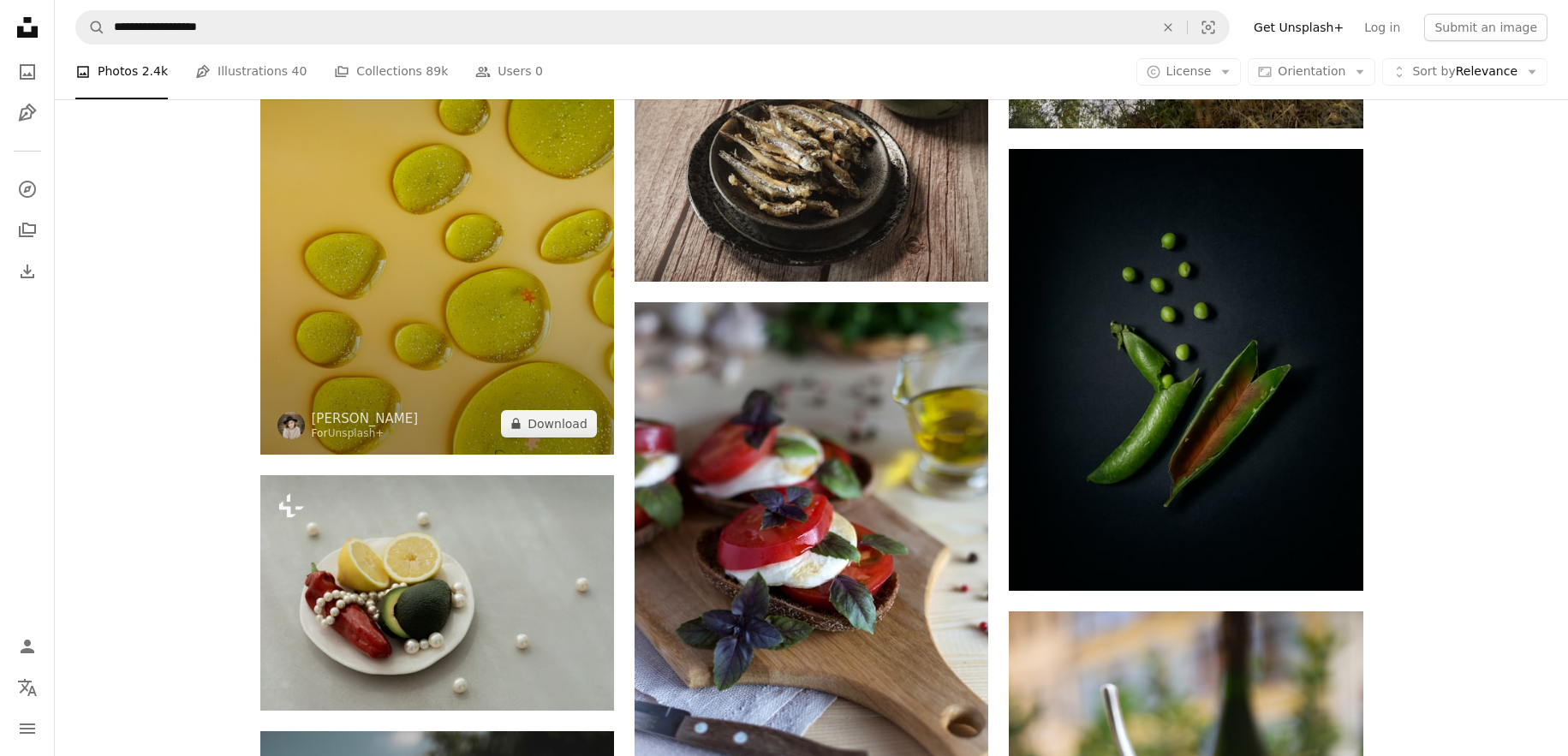
click at [542, 295] on img at bounding box center [436, 189] width 353 height 531
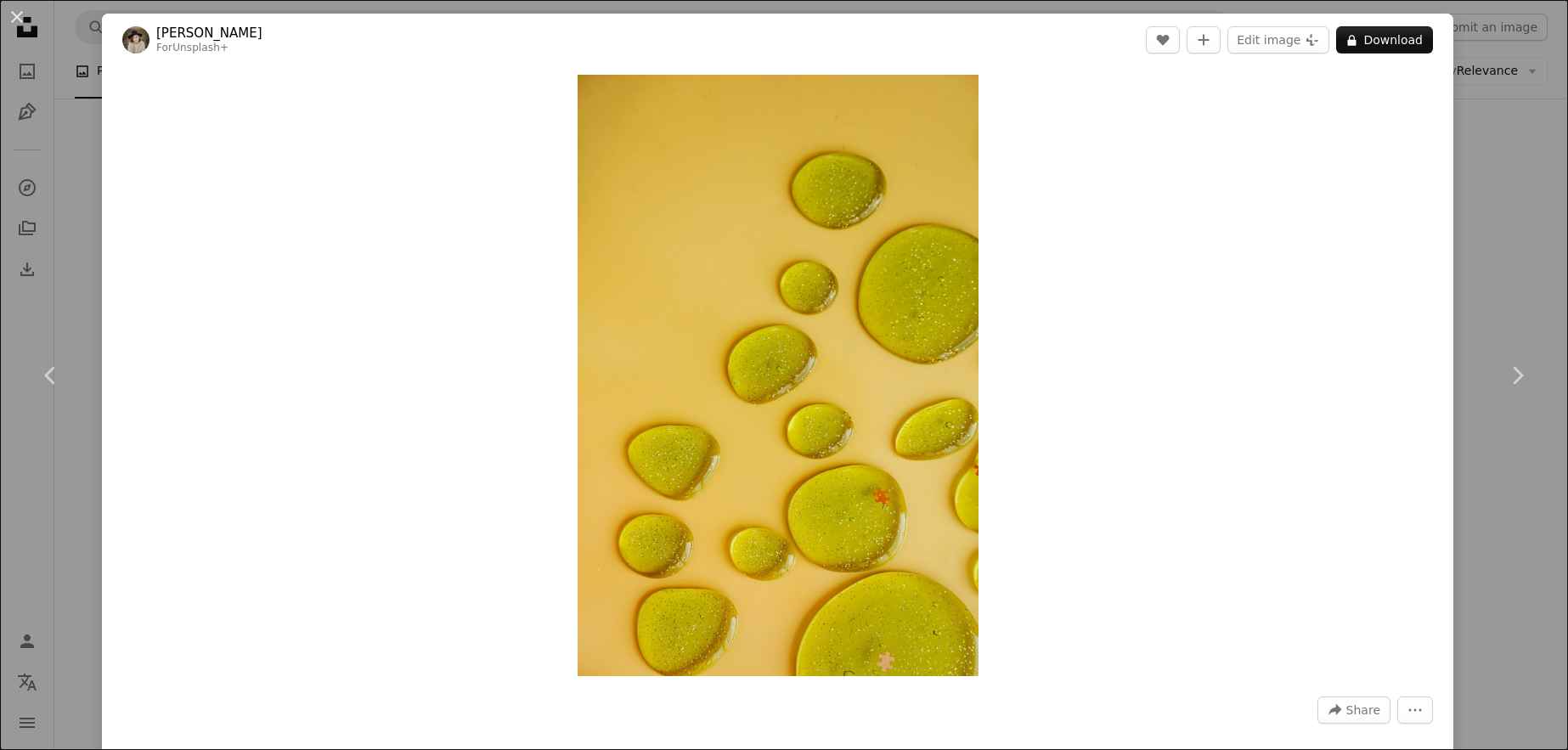
click at [1461, 249] on div "An X shape Chevron left Chevron right Kateryna Hliznitsova For Unsplash+ A hear…" at bounding box center [784, 375] width 1568 height 750
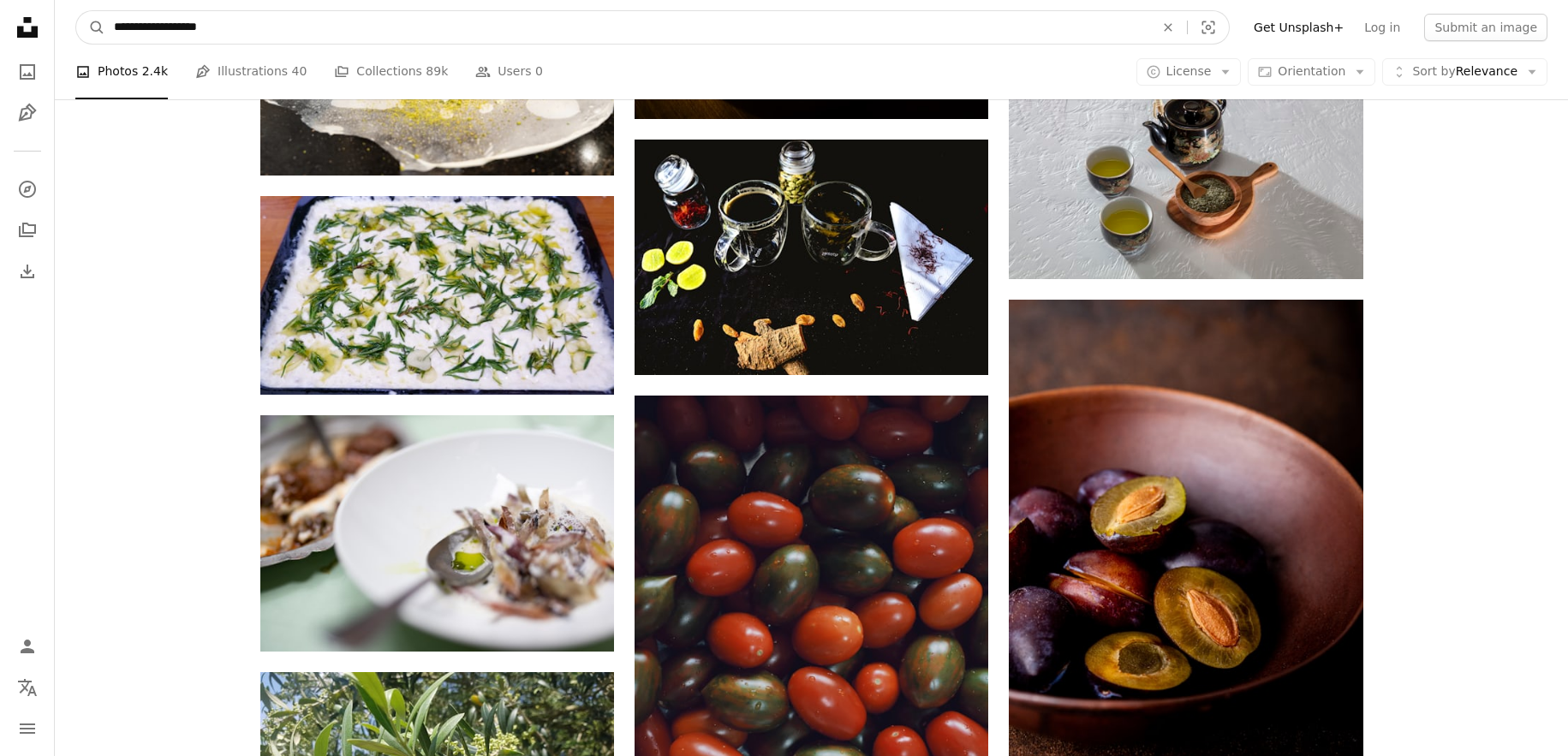
click at [179, 25] on input "**********" at bounding box center [628, 27] width 1044 height 33
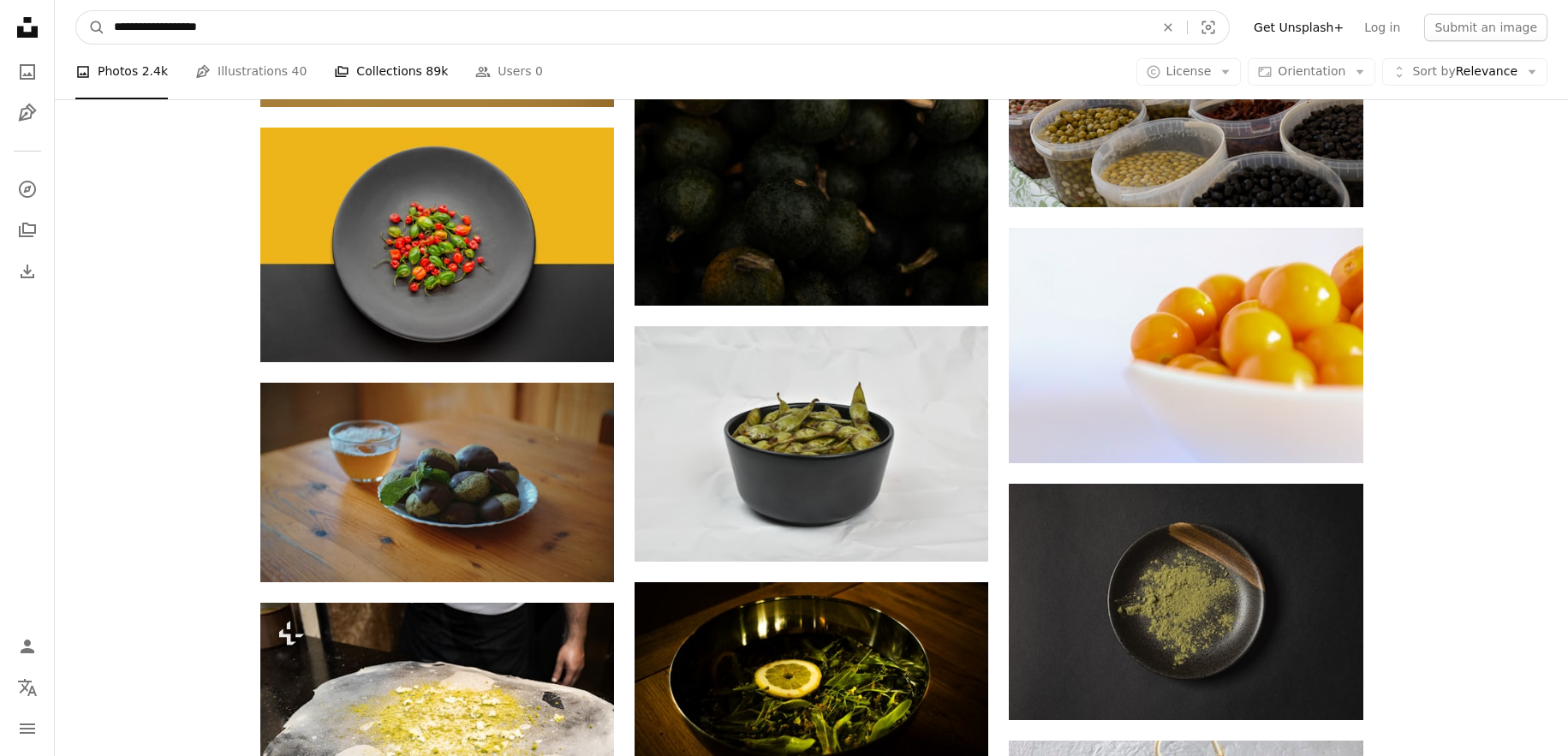
drag, startPoint x: 168, startPoint y: 25, endPoint x: 394, endPoint y: 64, distance: 229.3
type input "**********"
click button "A magnifying glass" at bounding box center [90, 27] width 29 height 33
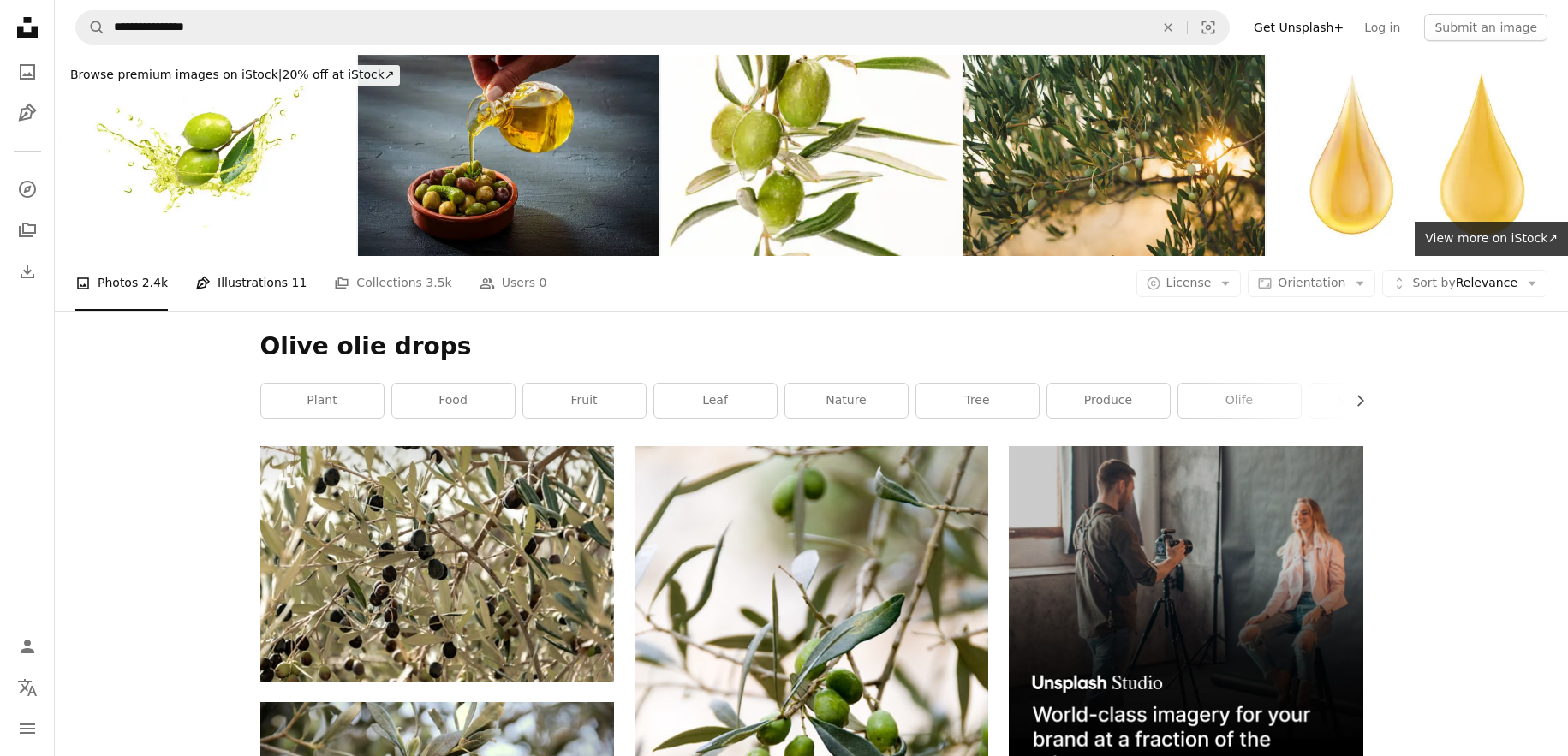
click at [261, 281] on link "Pen Tool Illustrations 11" at bounding box center [251, 284] width 111 height 55
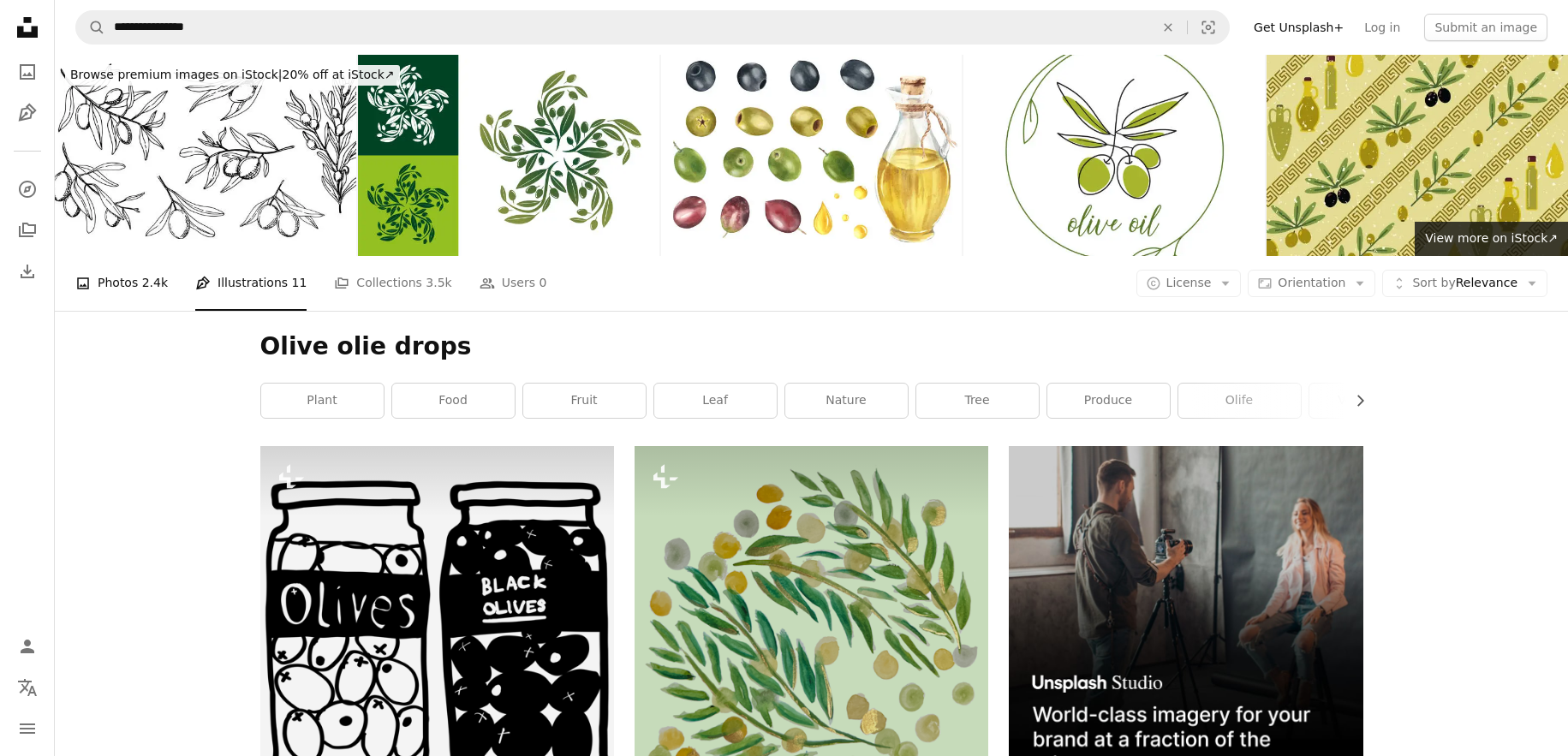
click at [121, 285] on link "A photo Photos 2.4k" at bounding box center [122, 284] width 92 height 55
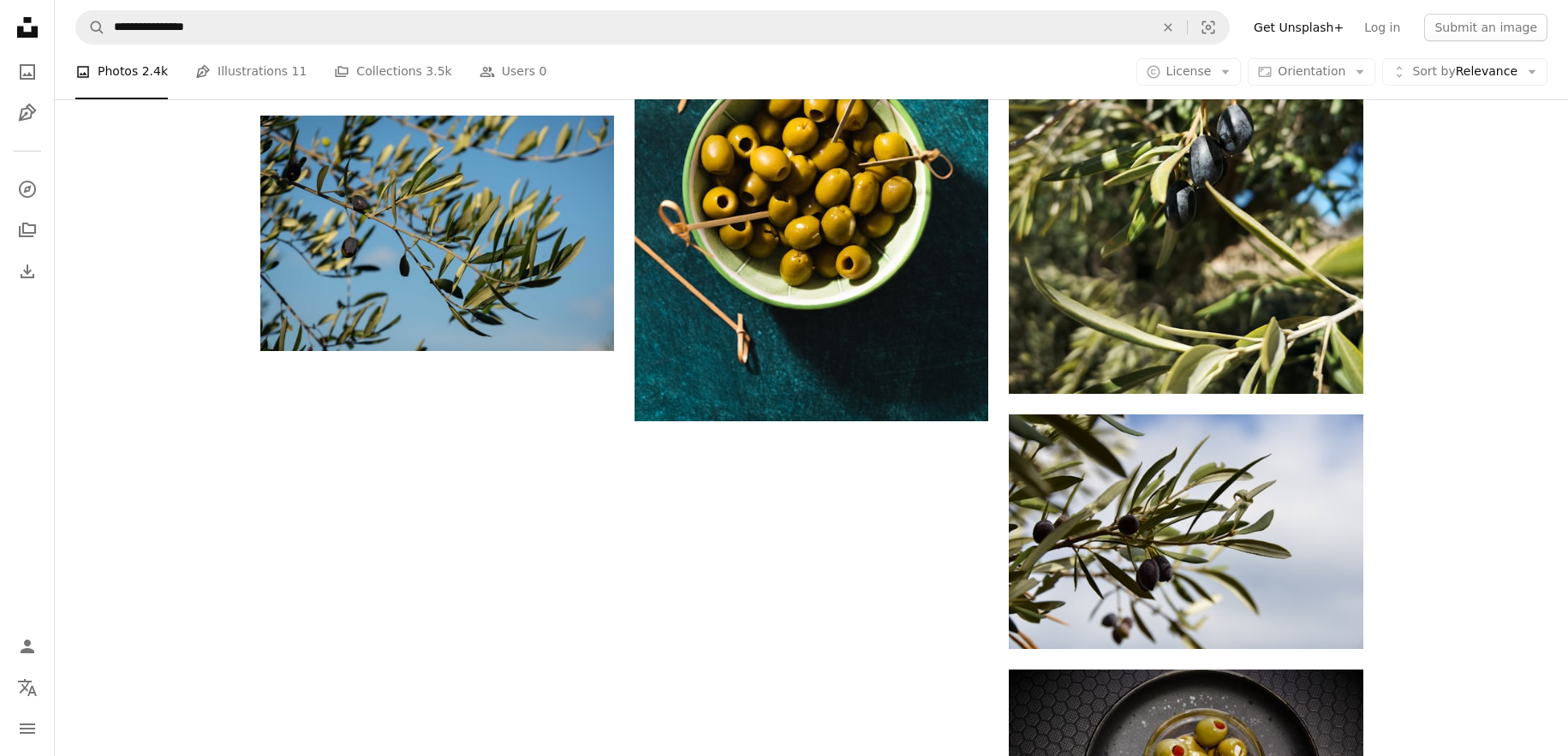
scroll to position [2687, 0]
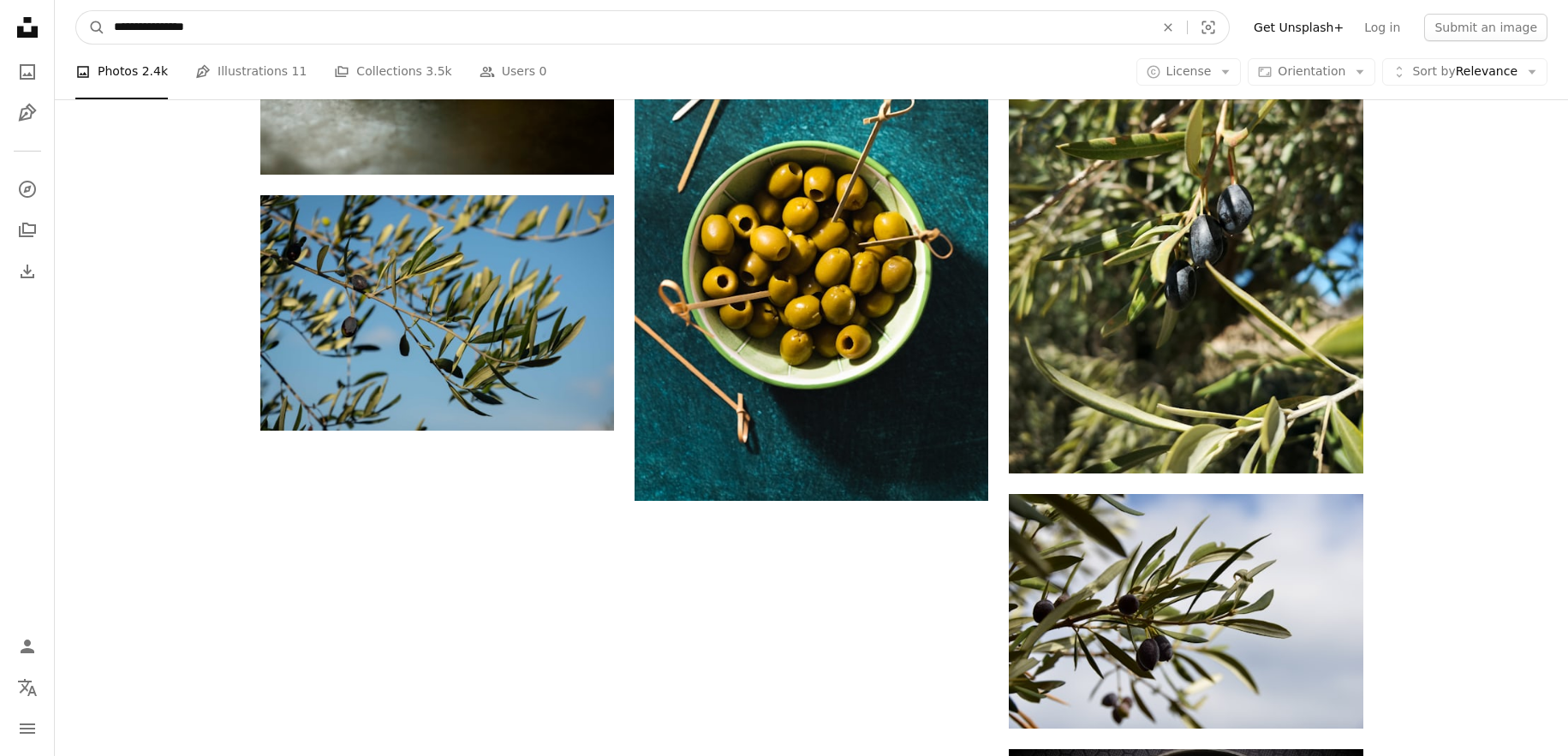
click at [148, 26] on input "**********" at bounding box center [628, 27] width 1044 height 33
type input "**********"
click button "A magnifying glass" at bounding box center [90, 27] width 29 height 33
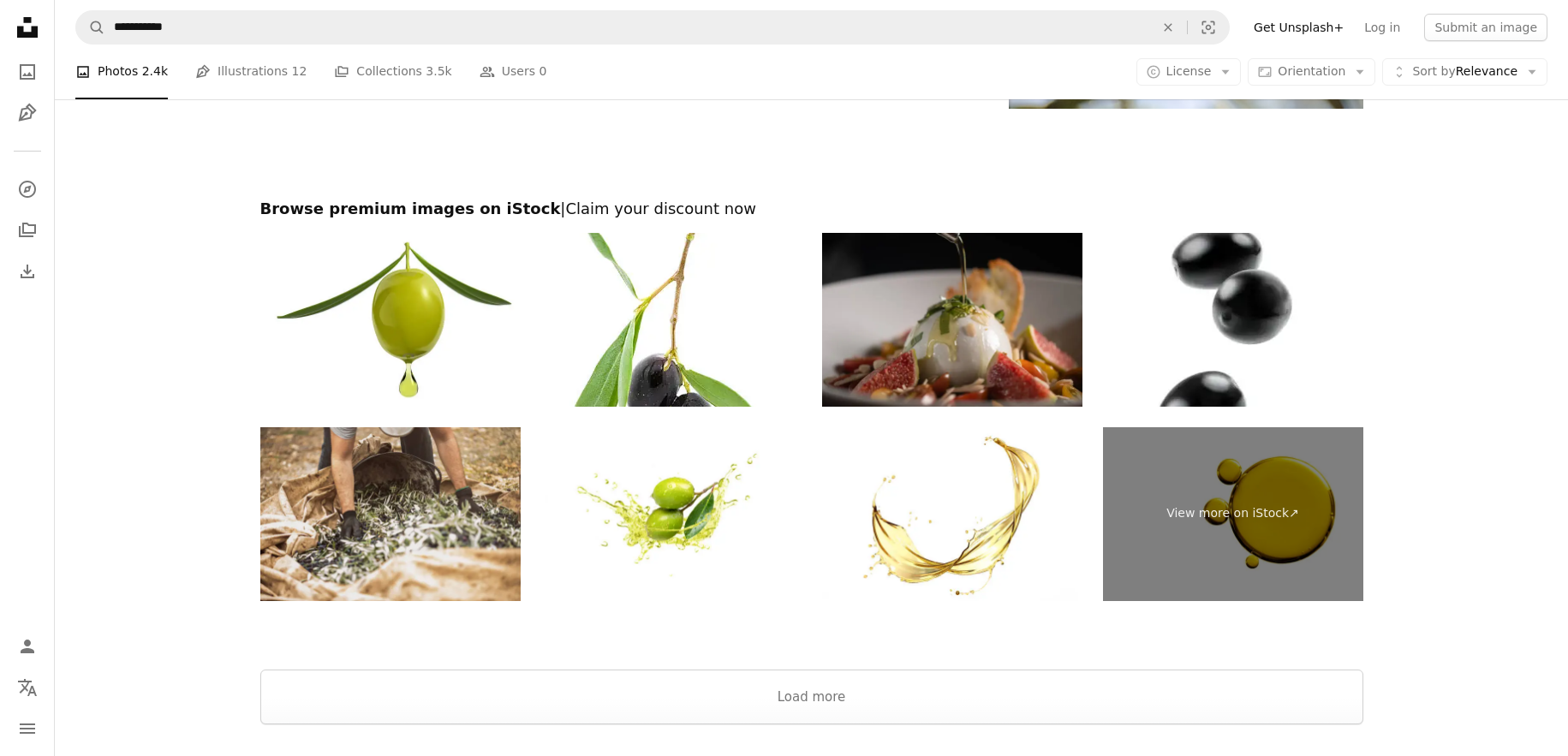
scroll to position [3579, 0]
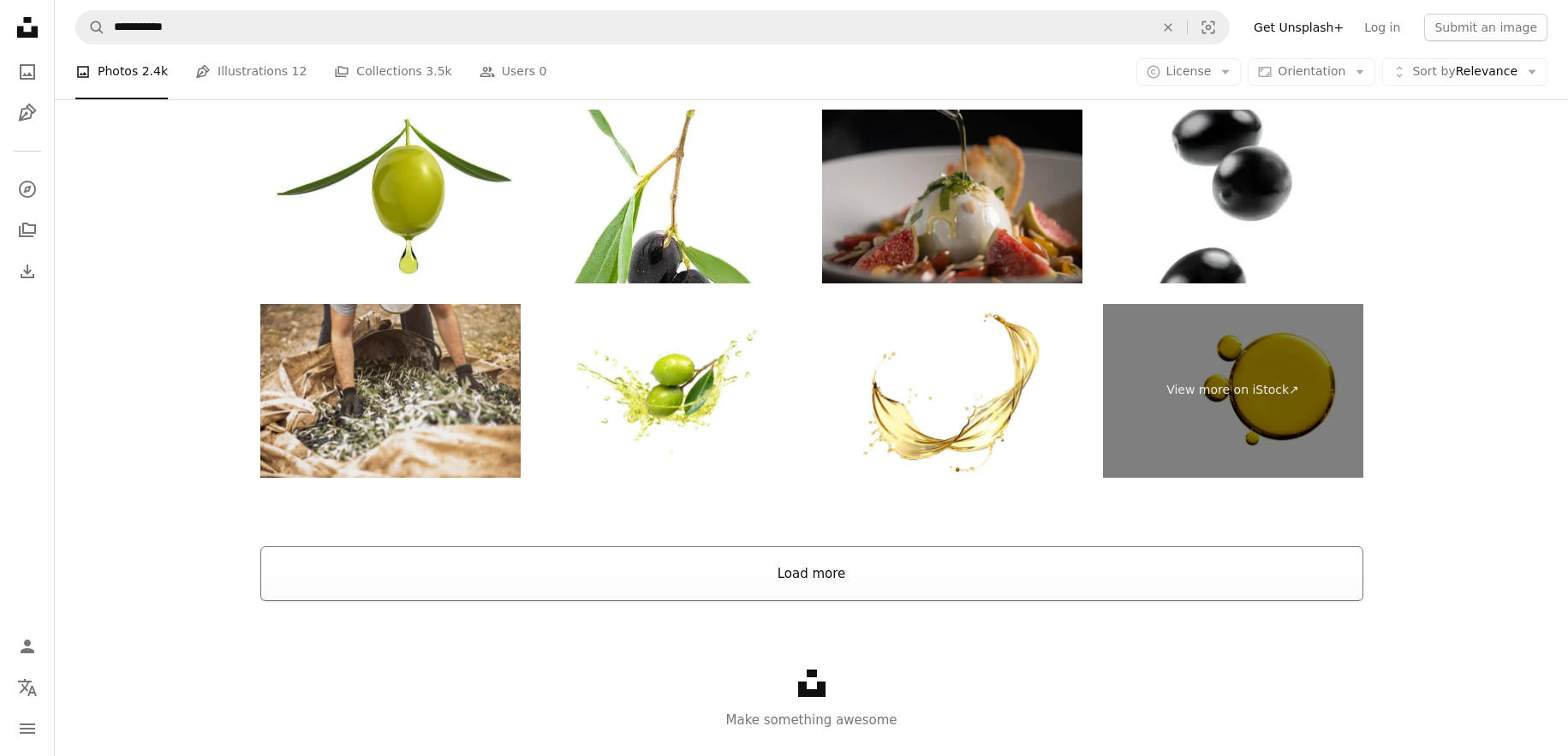
click at [851, 575] on button "Load more" at bounding box center [811, 574] width 1102 height 55
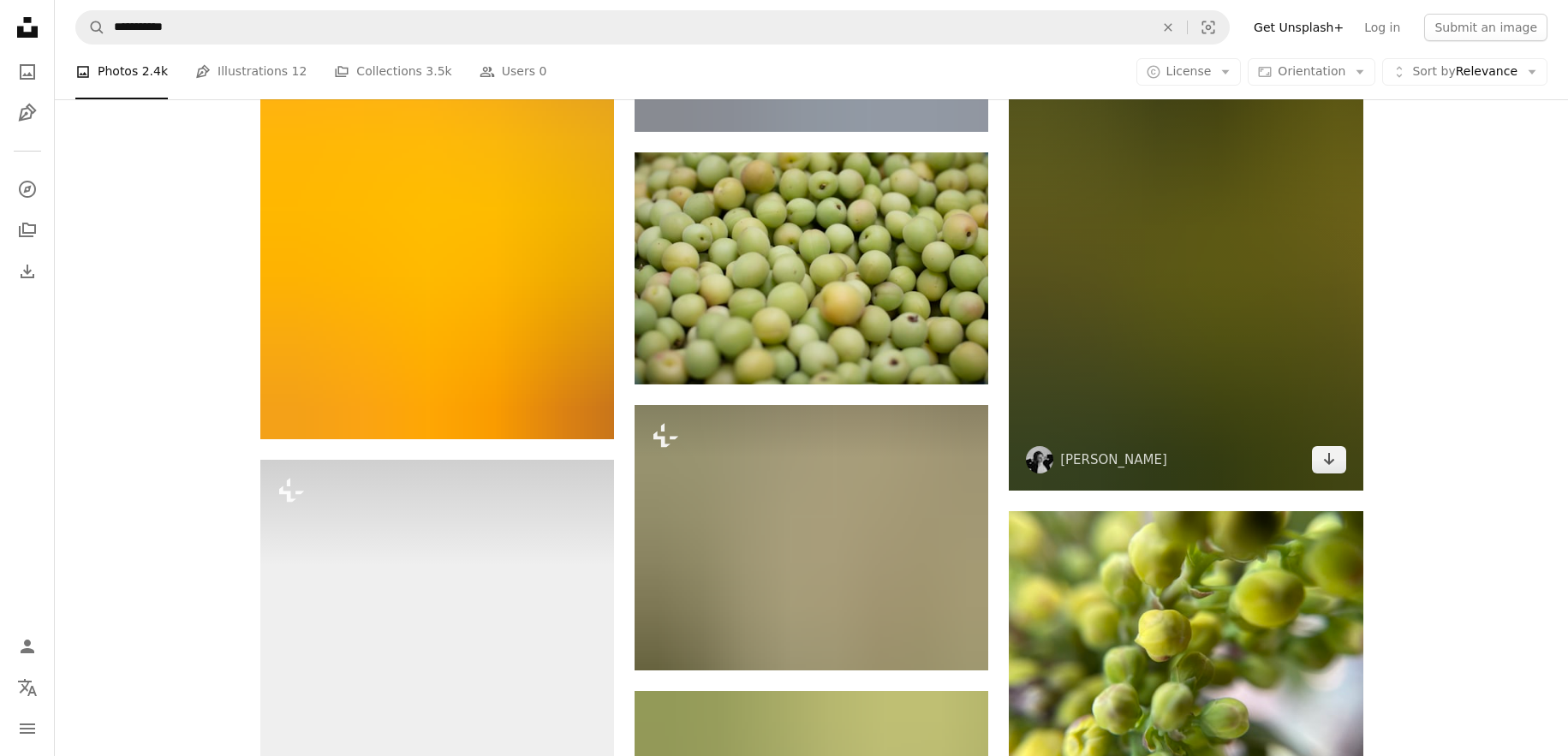
scroll to position [26272, 0]
